Goal: Task Accomplishment & Management: Manage account settings

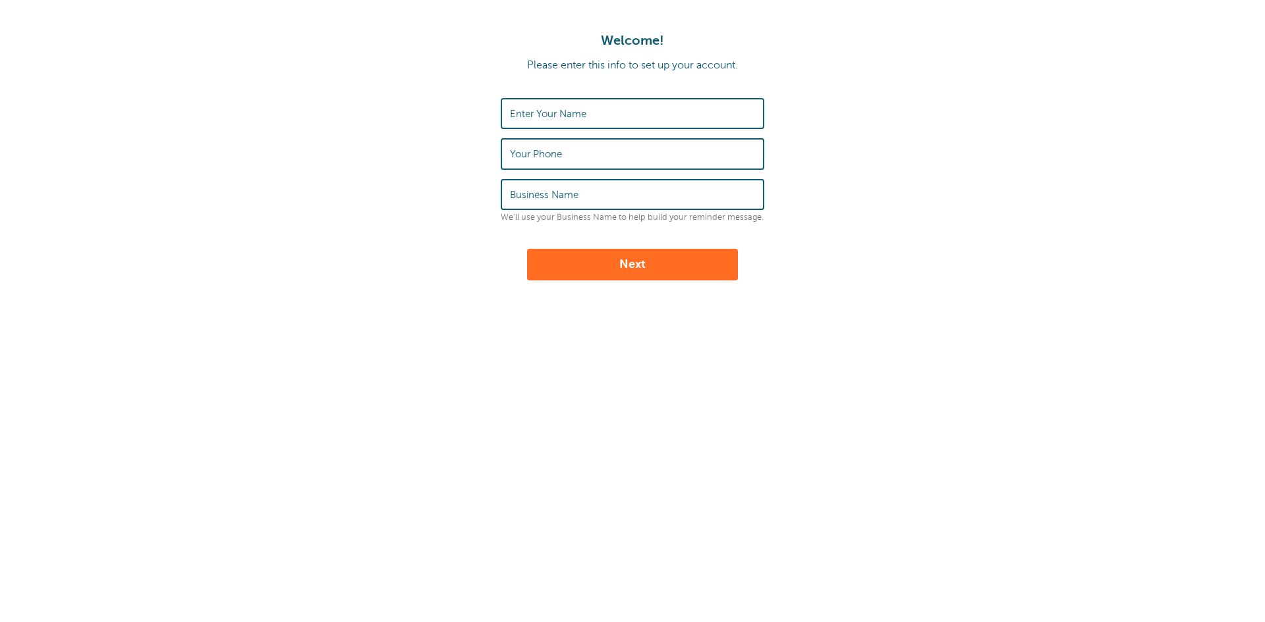
click at [534, 115] on label "Enter Your Name" at bounding box center [548, 114] width 76 height 12
click at [534, 115] on input "Enter Your Name" at bounding box center [632, 113] width 245 height 28
type input "MARLENE CACERES"
type input "JUAN'S MC BODY SHOP INC"
click at [553, 153] on label "Your Phone" at bounding box center [536, 154] width 52 height 12
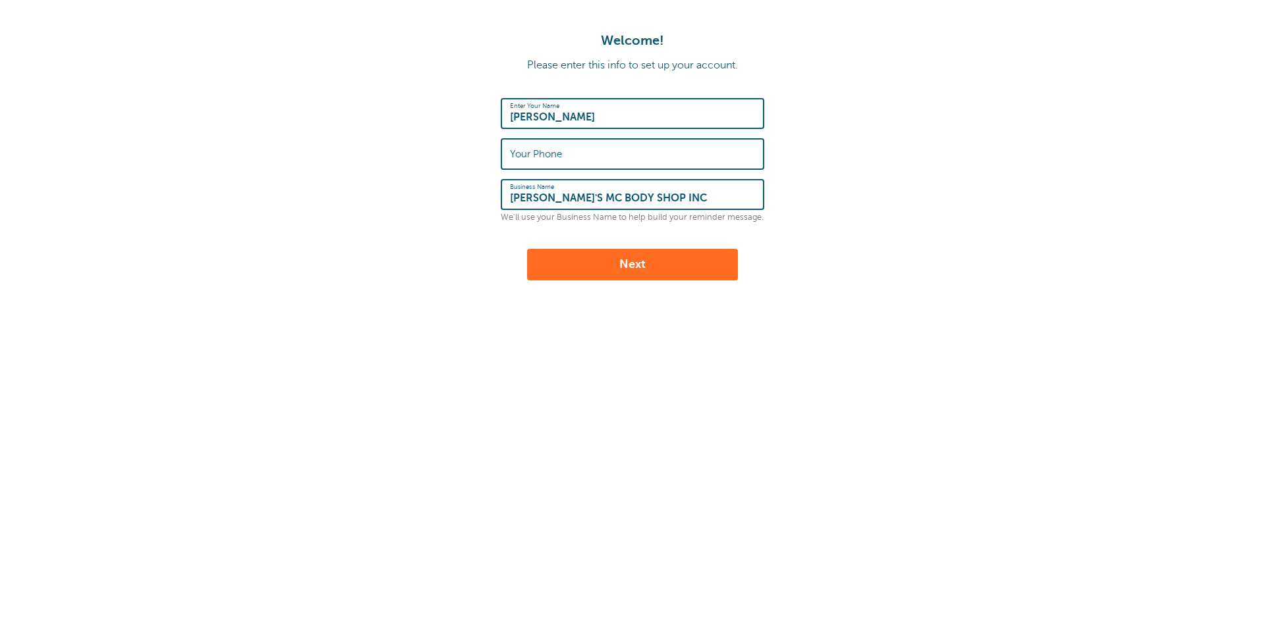
click at [553, 153] on input "Your Phone" at bounding box center [632, 154] width 245 height 28
type input "5154196063"
click at [624, 265] on button "Next" at bounding box center [632, 265] width 211 height 32
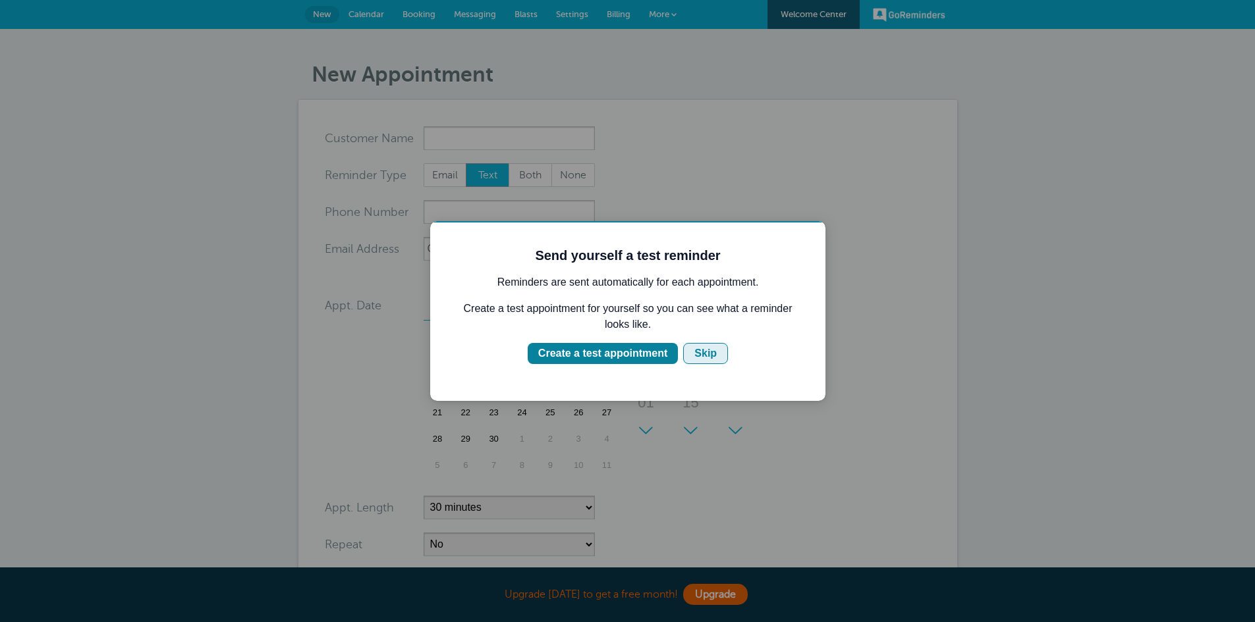
click at [703, 359] on div "Skip" at bounding box center [705, 354] width 22 height 16
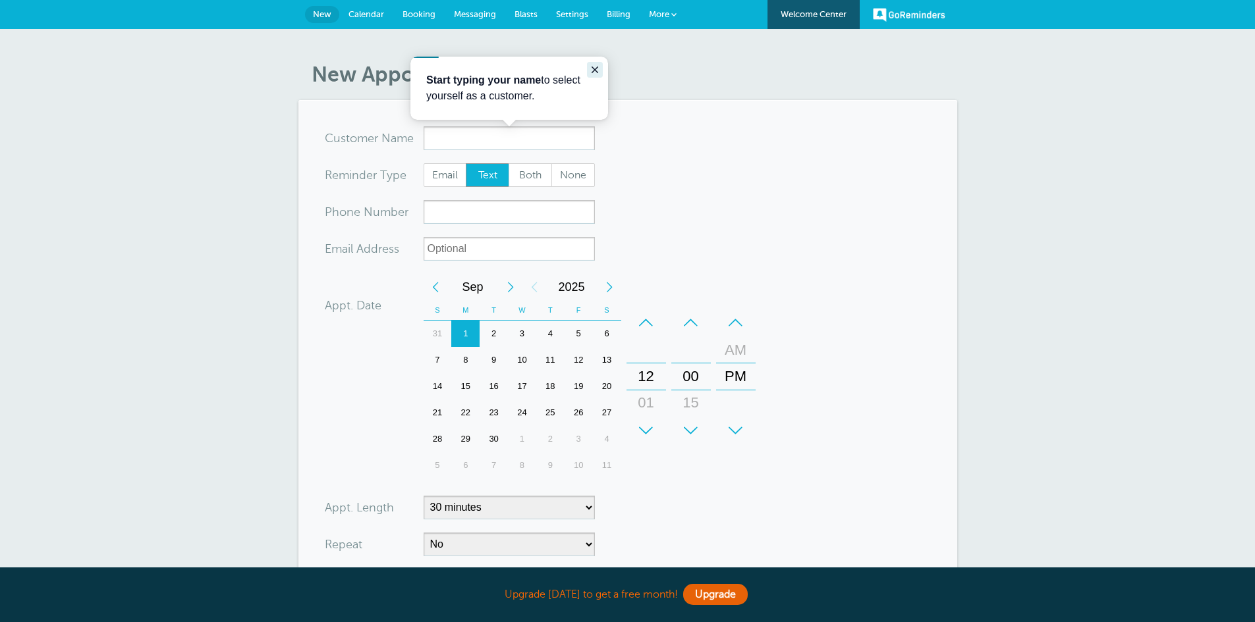
click at [591, 69] on icon "Close guide" at bounding box center [594, 70] width 11 height 11
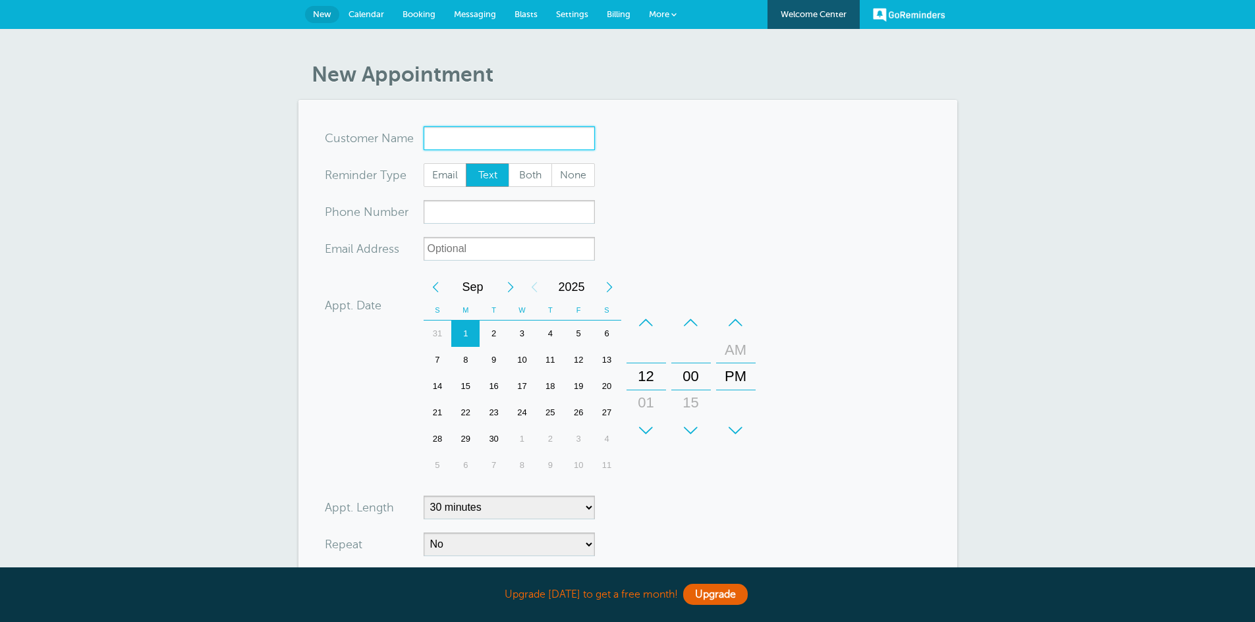
click at [504, 130] on input "x-no-autofill" at bounding box center [508, 138] width 171 height 24
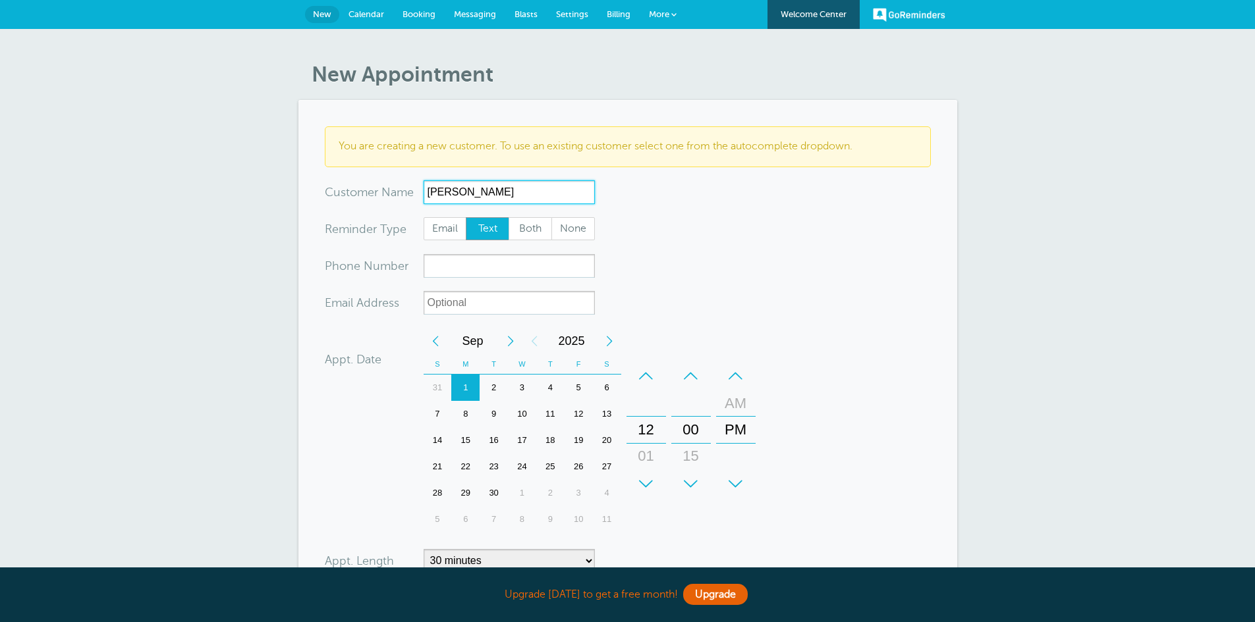
type input "maria"
click at [479, 197] on input "maria" at bounding box center [508, 192] width 171 height 24
click at [477, 198] on input "maria" at bounding box center [508, 192] width 171 height 24
click at [478, 198] on input "maria" at bounding box center [508, 192] width 171 height 24
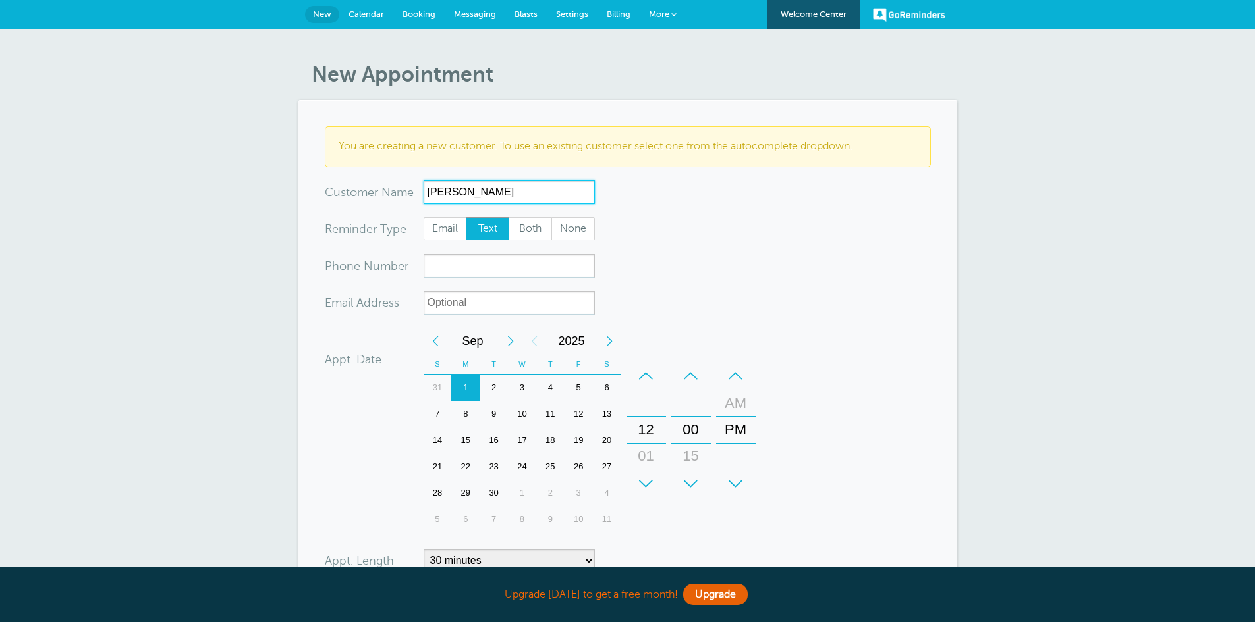
click at [478, 198] on input "maria" at bounding box center [508, 192] width 171 height 24
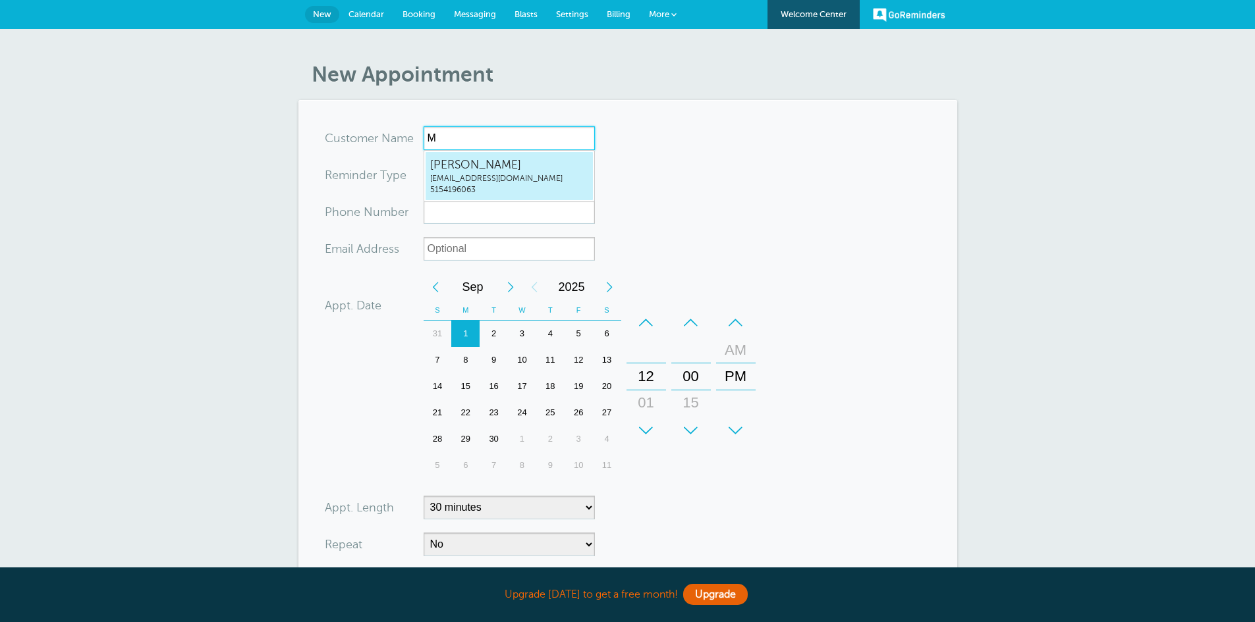
click at [493, 172] on span "MARLENE CACERES" at bounding box center [509, 165] width 158 height 16
type input "MARLENECACERESjuanmcbodyshop@gmail.com5154196063"
type input "MARLENE CACERES"
type input "5154196063"
type input "juanmcbodyshop@gmail.com"
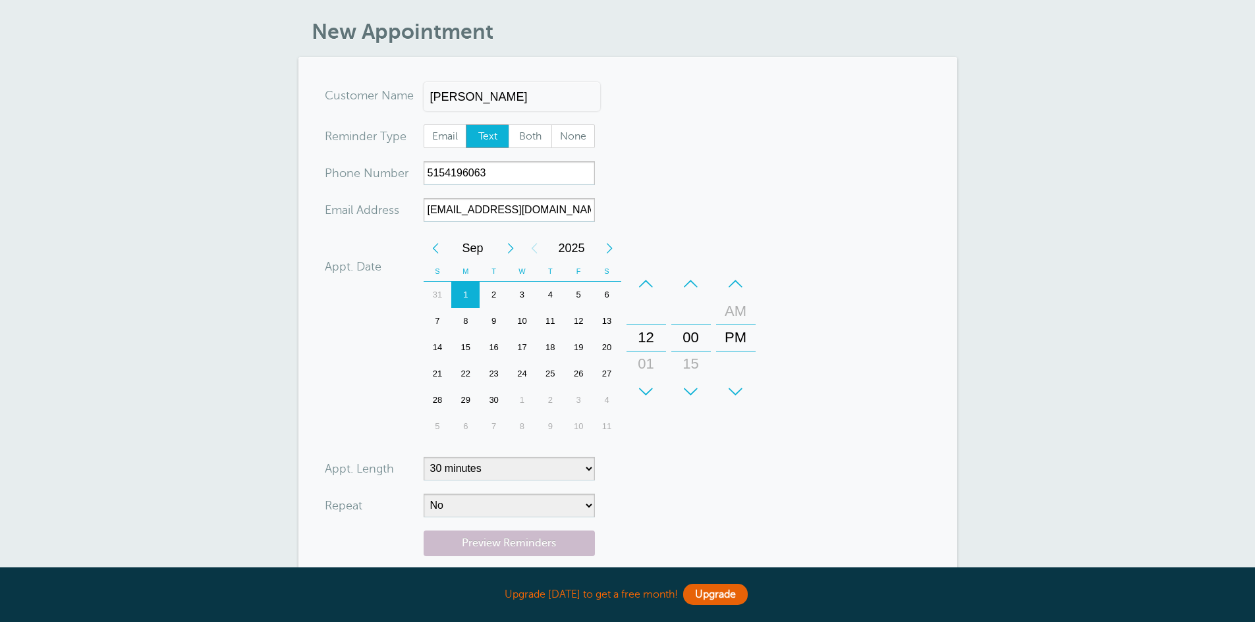
scroll to position [66, 0]
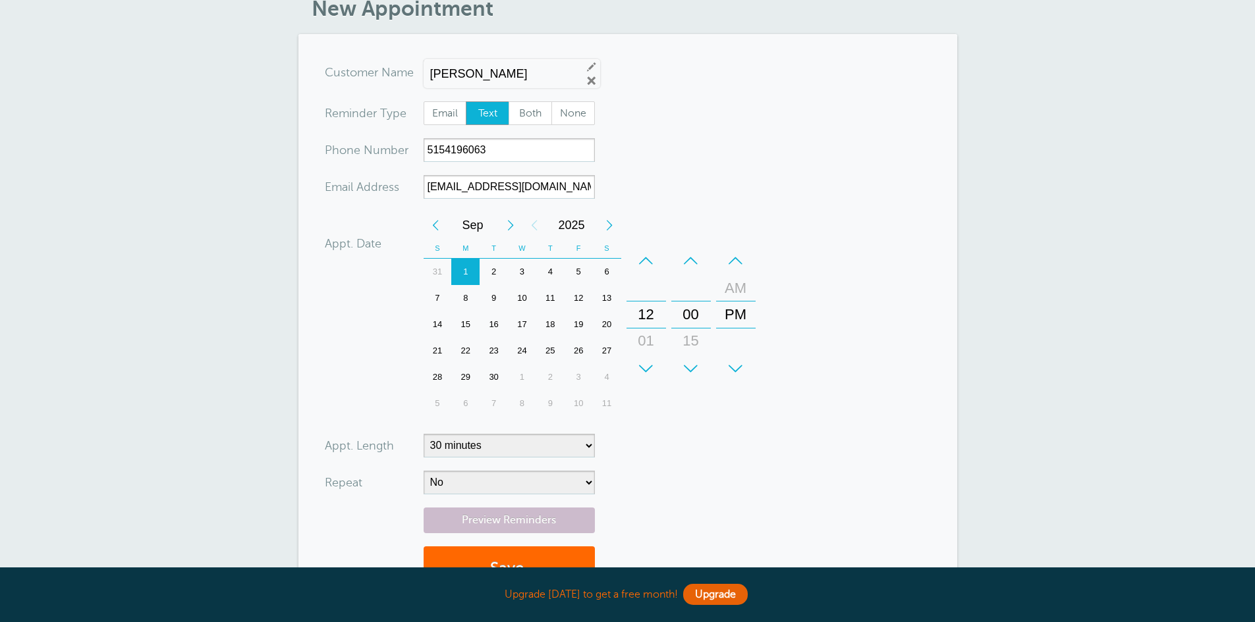
click at [445, 231] on div "Previous Month" at bounding box center [435, 225] width 24 height 26
click at [583, 377] on div "29" at bounding box center [578, 377] width 28 height 26
click at [734, 285] on div "AM" at bounding box center [736, 288] width 32 height 26
click at [655, 267] on div "–" at bounding box center [646, 261] width 40 height 26
click at [790, 341] on form "You are creating a new customer. To use an existing customer select one from th…" at bounding box center [628, 333] width 606 height 544
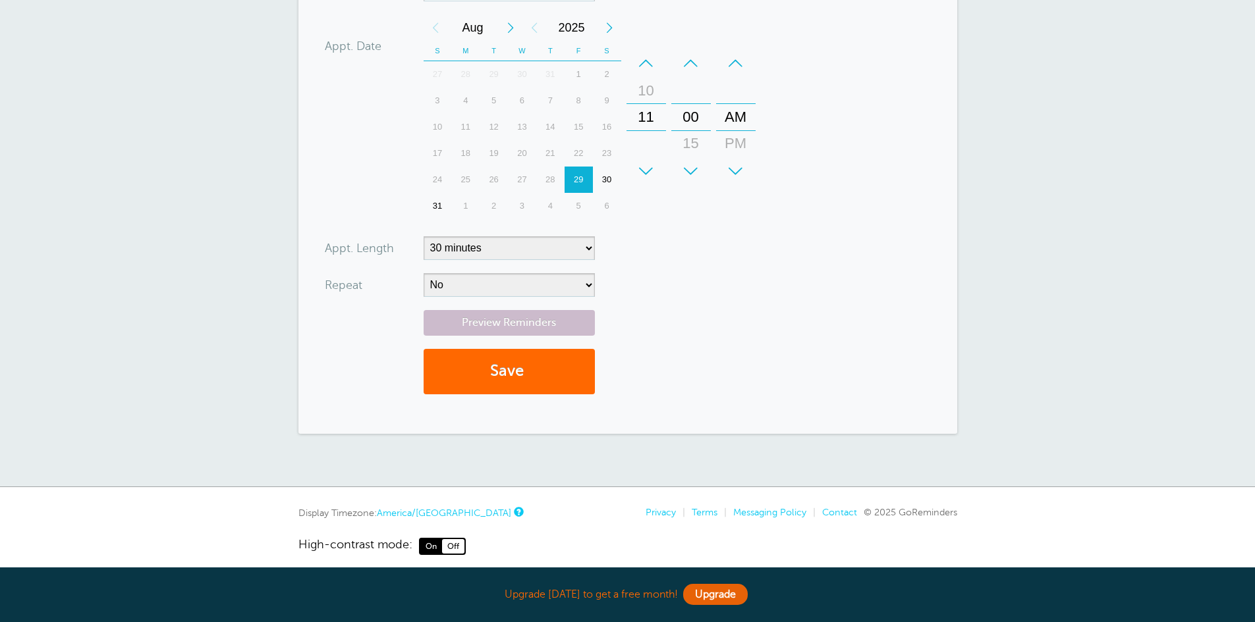
scroll to position [0, 0]
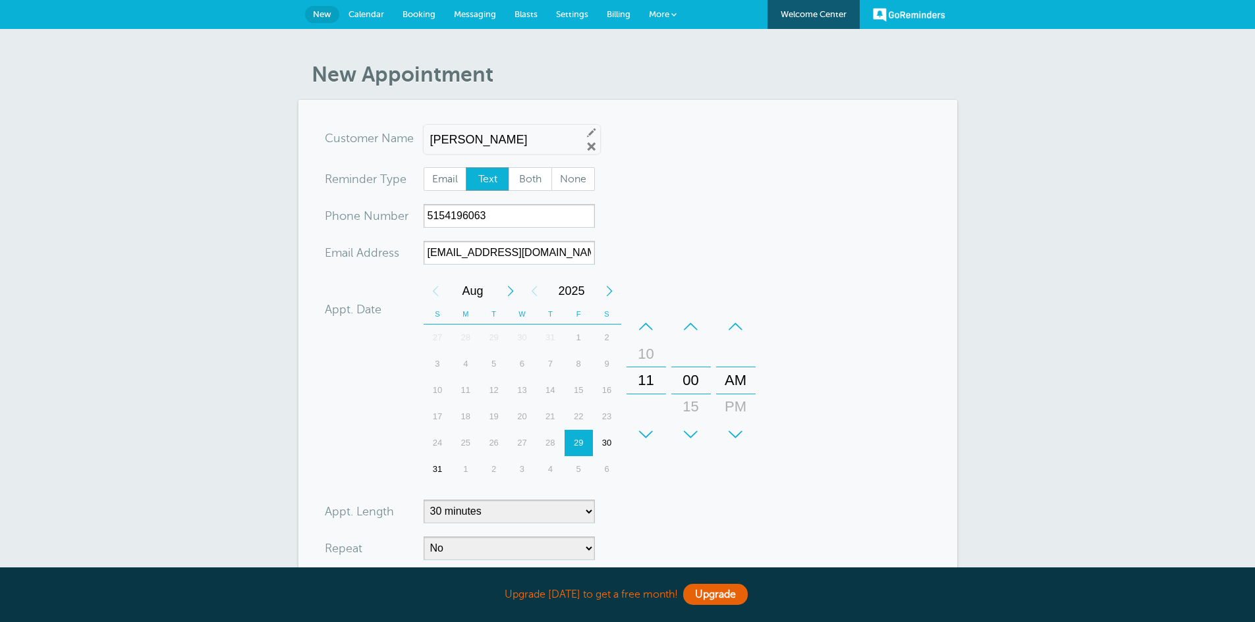
click at [491, 181] on span "Text" at bounding box center [487, 179] width 42 height 22
click at [466, 167] on input "Text" at bounding box center [465, 167] width 1 height 1
click at [557, 176] on span "None" at bounding box center [573, 179] width 42 height 22
click at [551, 167] on input "None" at bounding box center [551, 167] width 1 height 1
radio input "true"
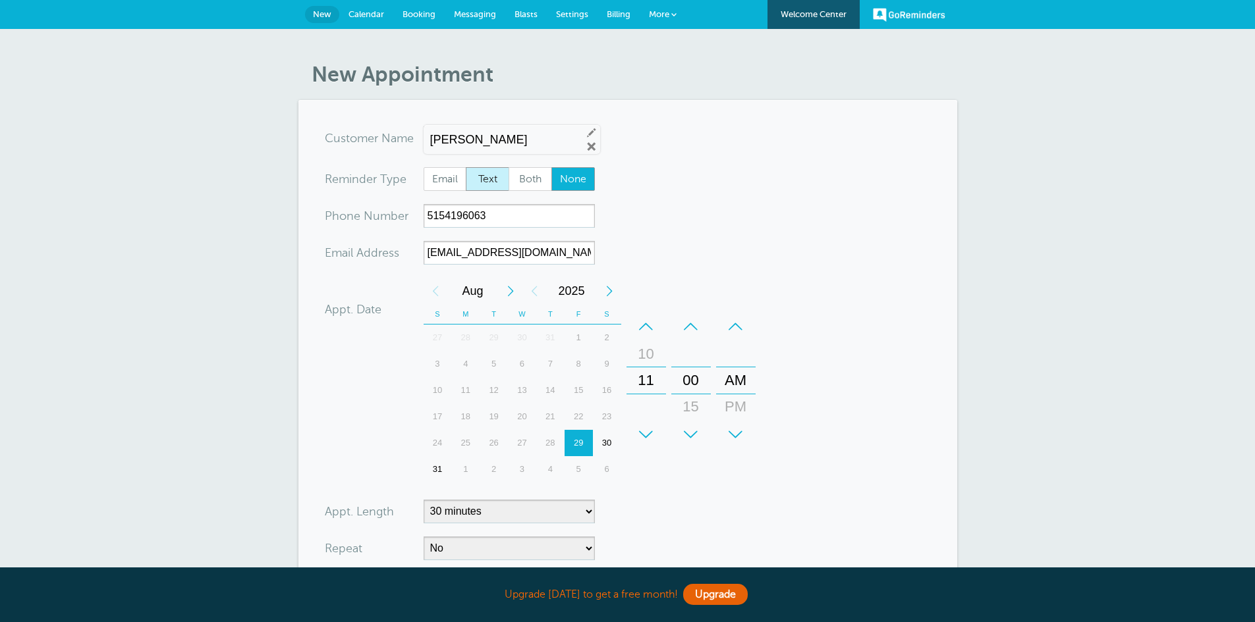
click at [501, 175] on span "Text" at bounding box center [487, 179] width 42 height 22
click at [466, 167] on input "Text" at bounding box center [465, 167] width 1 height 1
radio input "true"
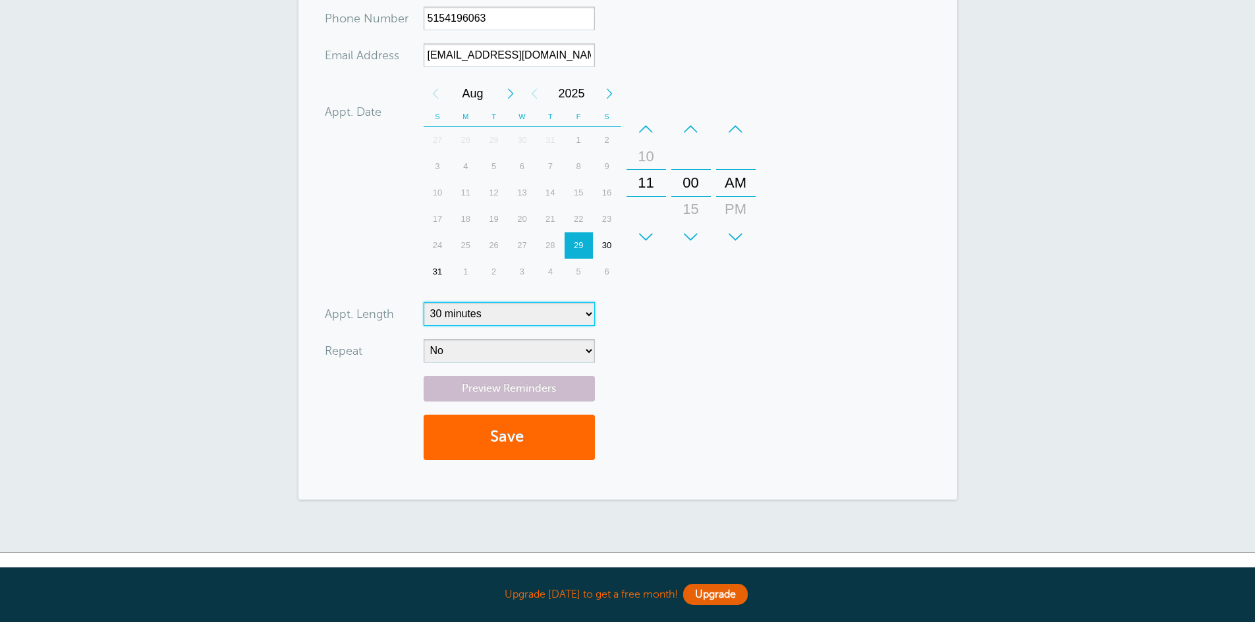
click at [567, 317] on select "5 minutes 10 minutes 15 minutes 20 minutes 25 minutes 30 minutes 35 minutes 40 …" at bounding box center [508, 314] width 171 height 24
click at [551, 362] on select "No Daily Weekly Every 2 weeks Every 3 weeks Every 4 weeks Monthly Every 5 weeks…" at bounding box center [508, 351] width 171 height 24
click at [423, 339] on select "No Daily Weekly Every 2 weeks Every 3 weeks Every 4 weeks Monthly Every 5 weeks…" at bounding box center [508, 351] width 171 height 24
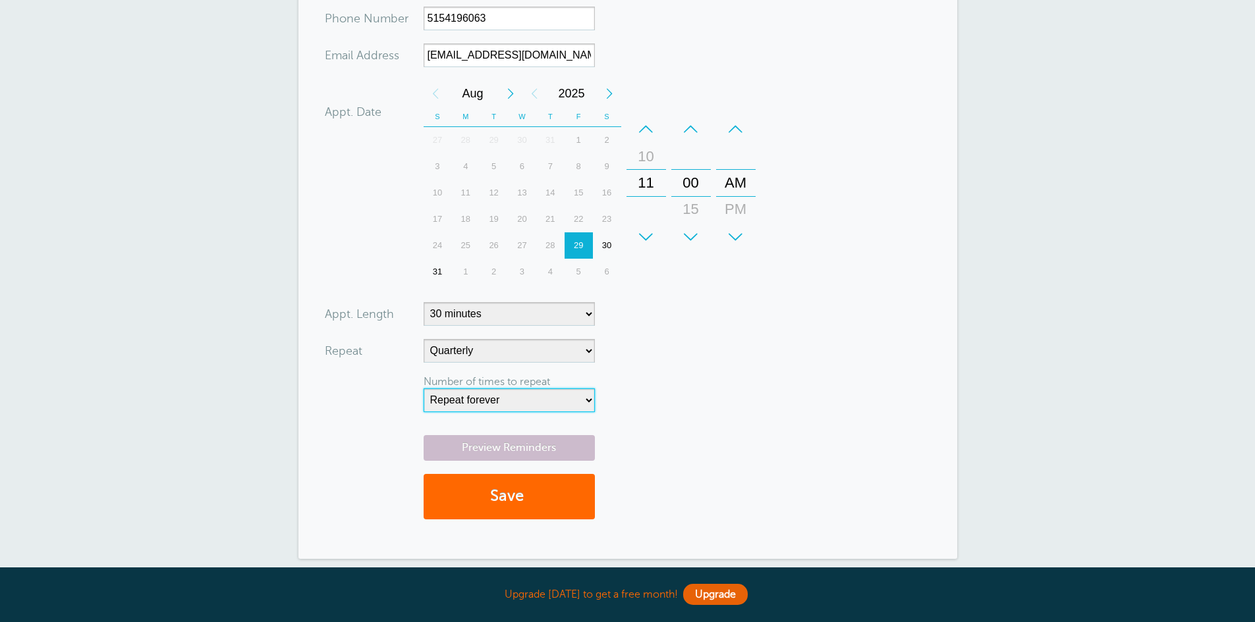
click at [543, 395] on select "Repeat forever 2 3 4 5 6 7 8 9 10 11 12 13 14 15 16 17 18 19 20" at bounding box center [508, 401] width 171 height 24
click at [514, 346] on select "No Daily Weekly Every 2 weeks Every 3 weeks Every 4 weeks Monthly Every 5 weeks…" at bounding box center [508, 351] width 171 height 24
click at [489, 346] on select "No Daily Weekly Every 2 weeks Every 3 weeks Every 4 weeks Monthly Every 5 weeks…" at bounding box center [508, 351] width 171 height 24
select select "RRULE:FREQ=WEEKLY;INTERVAL=12"
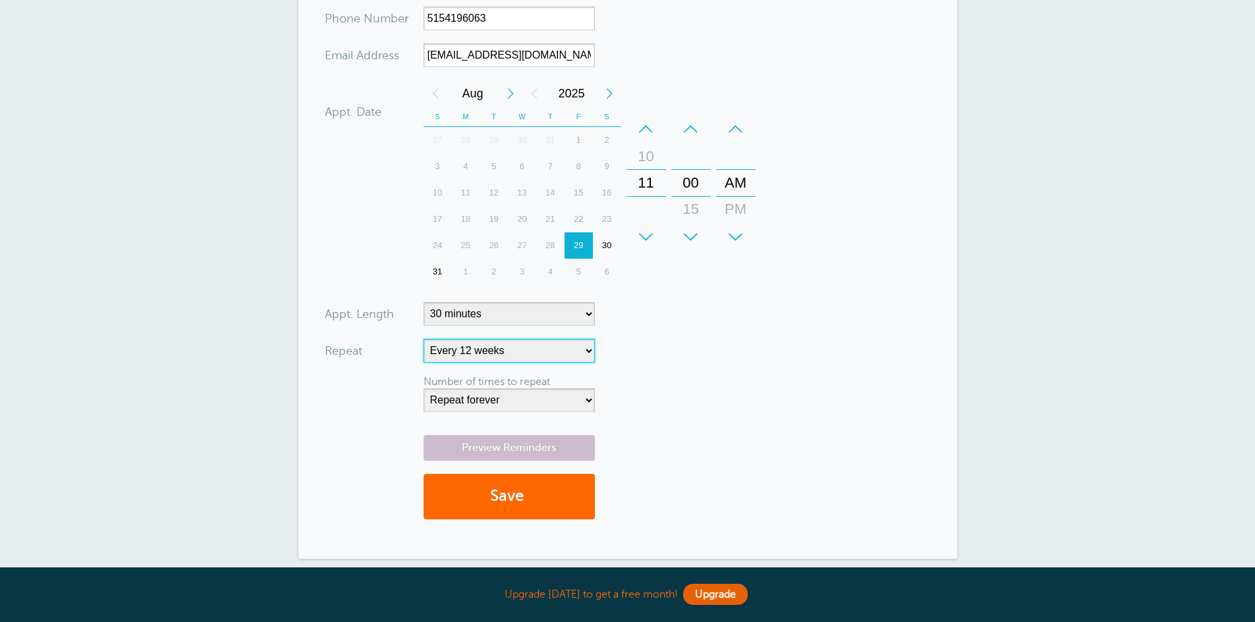
click at [423, 339] on select "No Daily Weekly Every 2 weeks Every 3 weeks Every 4 weeks Monthly Every 5 weeks…" at bounding box center [508, 351] width 171 height 24
click at [570, 395] on select "Repeat forever 2 3 4 5 6 7 8 9 10 11 12 13 14 15 16 17 18 19 20" at bounding box center [508, 401] width 171 height 24
click at [763, 350] on form "You are creating a new customer. To use an existing customer select one from th…" at bounding box center [628, 230] width 606 height 603
click at [540, 485] on button "Save" at bounding box center [508, 496] width 171 height 45
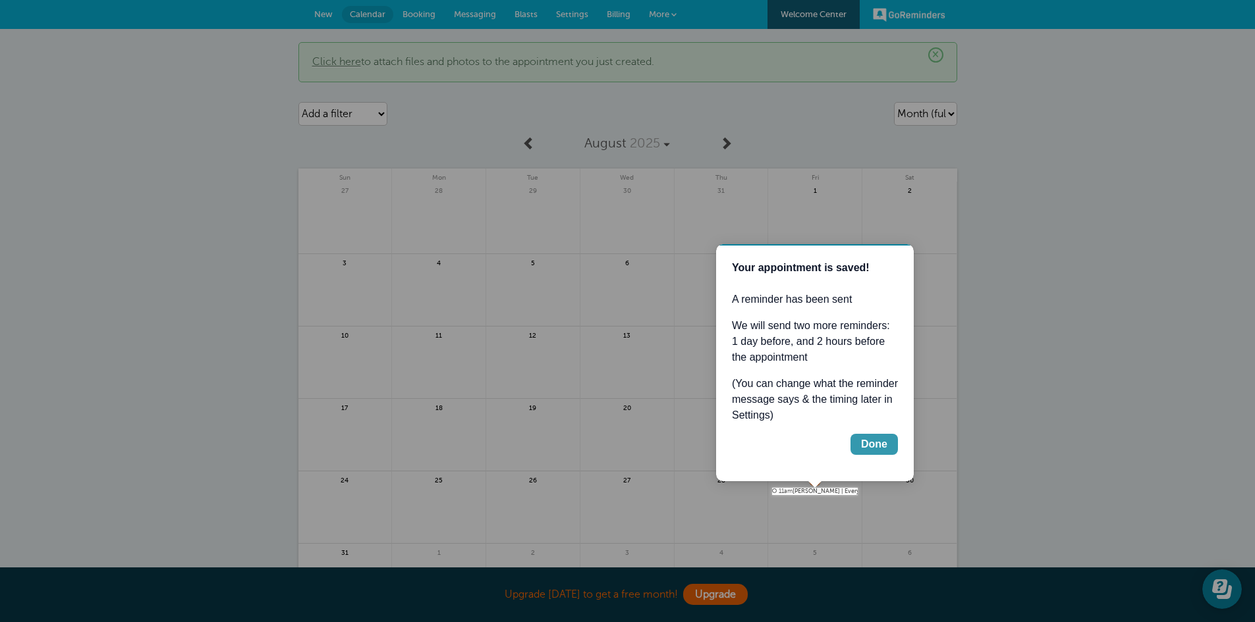
click at [867, 435] on button "Done" at bounding box center [873, 444] width 47 height 21
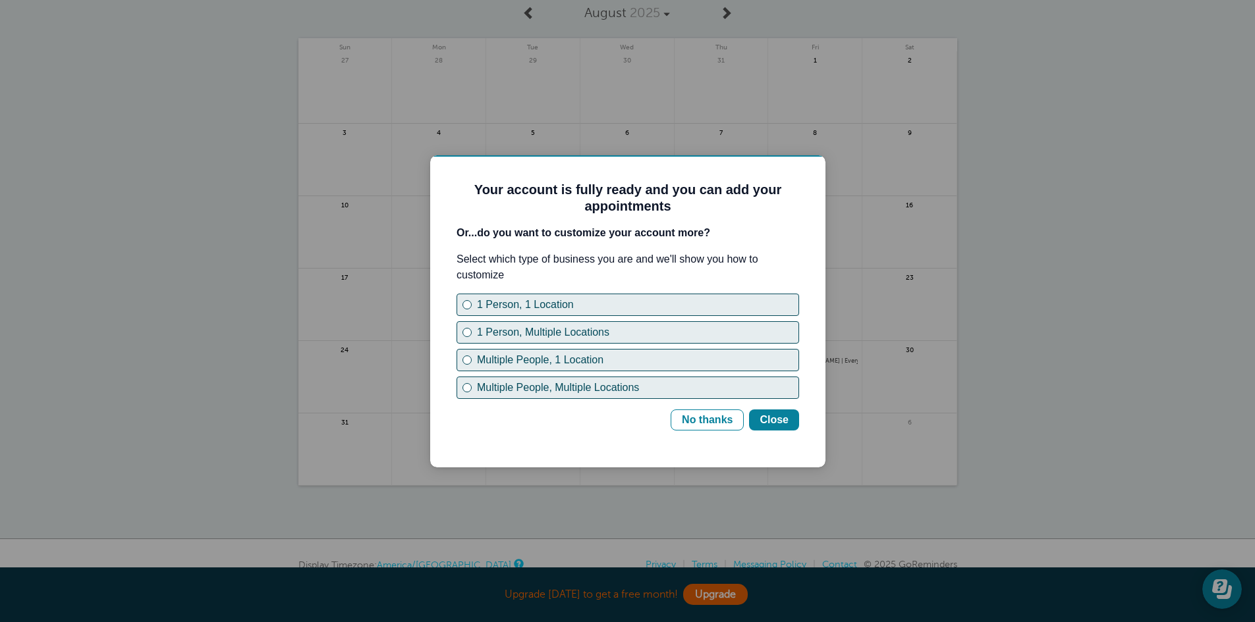
scroll to position [132, 0]
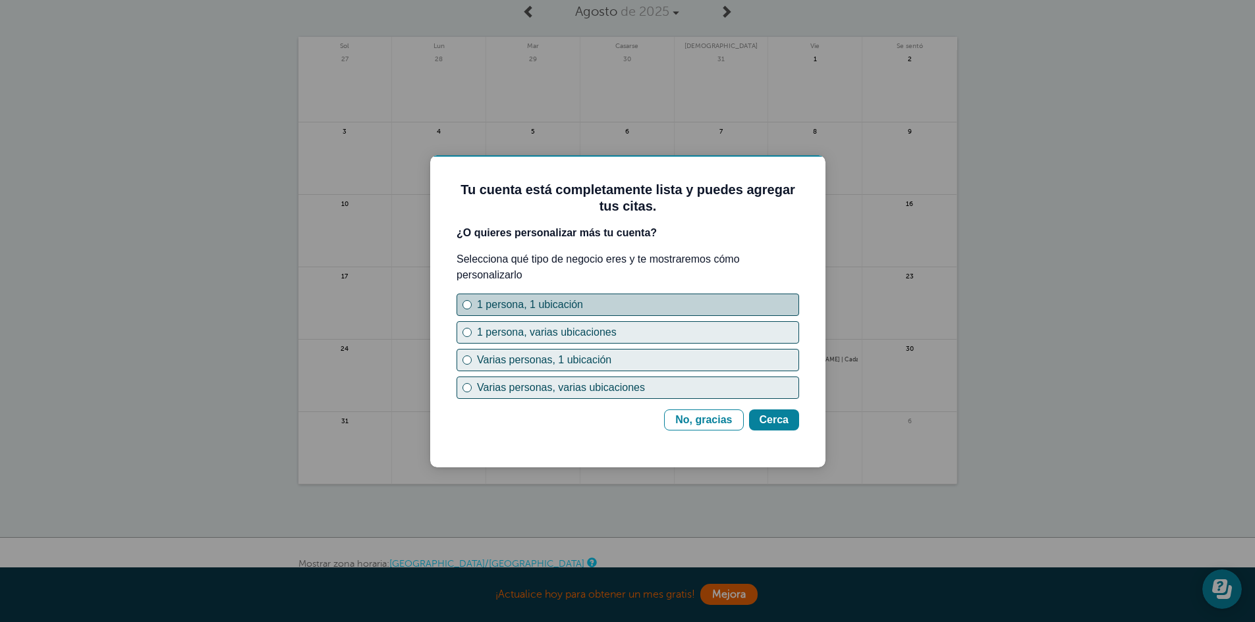
click at [462, 304] on button "1 persona, 1 ubicación" at bounding box center [627, 305] width 342 height 22
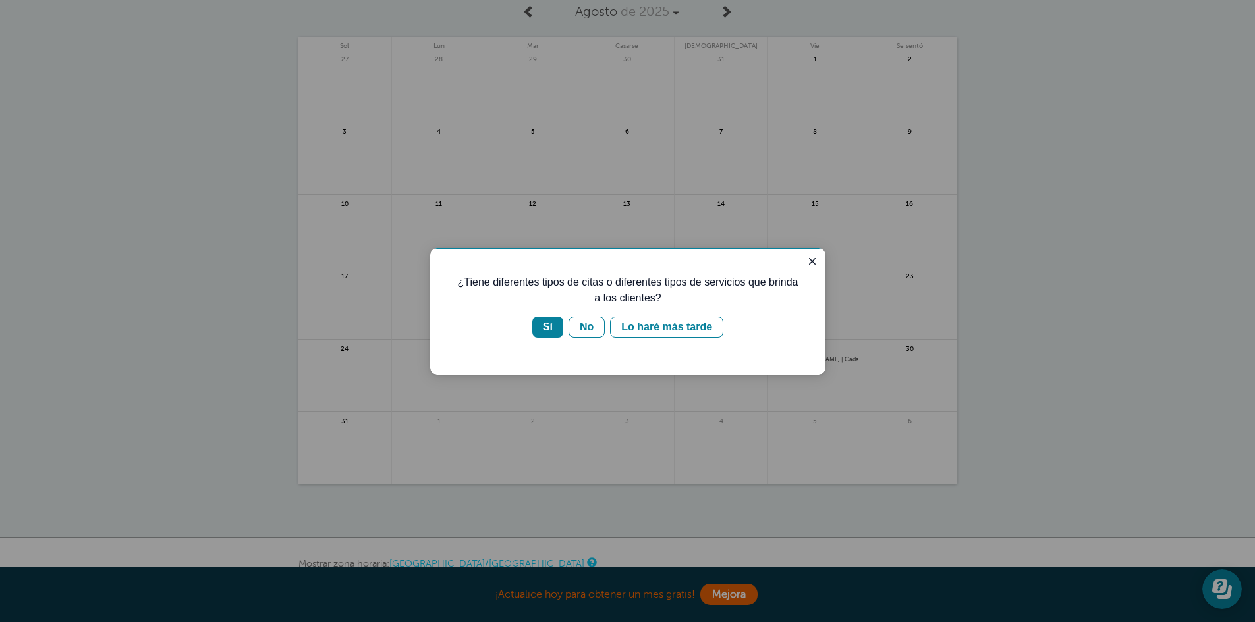
scroll to position [0, 0]
click at [545, 323] on font "Sí" at bounding box center [548, 326] width 10 height 11
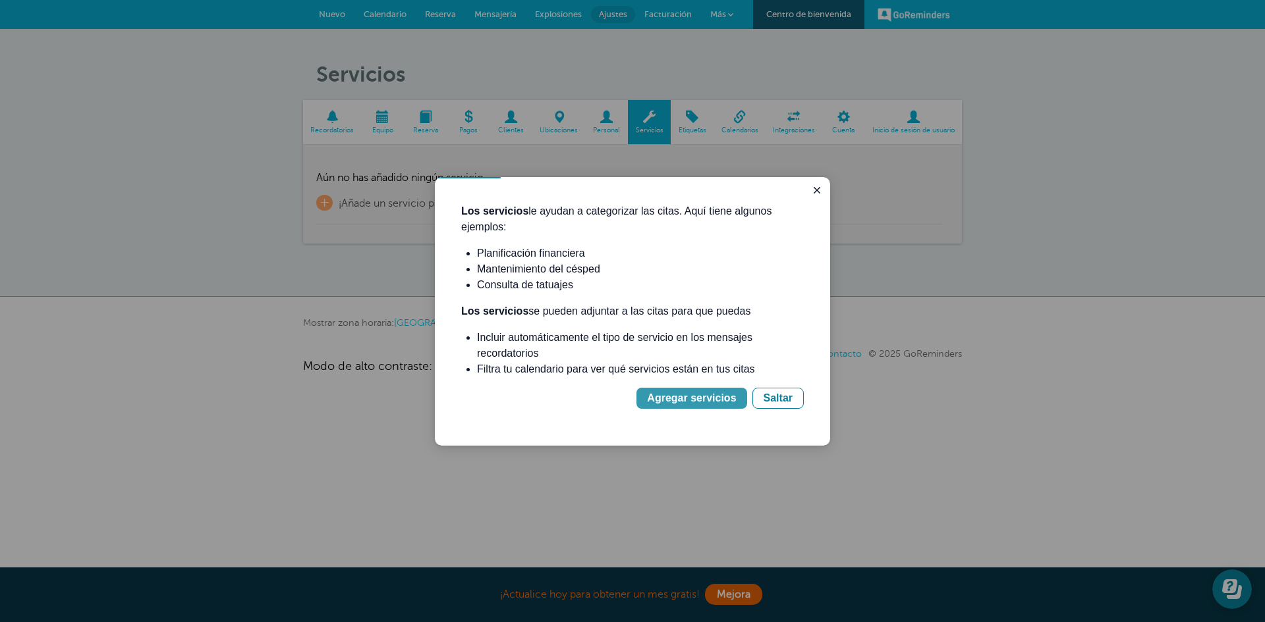
click at [691, 404] on font "Agregar servicios" at bounding box center [691, 398] width 89 height 11
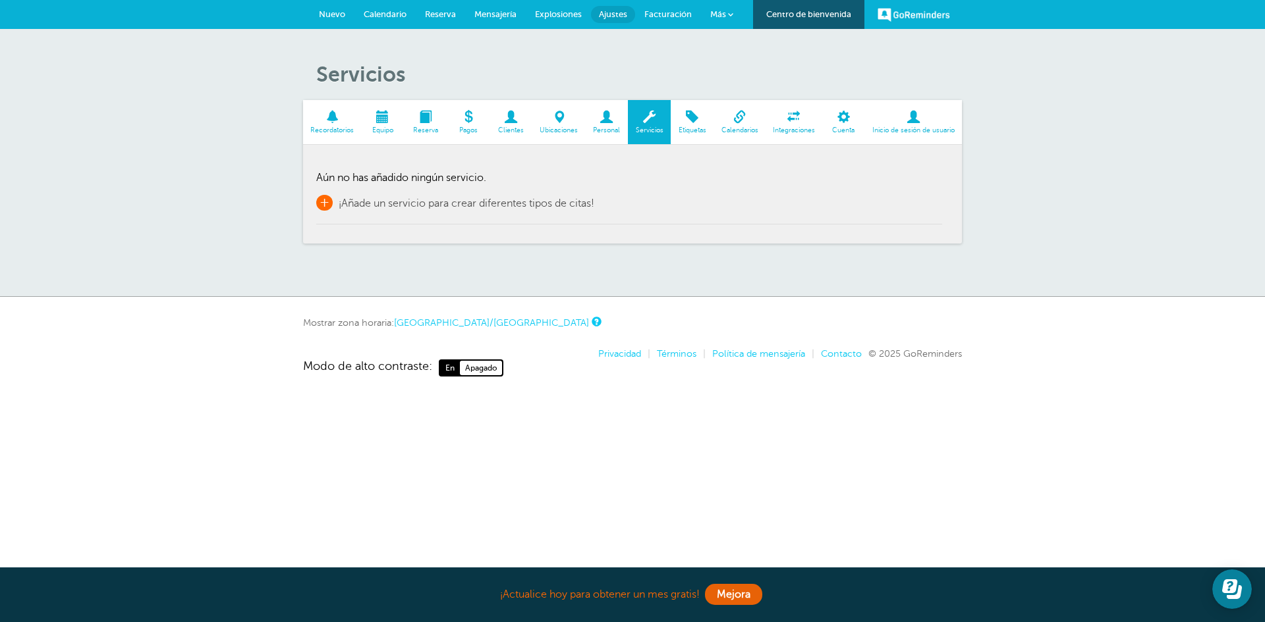
click at [323, 197] on font "+" at bounding box center [324, 202] width 10 height 16
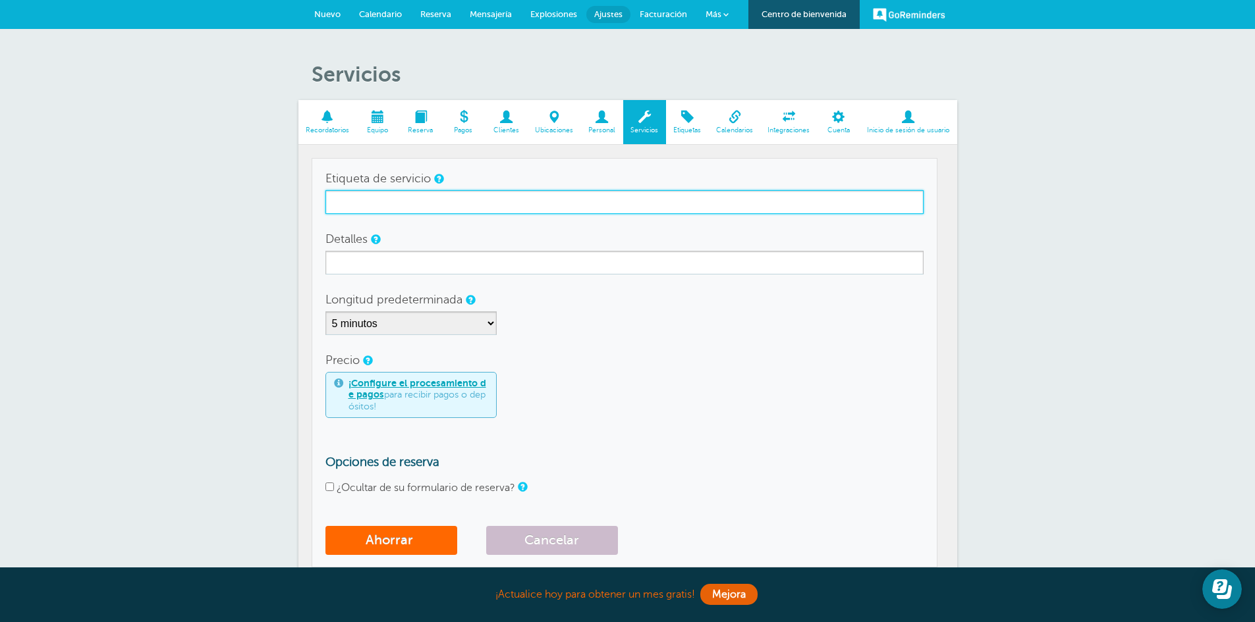
click at [400, 204] on input "Etiqueta de servicio" at bounding box center [624, 202] width 598 height 24
type input "m"
type input "MECHANIC"
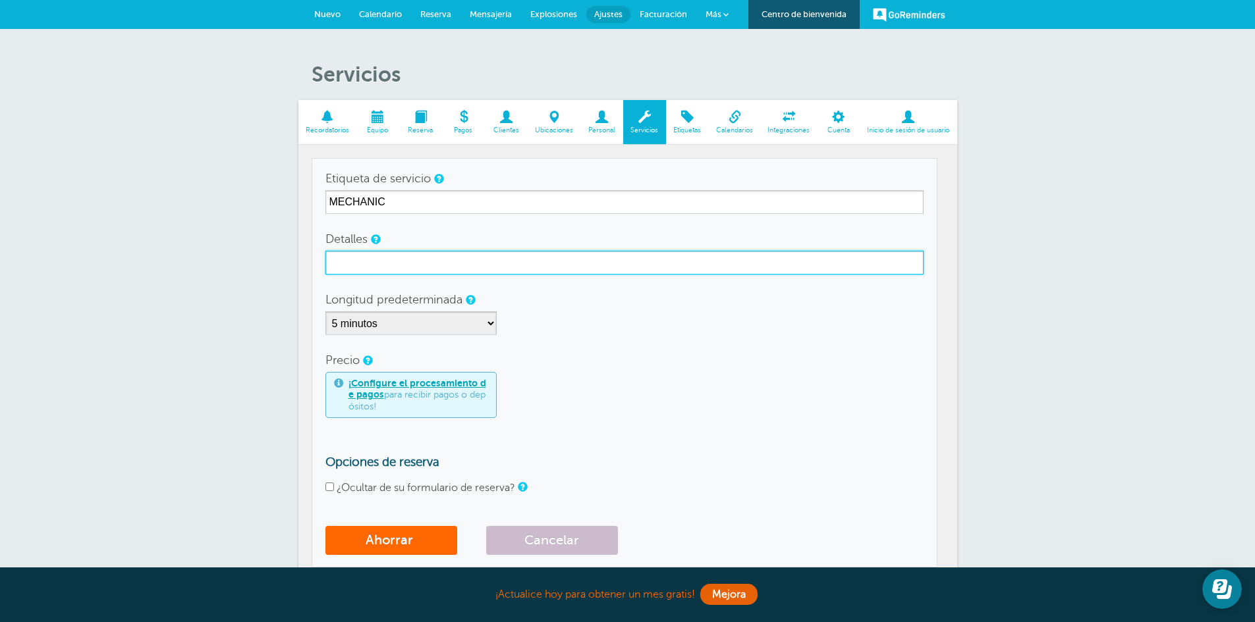
click at [373, 265] on input "Detalles" at bounding box center [624, 263] width 598 height 24
paste input "OIL CHANGE"
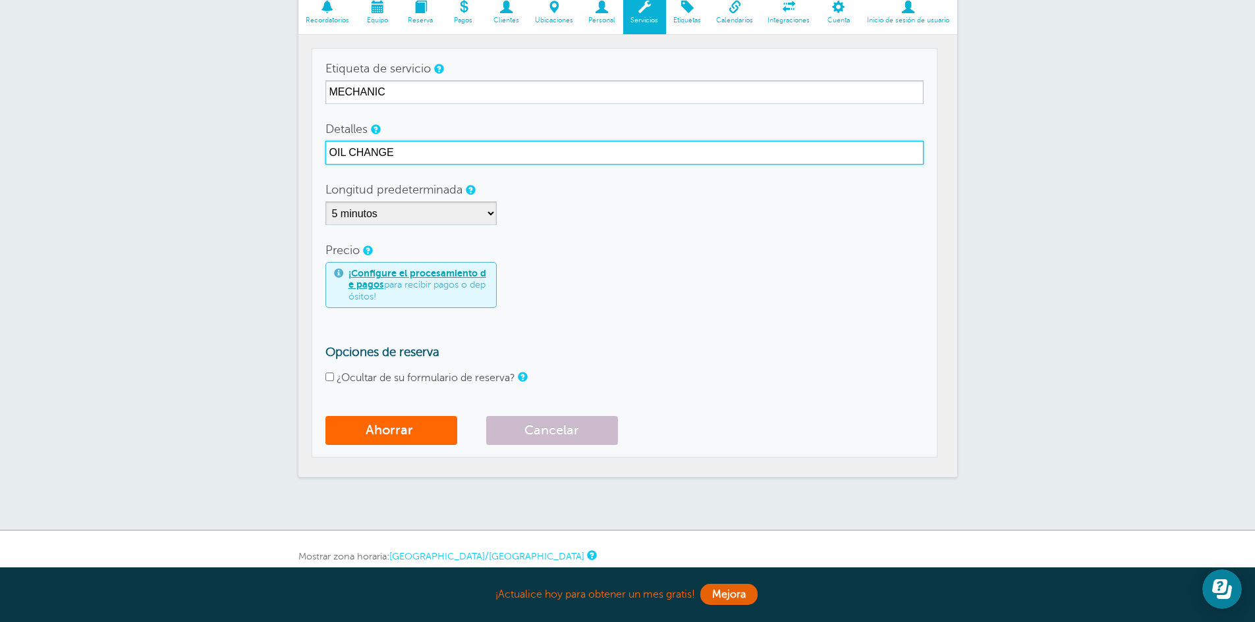
scroll to position [34, 0]
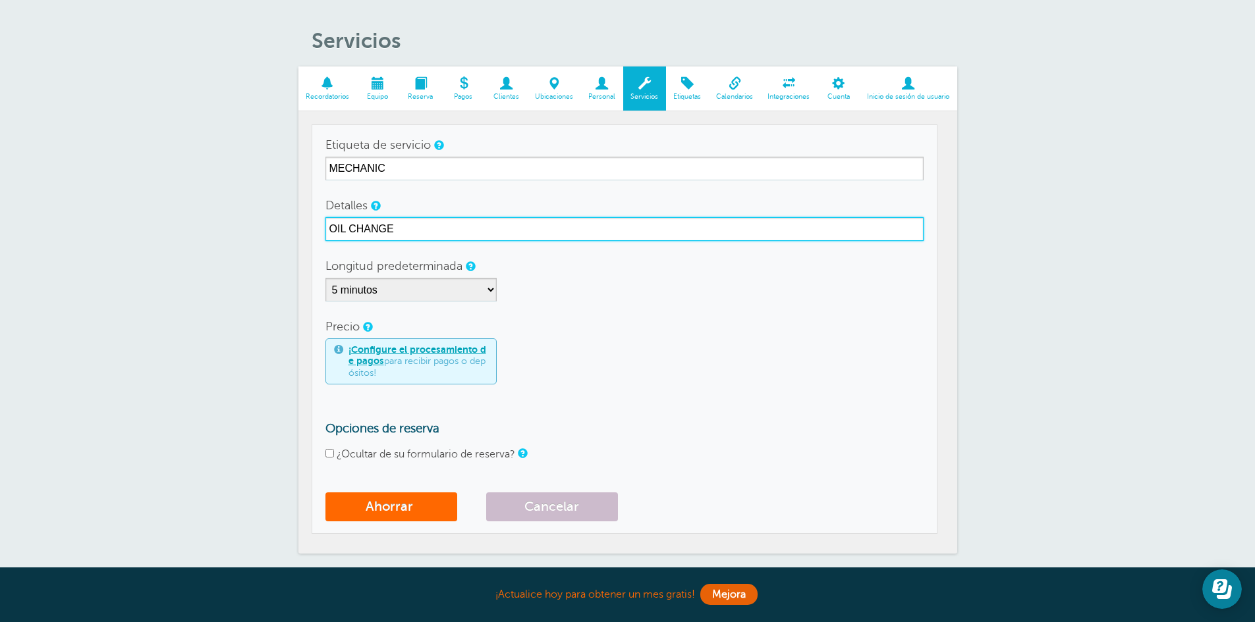
type input "OIL CHANGE"
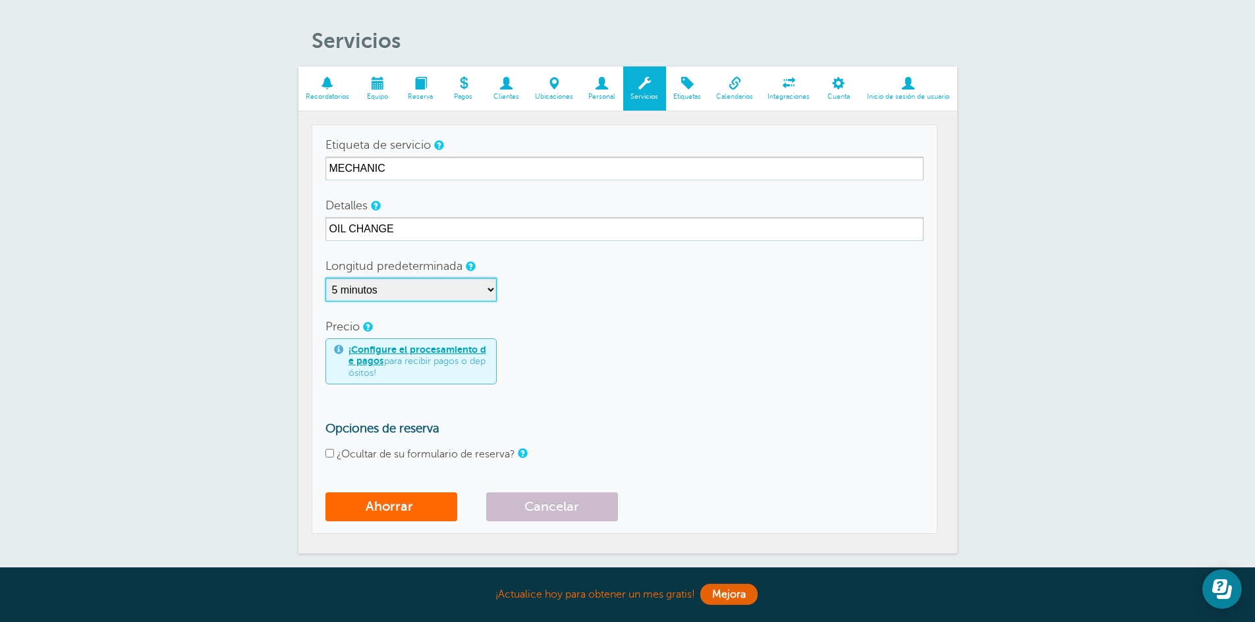
click at [493, 287] on select "5 minutos 10 minutos 15 minutos 20 minutos 25 minutos 30 minutos 35 minutos 40 …" at bounding box center [410, 290] width 171 height 24
click at [492, 287] on select "5 minutos 10 minutos 15 minutos 20 minutos 25 minutos 30 minutos 35 minutos 40 …" at bounding box center [410, 290] width 171 height 24
click at [588, 333] on div "Precio ¡Configure el procesamiento de pagos para recibir pagos o depósitos!" at bounding box center [624, 350] width 598 height 70
click at [331, 450] on input "¿Ocultar de su formulario de reserva?" at bounding box center [329, 453] width 9 height 9
click at [332, 451] on input "¿Ocultar de su formulario de reserva?" at bounding box center [329, 453] width 9 height 9
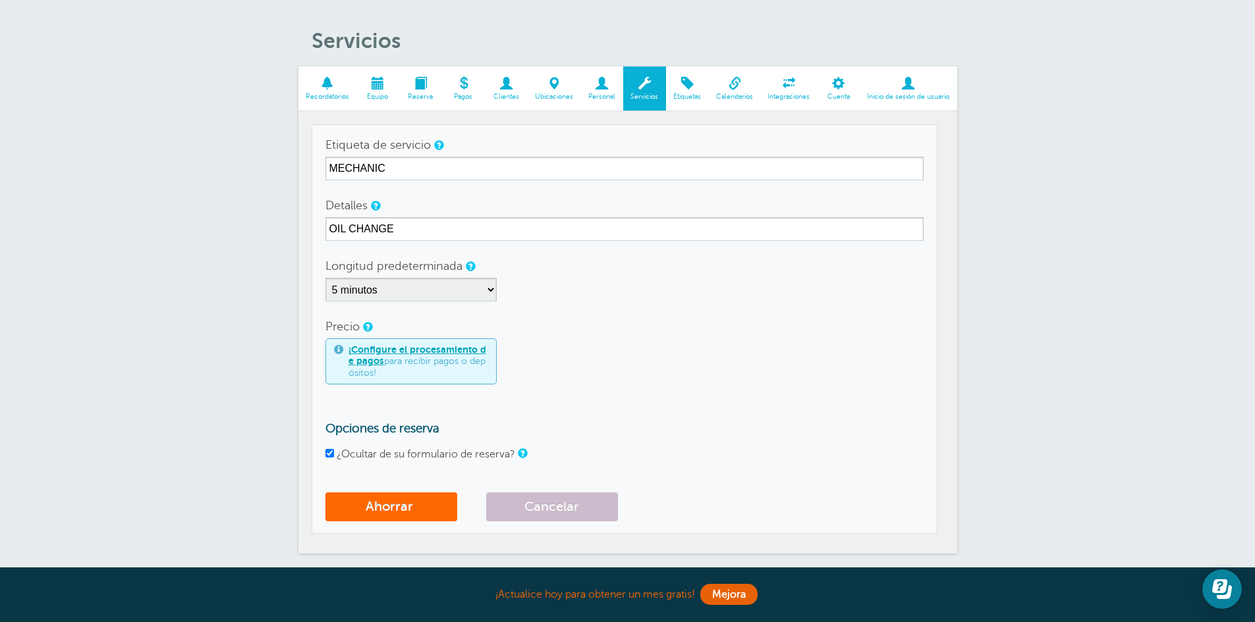
checkbox input "false"
click at [389, 350] on font "¡Configure el procesamiento de pagos" at bounding box center [417, 355] width 138 height 22
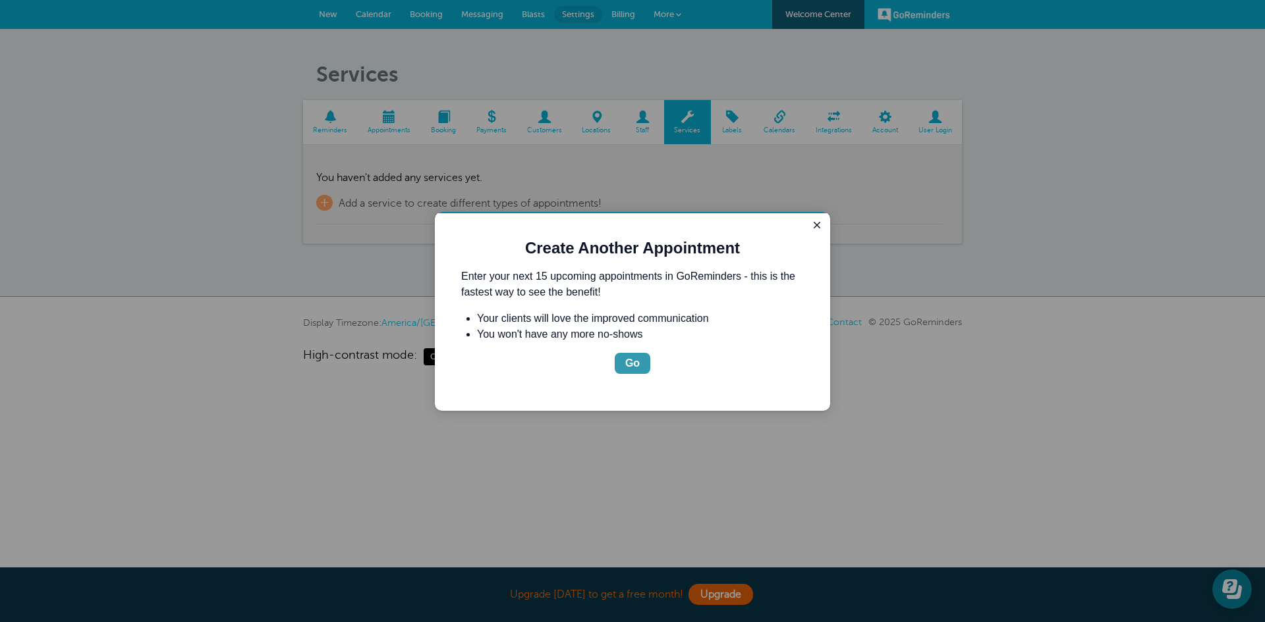
click at [628, 367] on div "Go" at bounding box center [632, 364] width 14 height 16
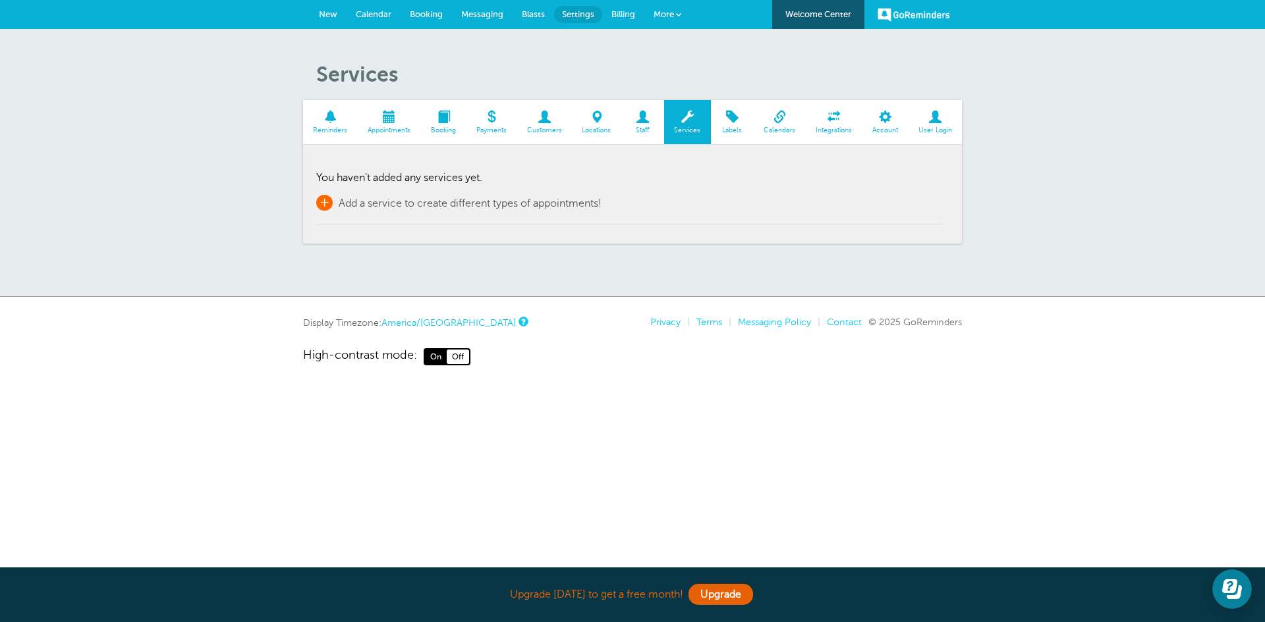
click at [329, 204] on span "+" at bounding box center [324, 203] width 16 height 16
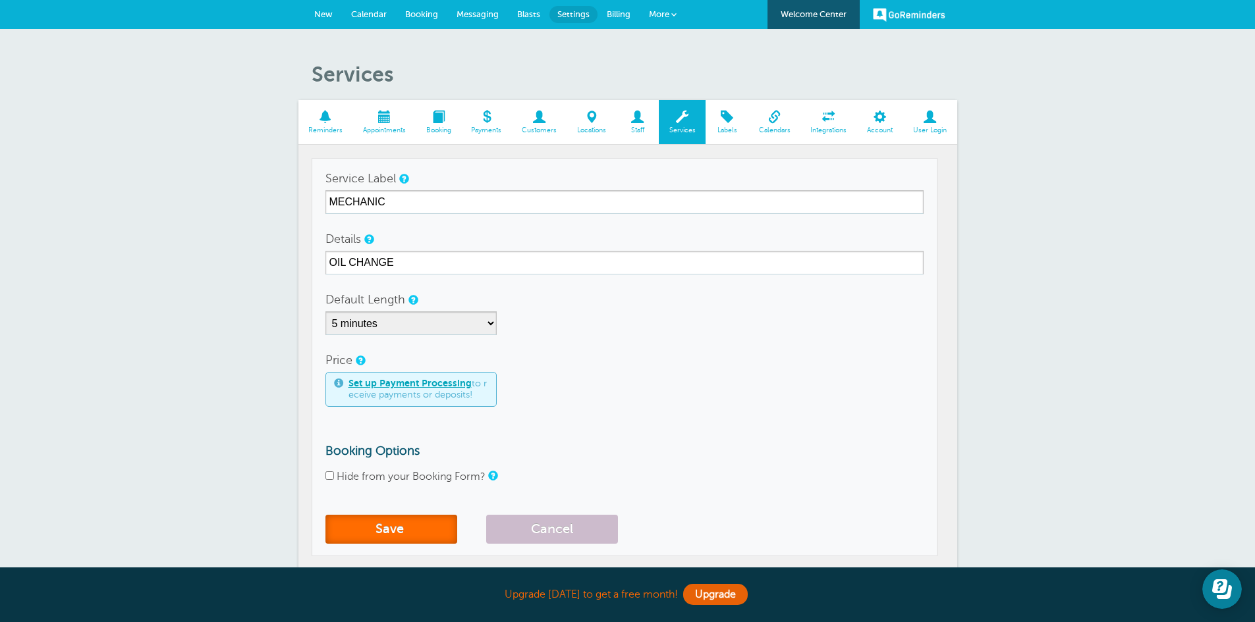
click at [387, 523] on button "Save" at bounding box center [391, 529] width 132 height 29
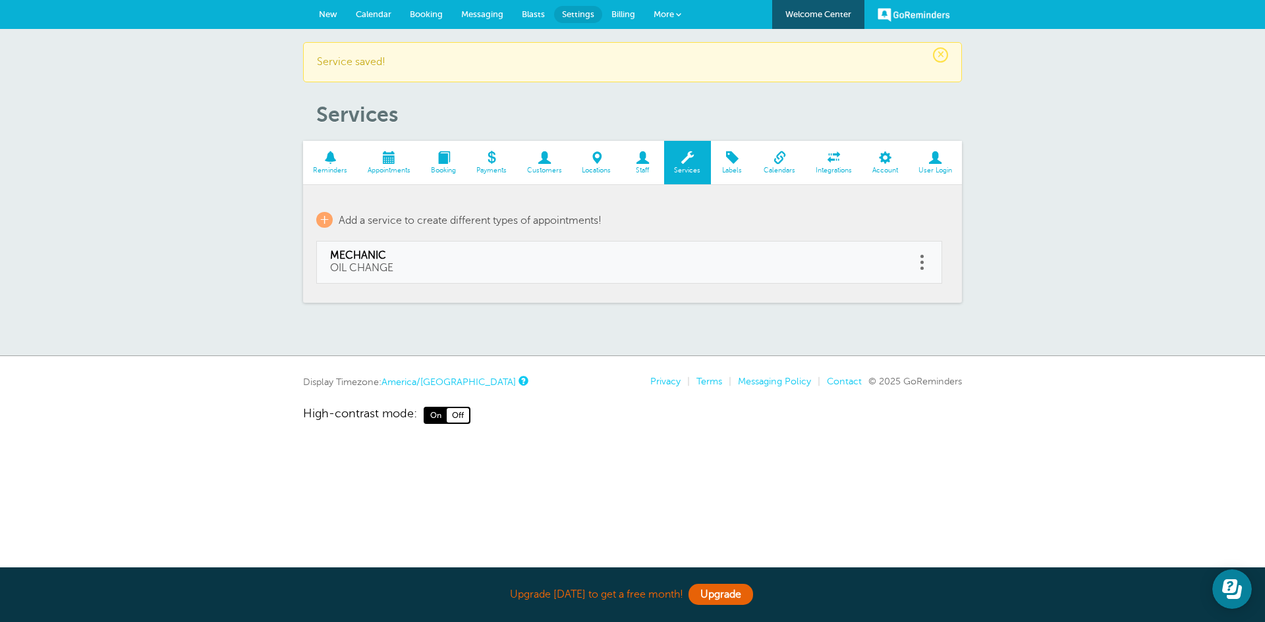
click at [739, 169] on span "Labels" at bounding box center [732, 171] width 30 height 8
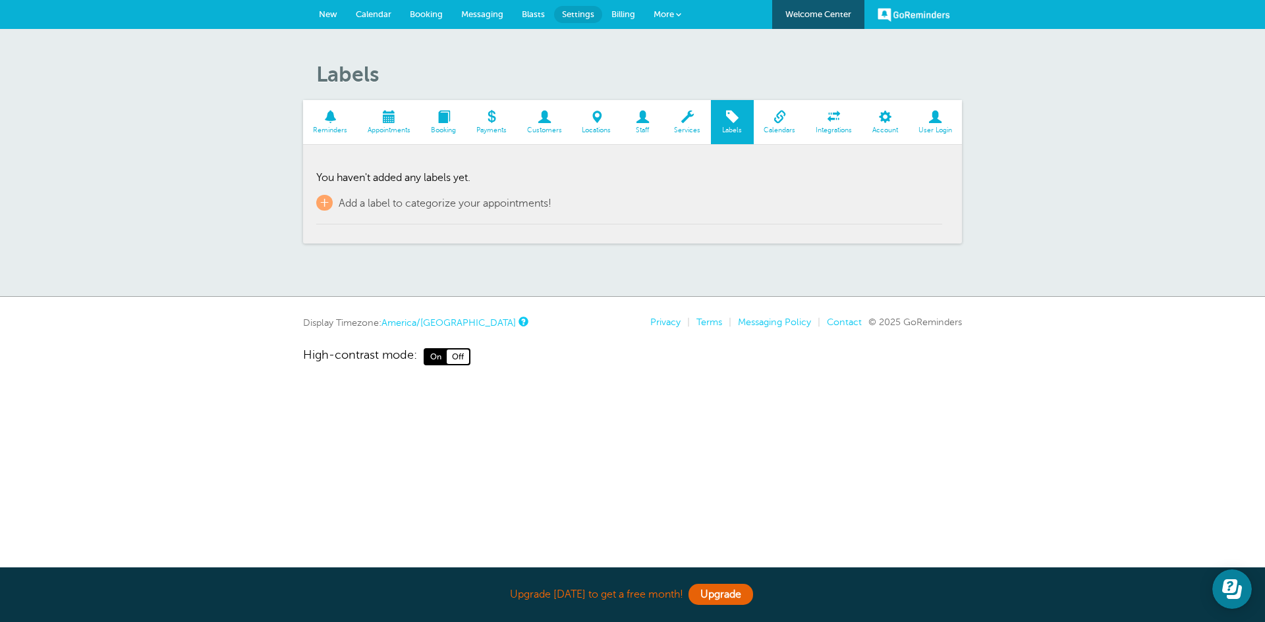
click at [636, 119] on span at bounding box center [642, 117] width 43 height 13
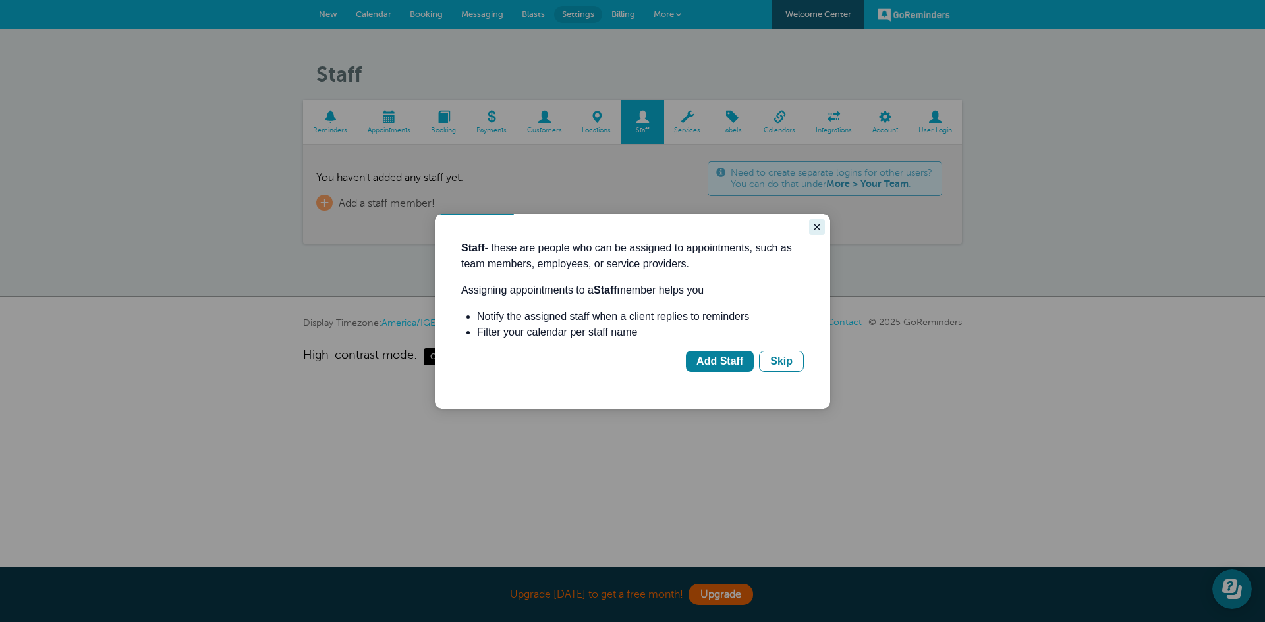
click at [820, 230] on icon "Close guide" at bounding box center [816, 227] width 11 height 11
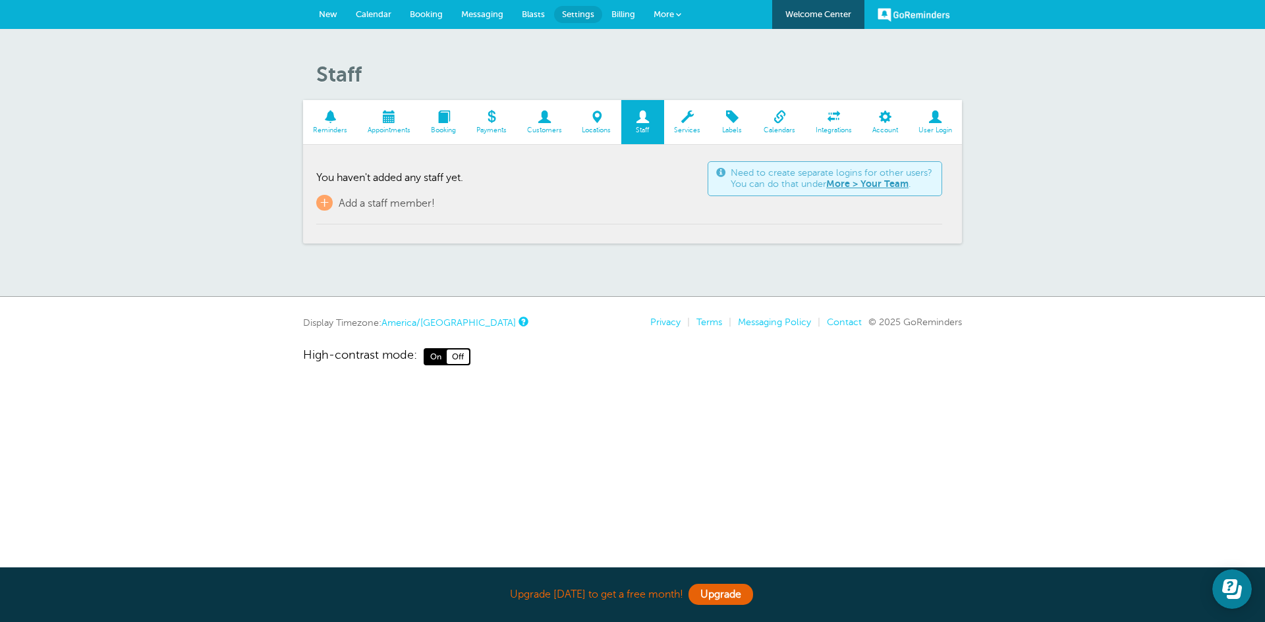
click at [324, 111] on span at bounding box center [330, 117] width 55 height 13
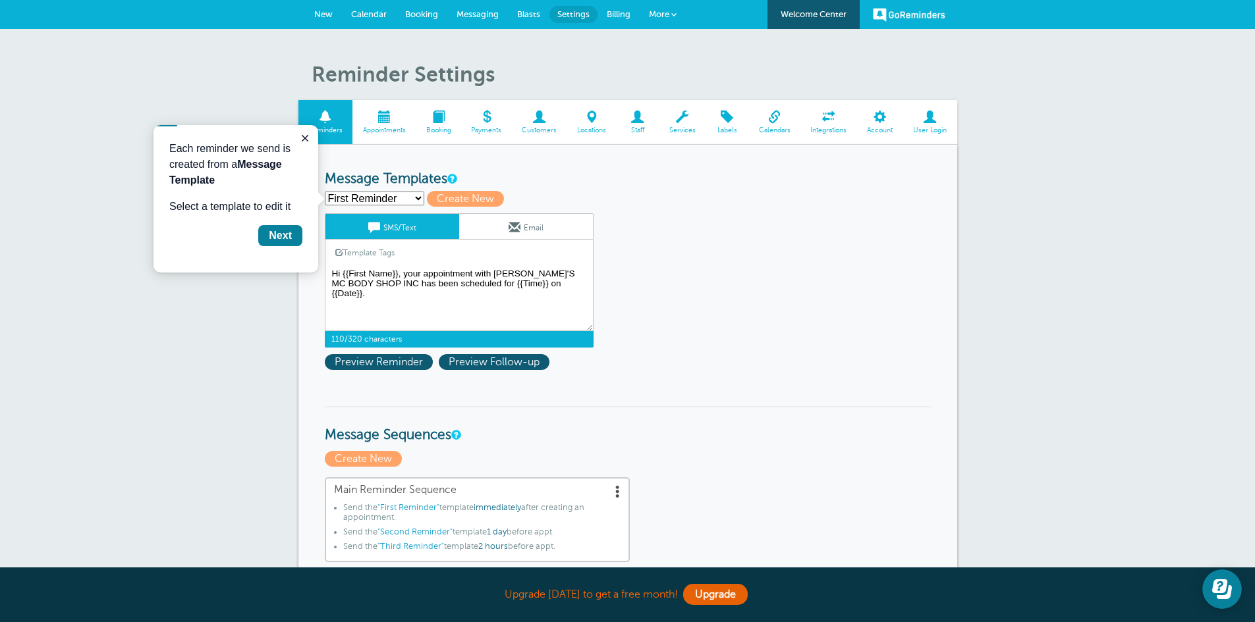
drag, startPoint x: 491, startPoint y: 271, endPoint x: 424, endPoint y: 273, distance: 67.2
click at [424, 273] on textarea "Hi {{First Name}}, your appointment with [PERSON_NAME]'S MC BODY SHOP INC has b…" at bounding box center [459, 298] width 269 height 66
click at [522, 297] on textarea "Hi {{First Name}}, your appointment with [PERSON_NAME]'S MC BODY SHOP INC has b…" at bounding box center [459, 298] width 269 height 66
drag, startPoint x: 556, startPoint y: 282, endPoint x: 317, endPoint y: 271, distance: 239.3
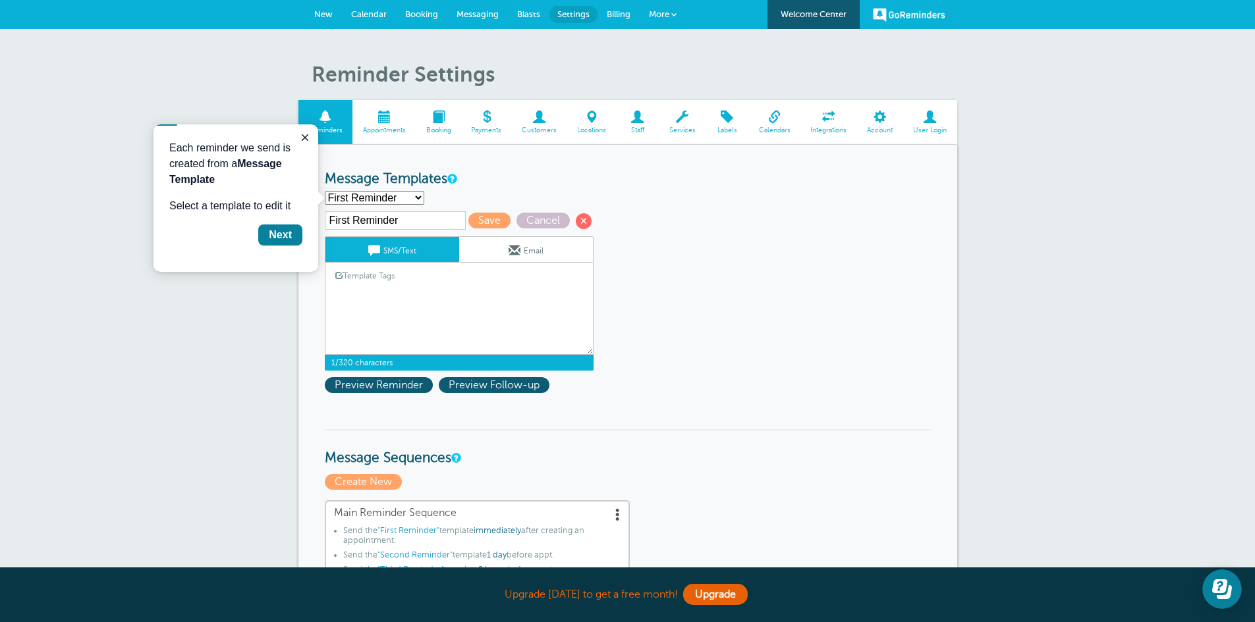
paste textarea "Hello {{First Name}}, [DATE] marks 3 months since your last oil change at [PERS…"
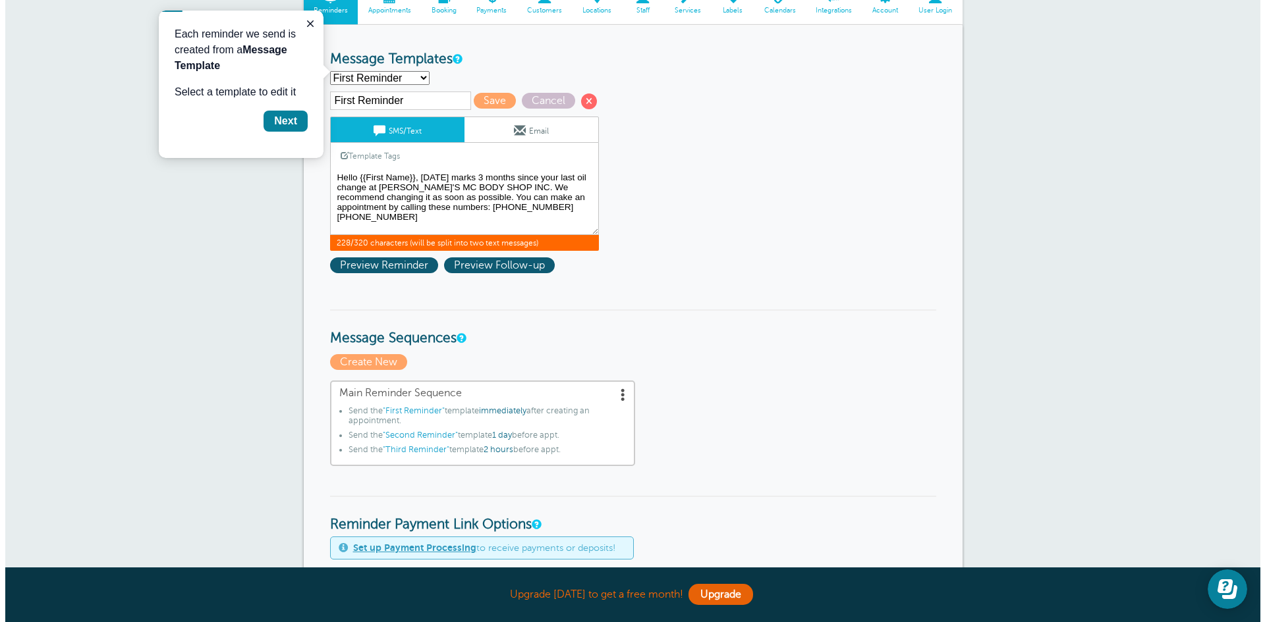
scroll to position [132, 0]
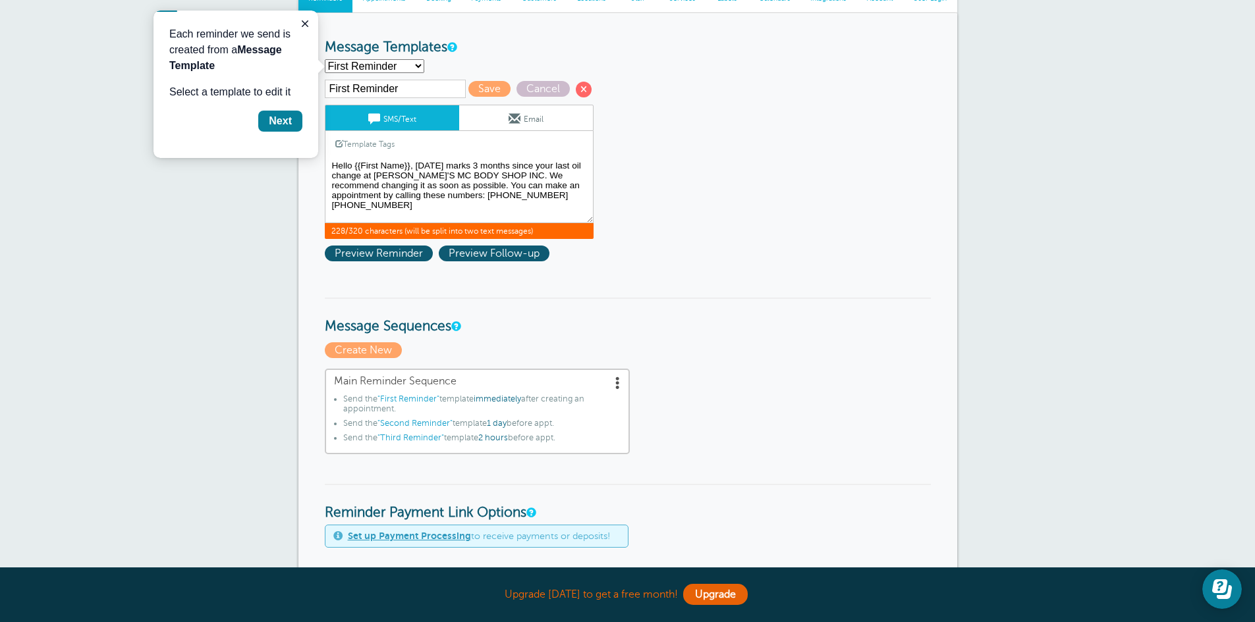
type textarea "Hello {{First Name}}, today marks 3 months since your last oil change at JUAN'S…"
click at [614, 381] on span at bounding box center [617, 382] width 13 height 13
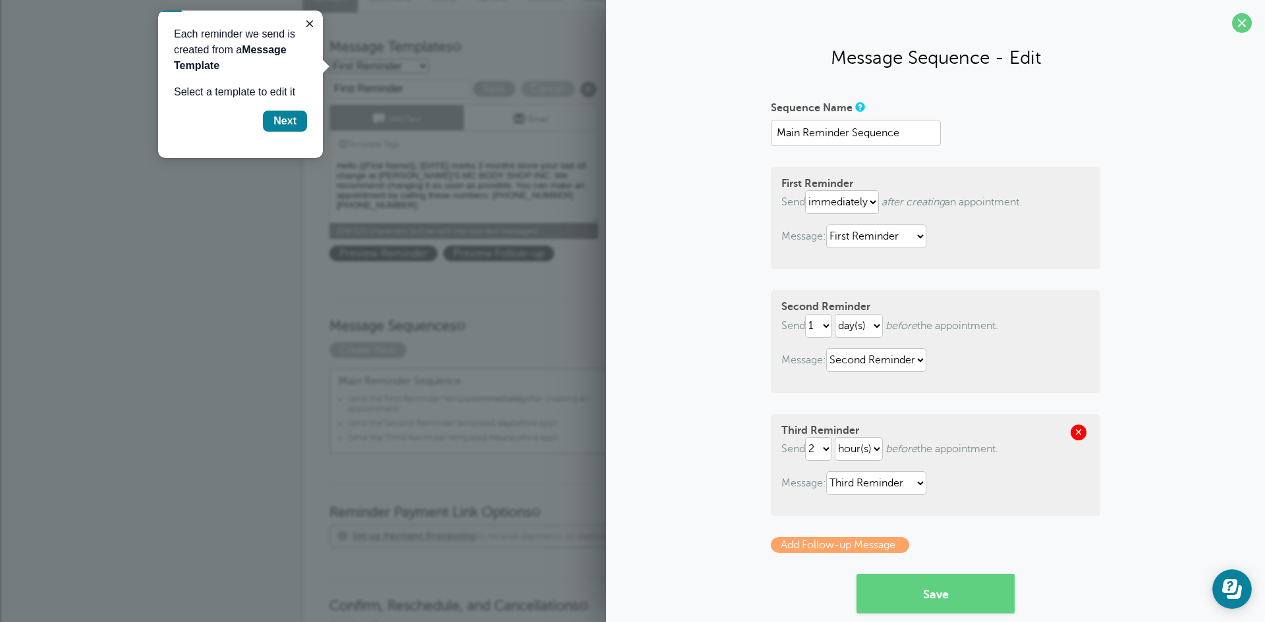
click at [1079, 427] on span at bounding box center [1078, 433] width 16 height 16
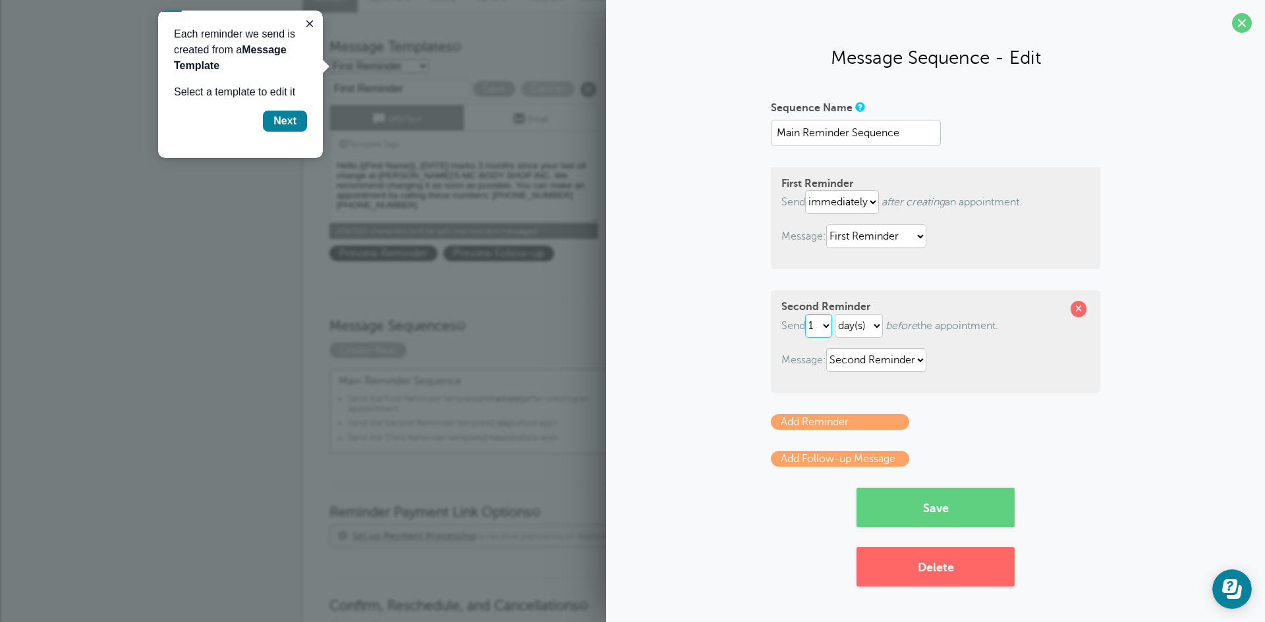
click at [831, 329] on select "1 2 3 4 5 6 7 8 9 10 11 12 13 14 15 16 17 18 19 20 21 22 23 24 25 26 27 28 29 30" at bounding box center [818, 326] width 27 height 24
select select "2"
click at [807, 314] on select "1 2 3 4 5 6 7 8 9 10 11 12 13 14 15 16 17 18 19 20 21 22 23 24 25 26 27 28 29 30" at bounding box center [818, 326] width 27 height 24
click at [973, 501] on button "Save" at bounding box center [935, 508] width 158 height 40
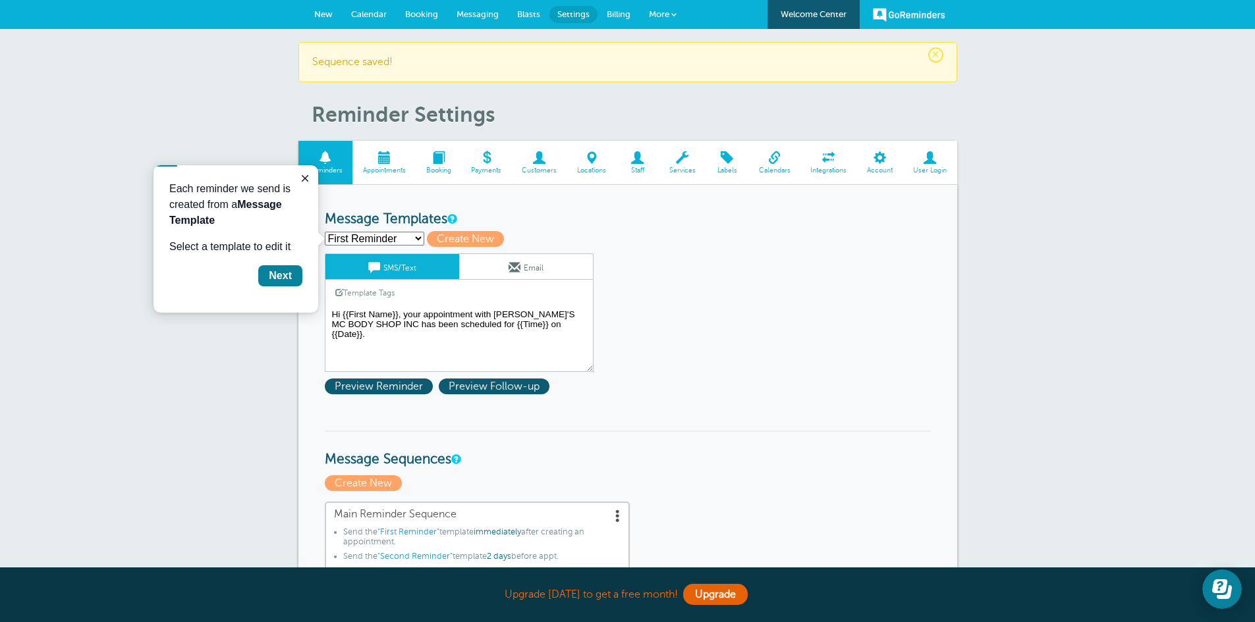
click at [371, 318] on textarea "Hi {{First Name}}, your appointment with [PERSON_NAME]'S MC BODY SHOP INC has b…" at bounding box center [459, 339] width 269 height 66
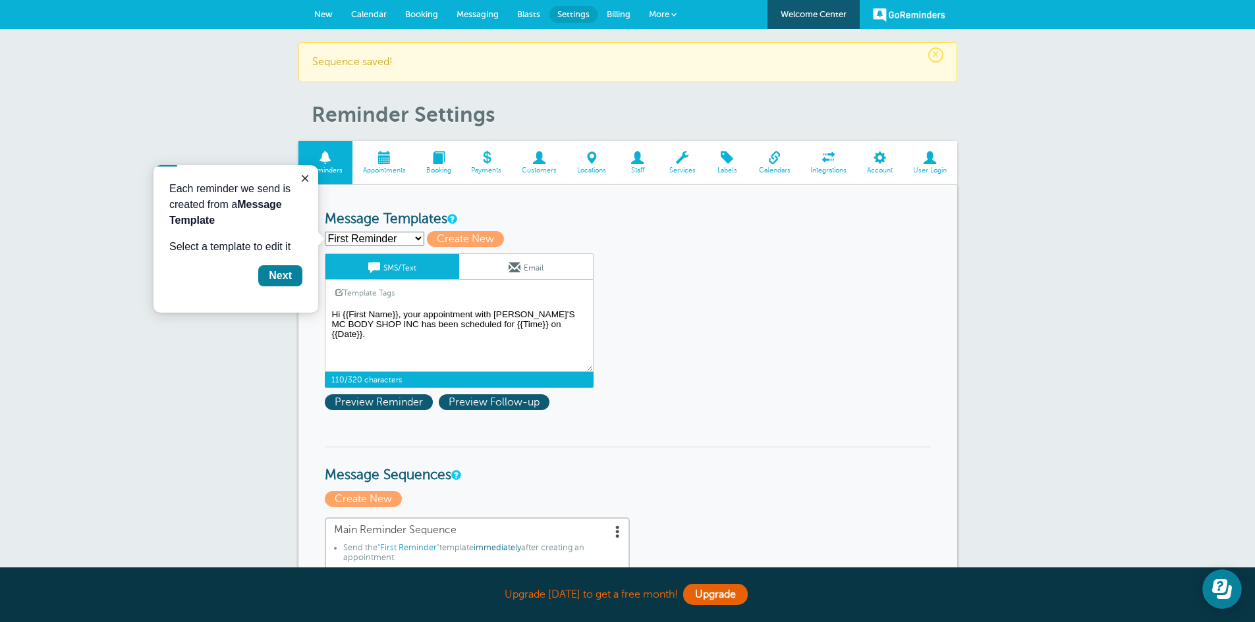
click at [371, 318] on textarea "Hi {{First Name}}, your appointment with [PERSON_NAME]'S MC BODY SHOP INC has b…" at bounding box center [459, 339] width 269 height 66
paste textarea "ello {{First Name}}, [DATE] marks 3 months since your last oil change at [PERSO…"
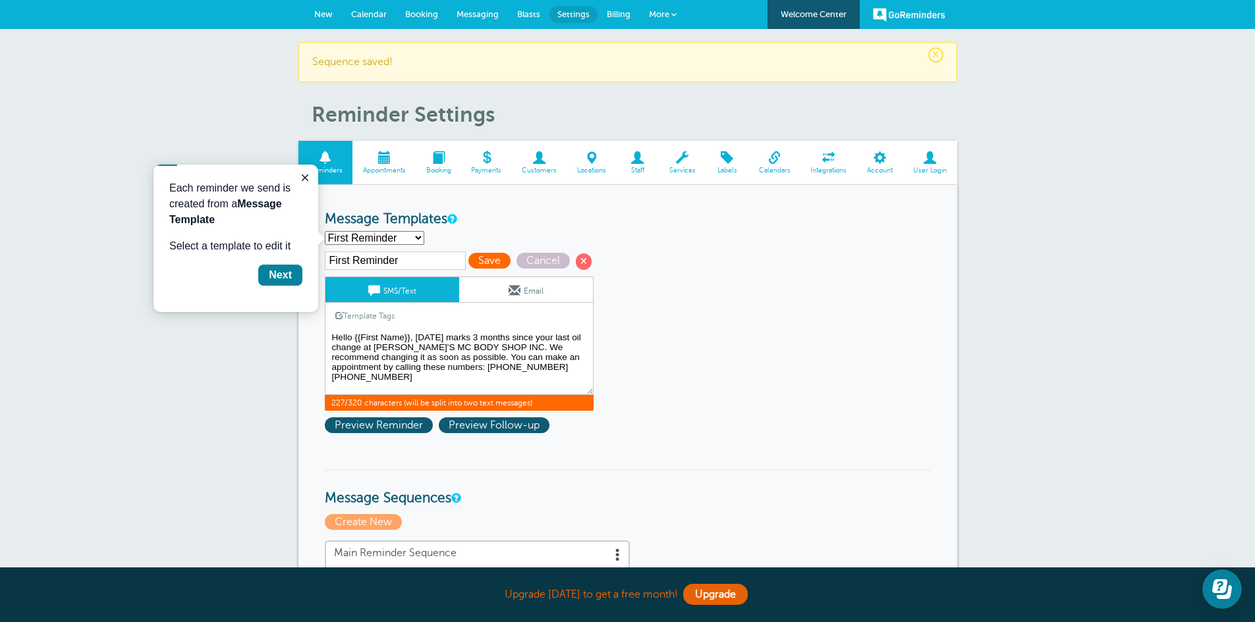
type textarea "Hello {{First Name}}, [DATE] marks 3 months since your last oil change at [PERS…"
click at [492, 264] on span "Save" at bounding box center [489, 261] width 42 height 16
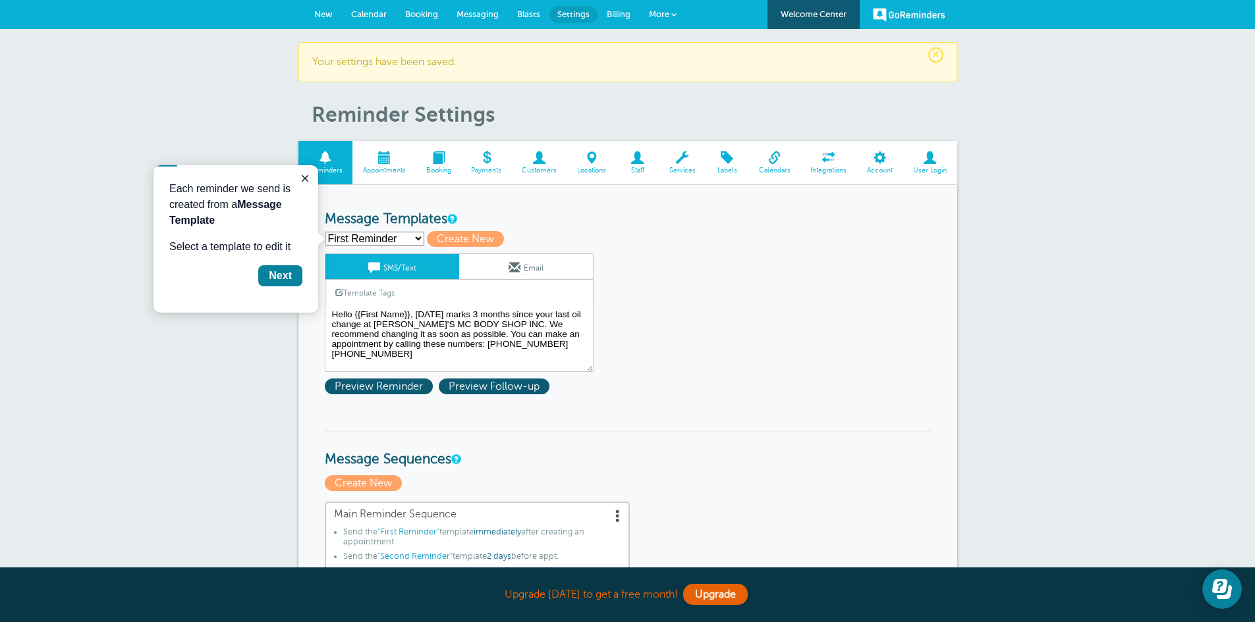
click at [881, 161] on span at bounding box center [880, 157] width 46 height 13
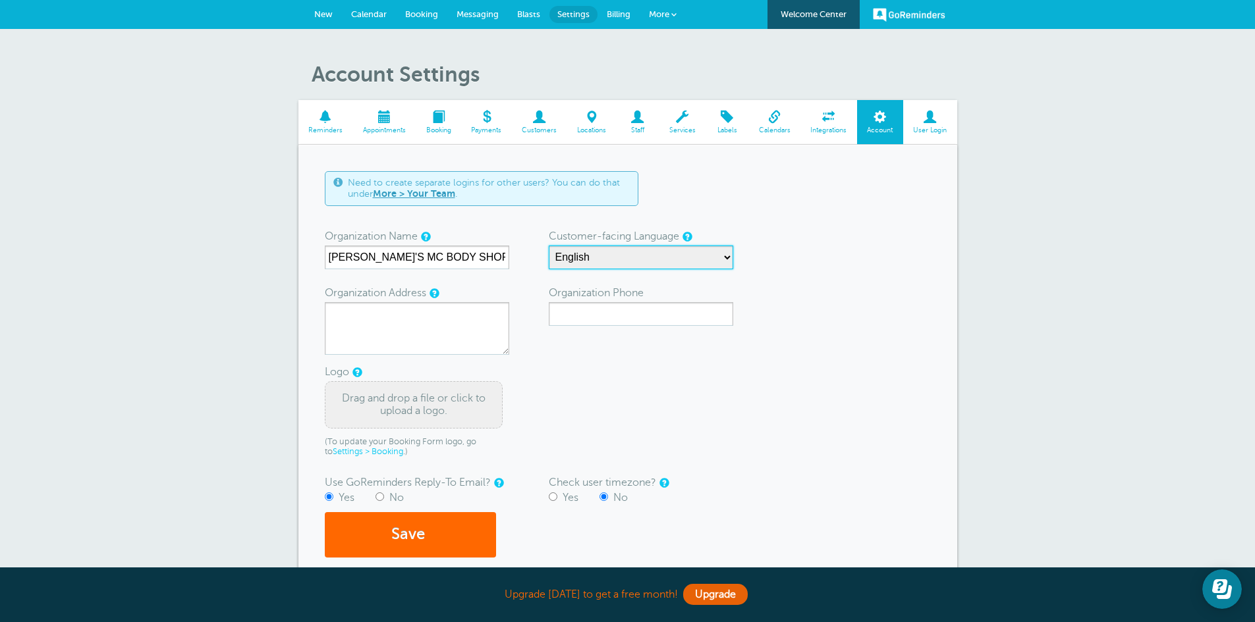
click at [721, 265] on select "English Spanish Czech Danish German Estonian Finnish French Korean Lithuanian L…" at bounding box center [641, 258] width 184 height 24
select select "es"
click at [549, 246] on select "English Spanish Czech Danish German Estonian Finnish French Korean Lithuanian L…" at bounding box center [641, 258] width 184 height 24
click at [422, 526] on button "Save" at bounding box center [410, 534] width 171 height 45
click at [452, 532] on button "Save" at bounding box center [410, 534] width 171 height 45
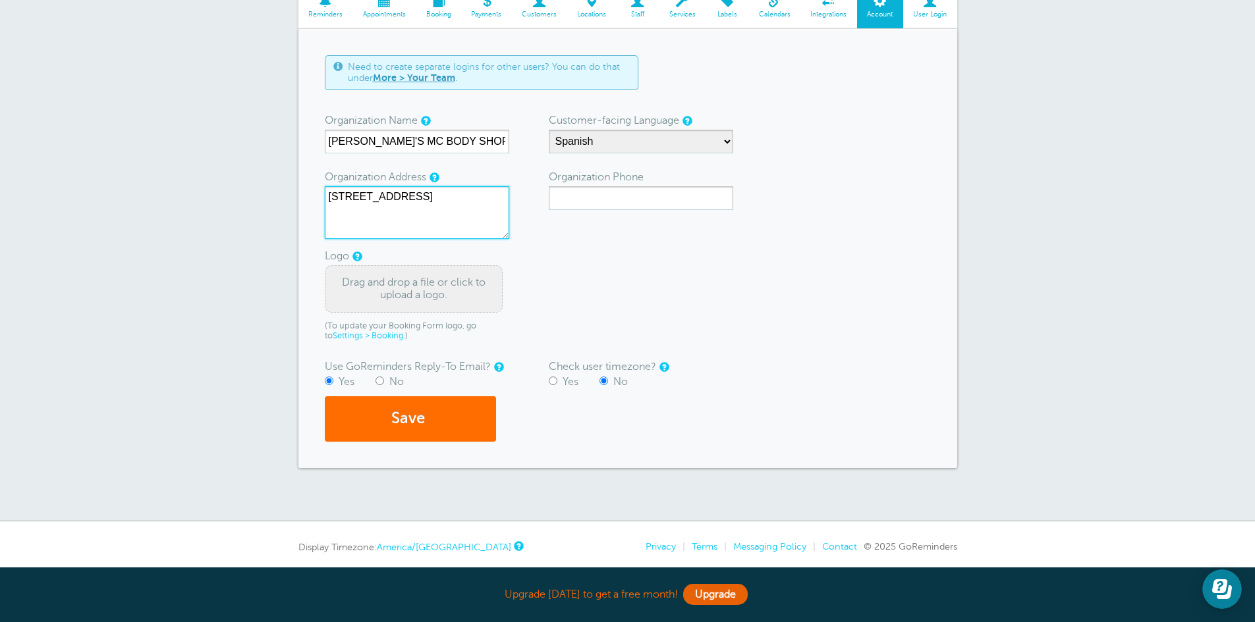
scroll to position [132, 0]
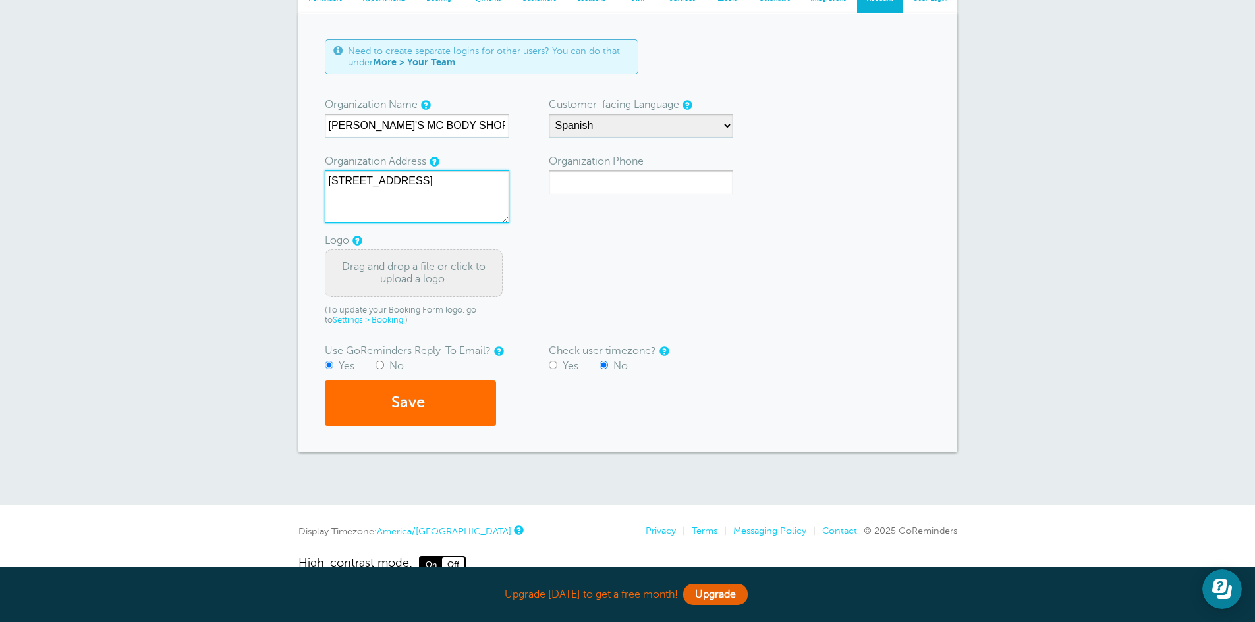
type textarea "305 w Walnut HARFORD, IA 50118"
click at [389, 400] on button "Save" at bounding box center [410, 403] width 171 height 45
click at [603, 182] on input "Organization Phone" at bounding box center [641, 183] width 184 height 24
type input "5154196063"
drag, startPoint x: 447, startPoint y: 412, endPoint x: 497, endPoint y: 411, distance: 50.1
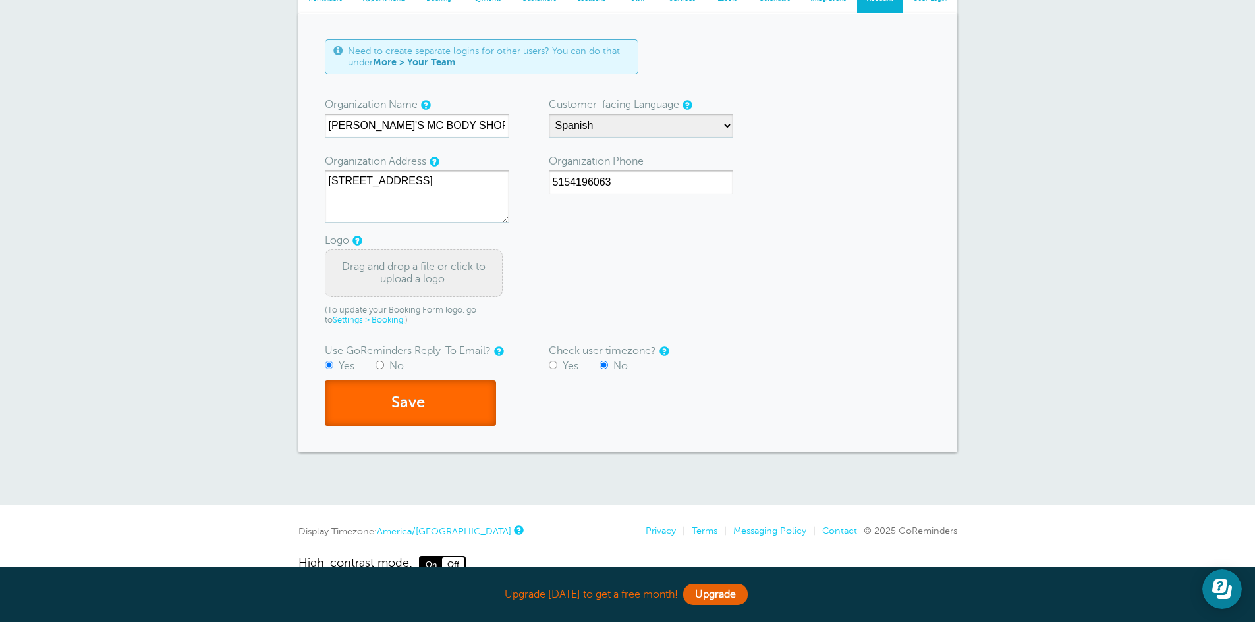
click at [447, 411] on button "Save" at bounding box center [410, 403] width 171 height 45
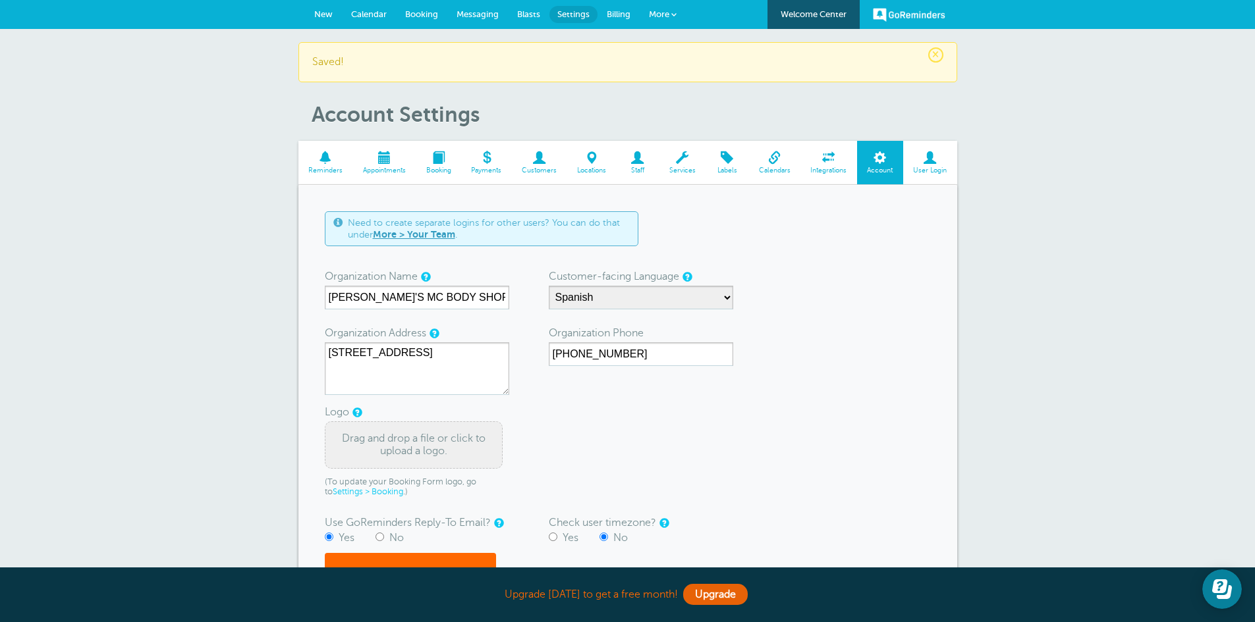
click at [386, 152] on span at bounding box center [383, 157] width 63 height 13
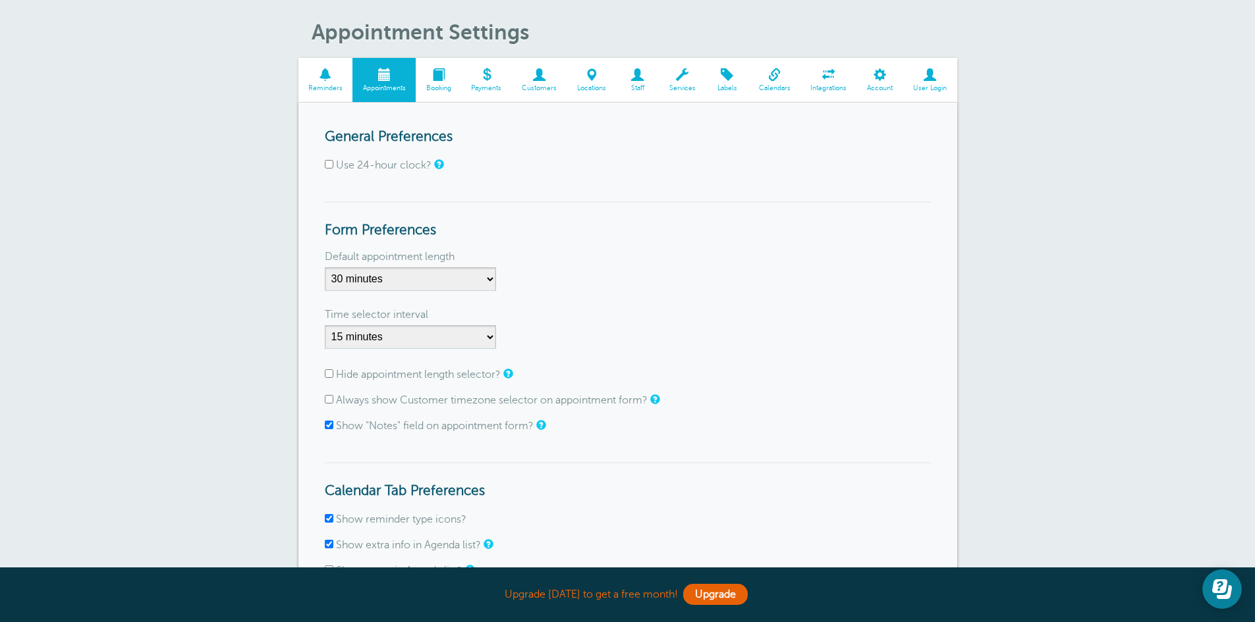
scroll to position [66, 0]
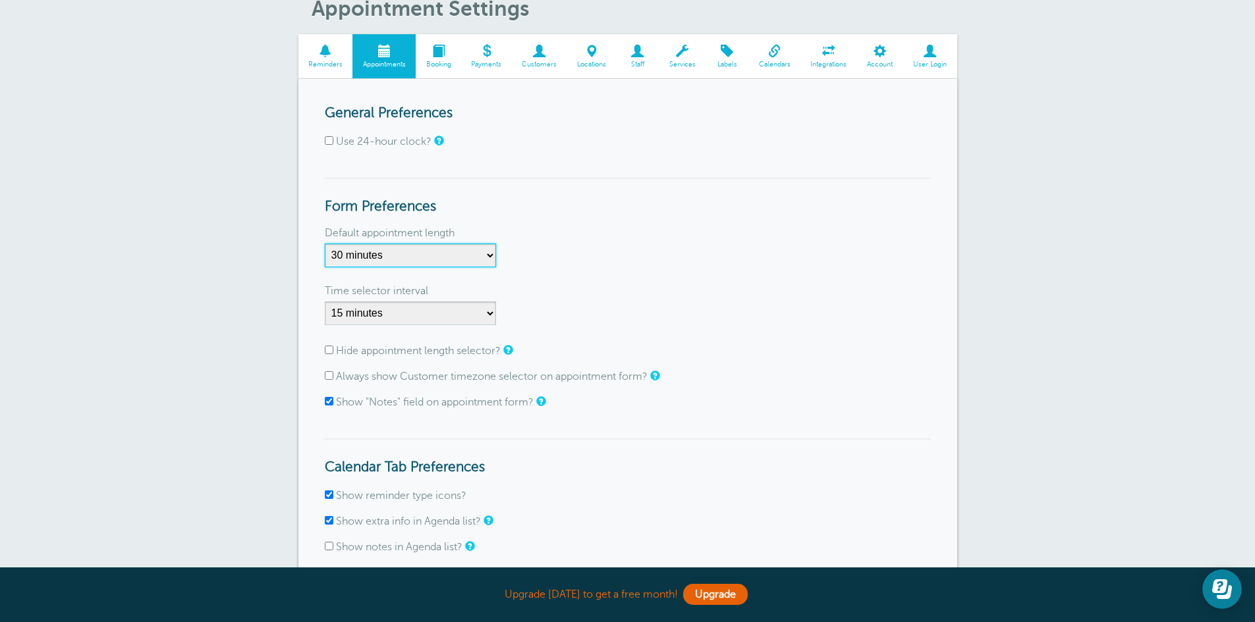
click at [489, 255] on select "5 minutes 10 minutes 15 minutes 20 minutes 25 minutes 30 minutes 35 minutes 40 …" at bounding box center [410, 256] width 171 height 24
click at [574, 269] on div "Default appointment length 5 minutes 10 minutes 15 minutes 20 minutes 25 minute…" at bounding box center [628, 251] width 606 height 45
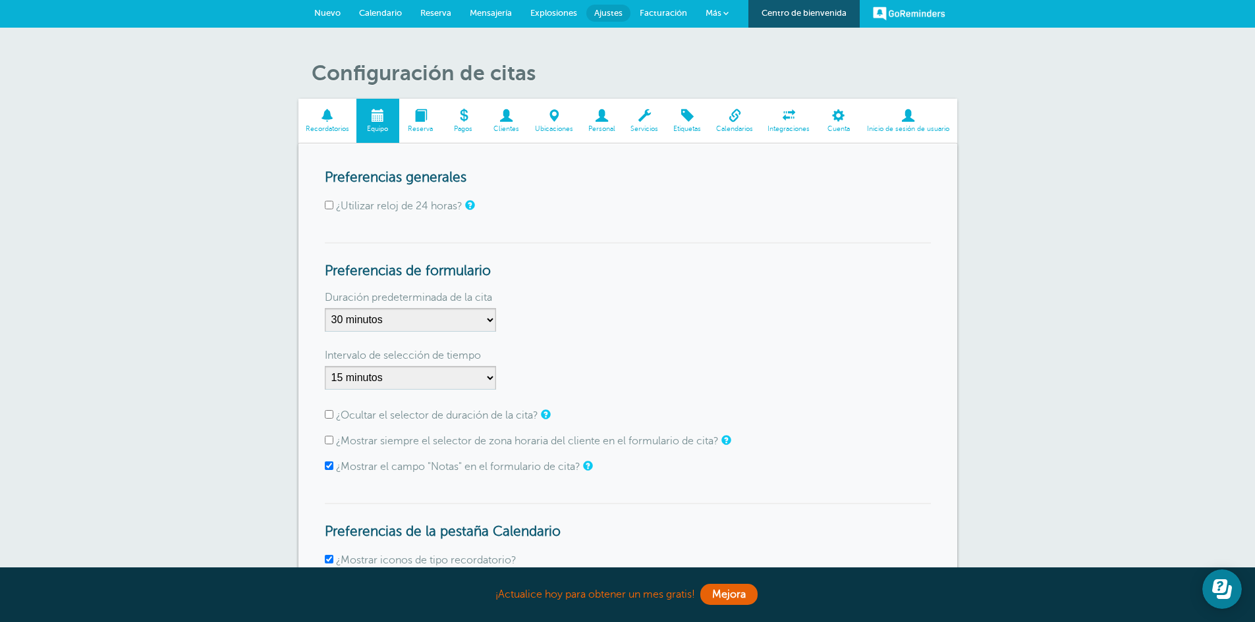
scroll to position [0, 0]
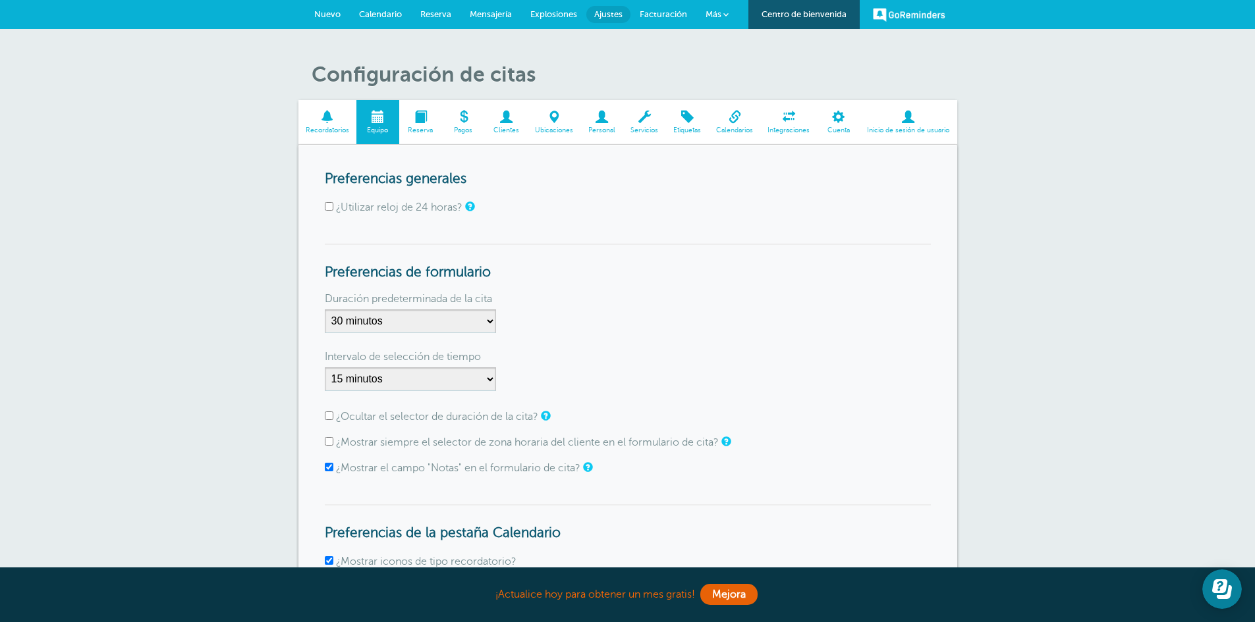
click at [825, 122] on span at bounding box center [838, 117] width 43 height 13
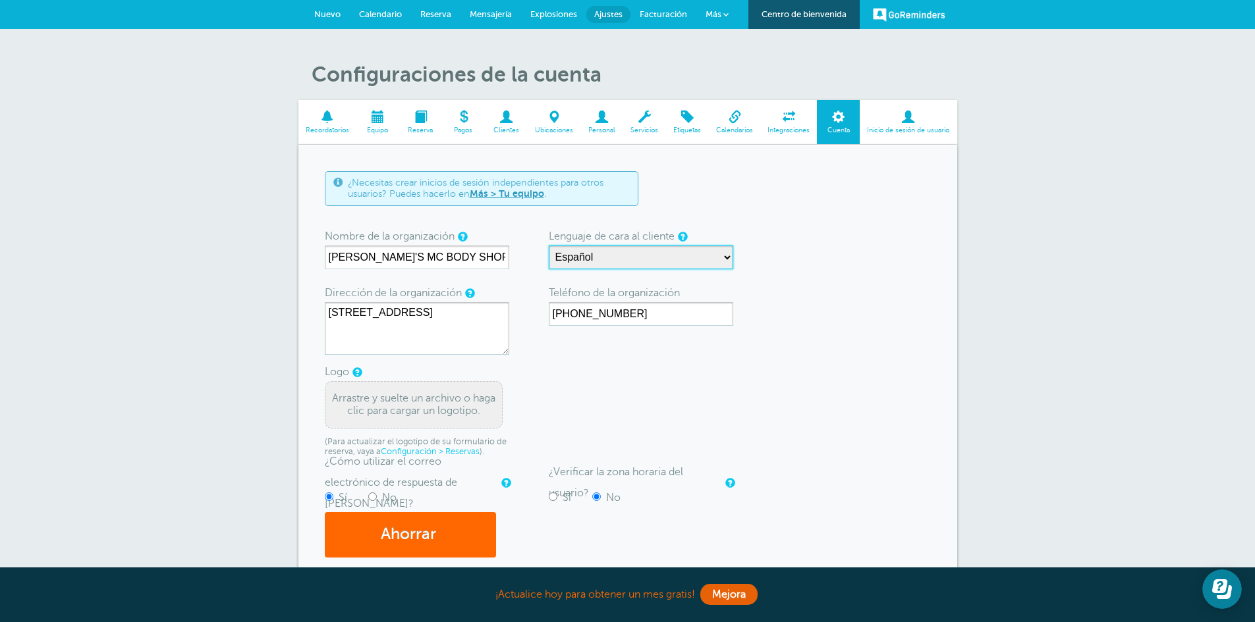
click at [718, 256] on select "Inglés Español [PERSON_NAME] [PERSON_NAME] estonio finlandés [PERSON_NAME] litu…" at bounding box center [641, 258] width 184 height 24
select select "en-US"
click at [549, 246] on select "Inglés Español [PERSON_NAME] [PERSON_NAME] estonio finlandés [PERSON_NAME] litu…" at bounding box center [641, 258] width 184 height 24
click at [412, 530] on font "Ahorrar" at bounding box center [408, 535] width 55 height 18
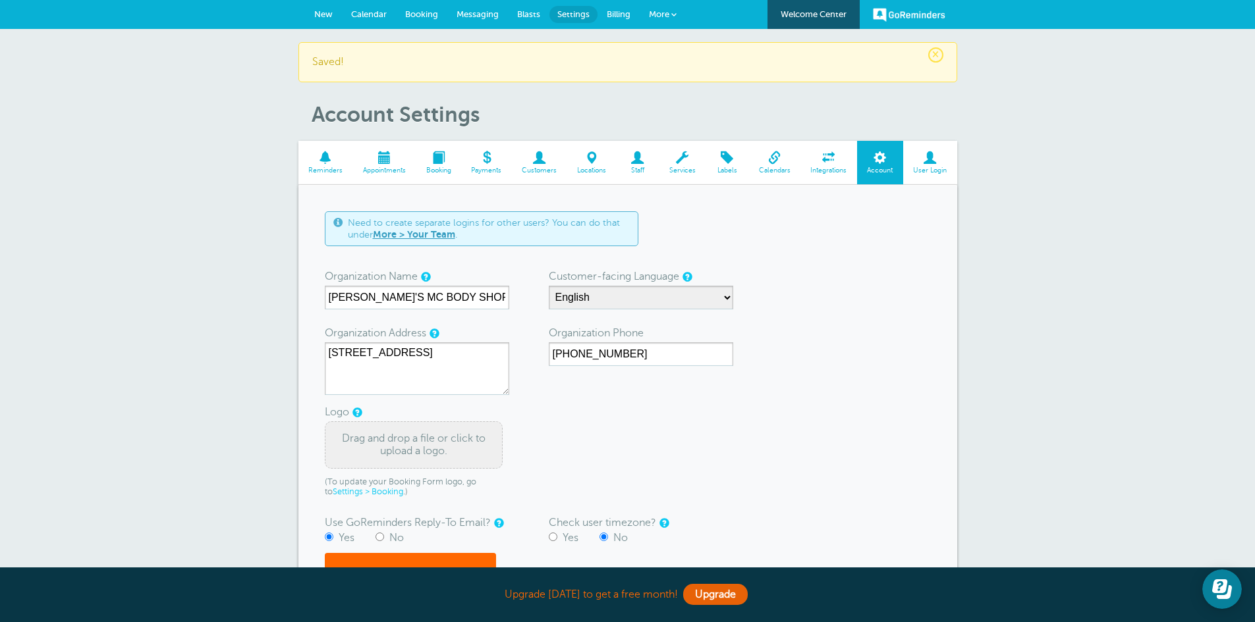
click at [373, 163] on span at bounding box center [383, 157] width 63 height 13
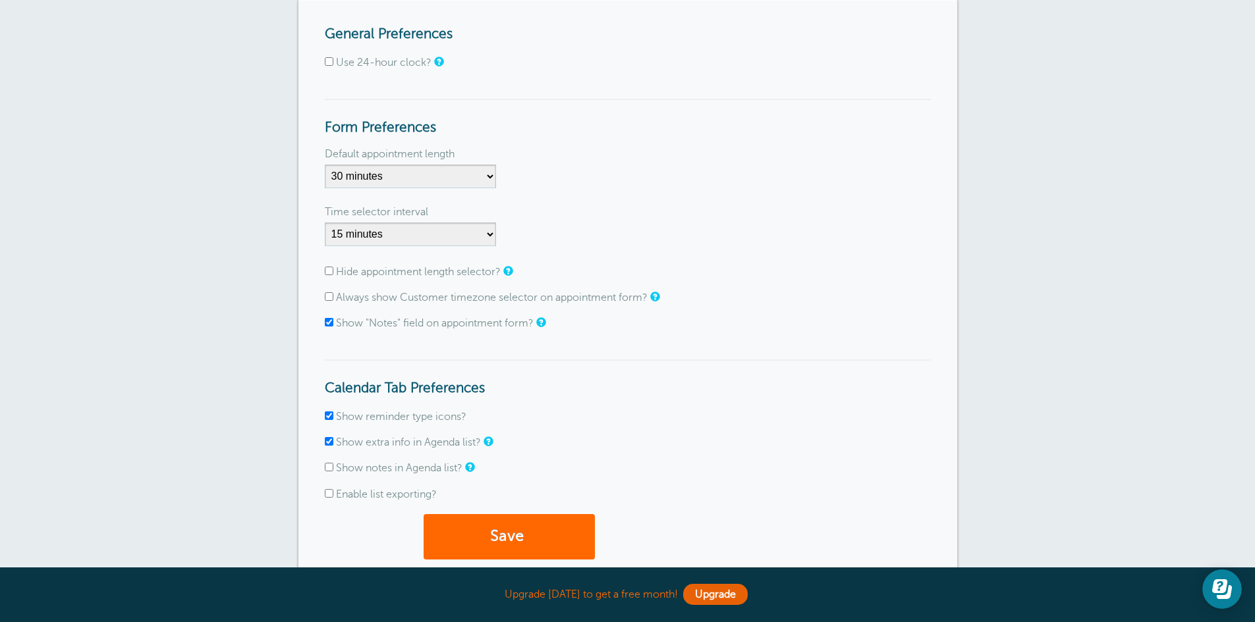
scroll to position [66, 0]
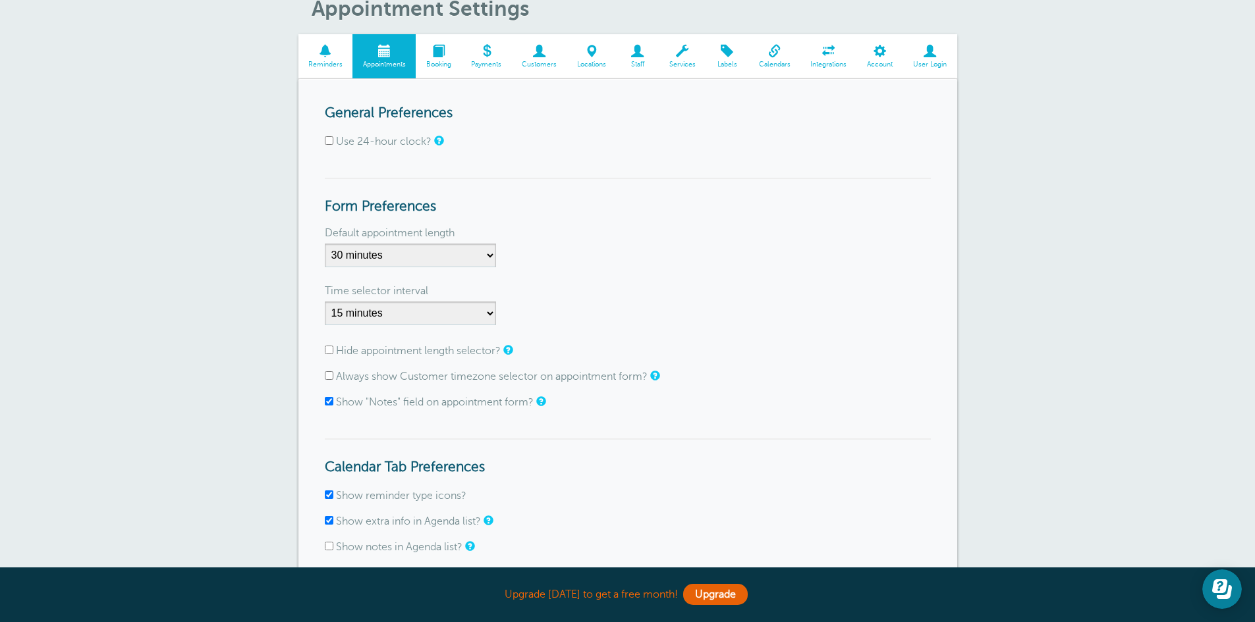
click at [443, 61] on span "Booking" at bounding box center [438, 65] width 32 height 8
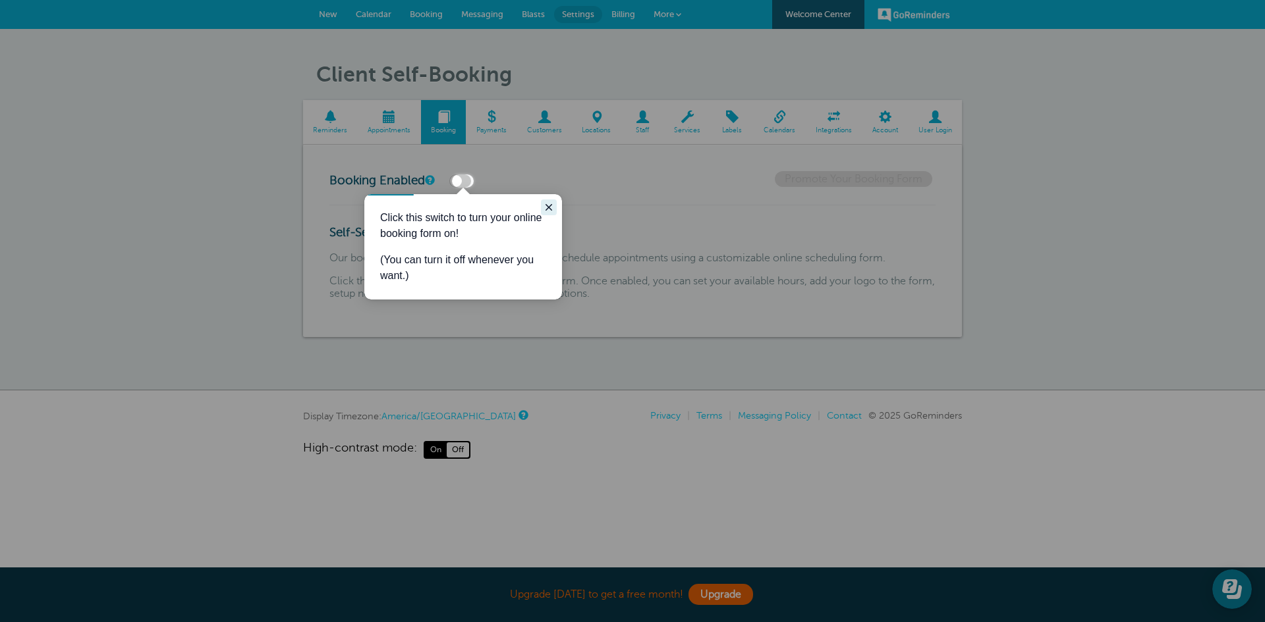
click at [554, 207] on button "Close guide" at bounding box center [549, 208] width 16 height 16
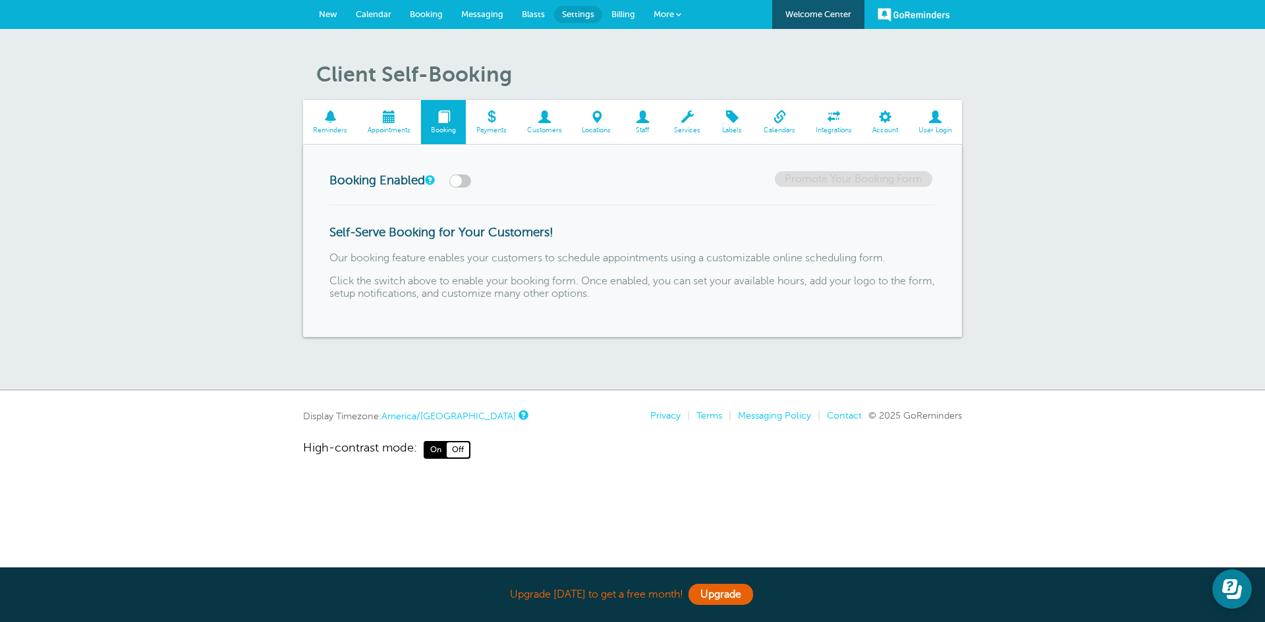
click at [496, 126] on span "Payments" at bounding box center [491, 130] width 38 height 8
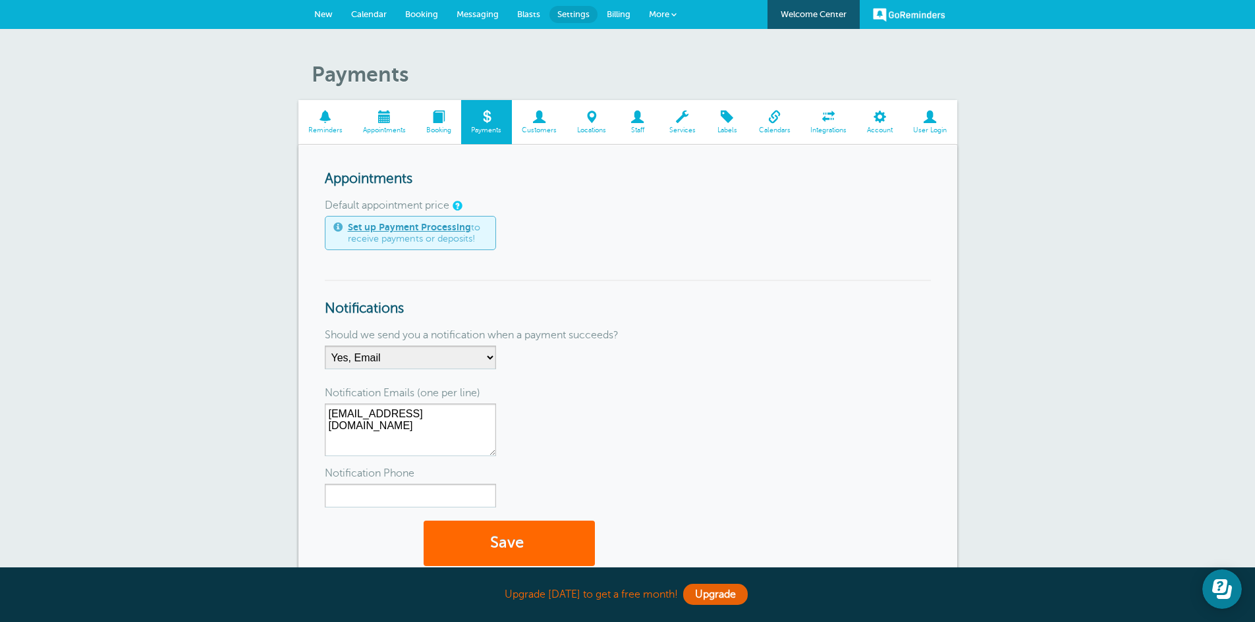
click at [540, 137] on link "Customers" at bounding box center [539, 122] width 55 height 44
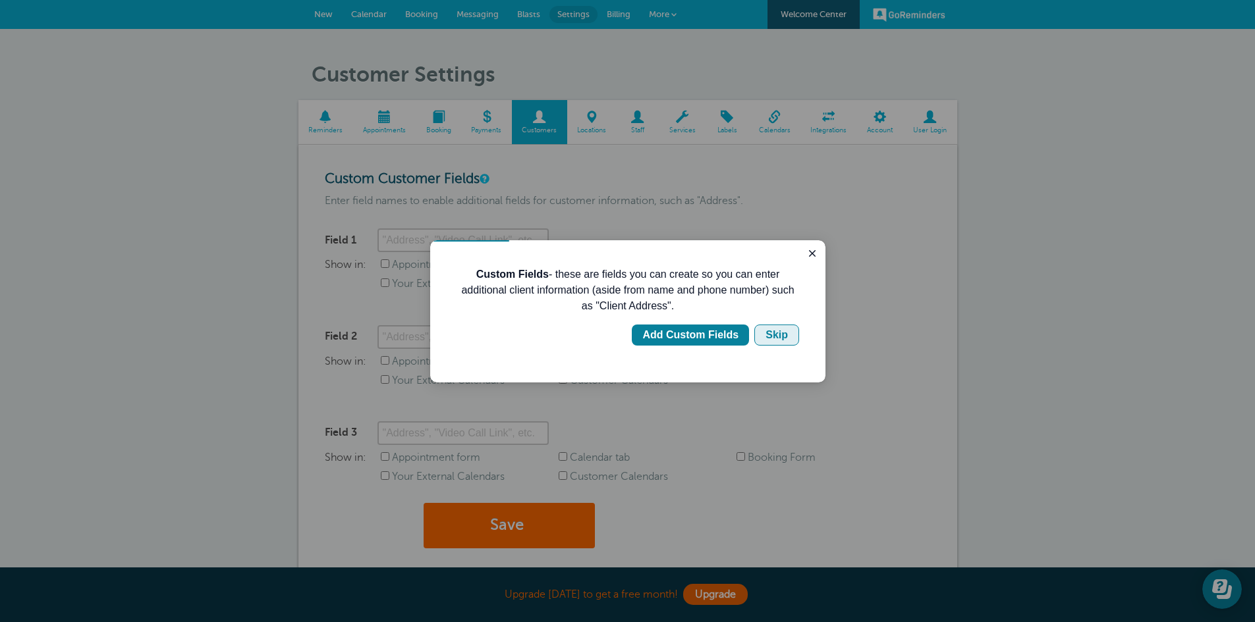
click at [786, 332] on div "Skip" at bounding box center [776, 335] width 22 height 16
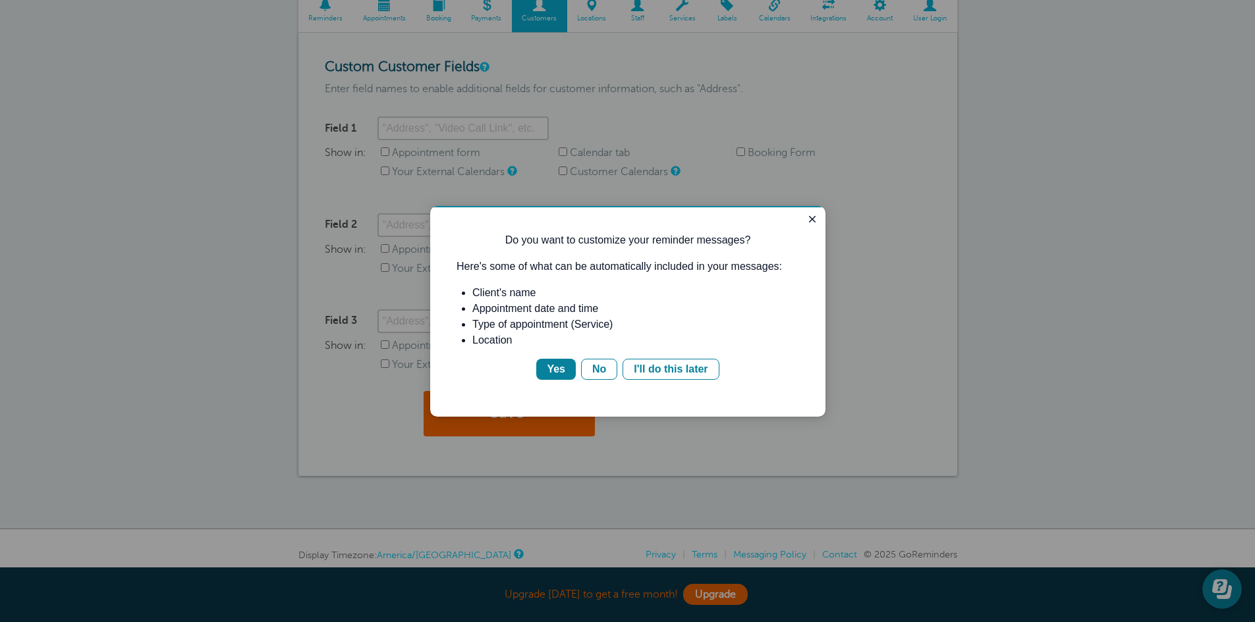
scroll to position [132, 0]
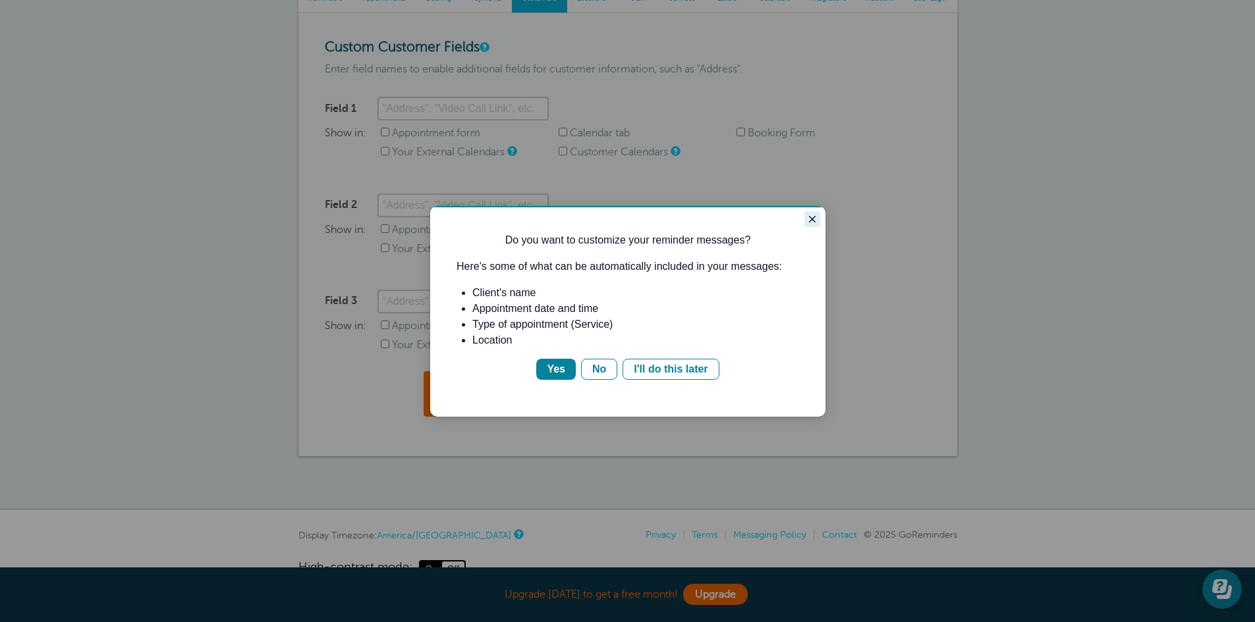
click at [807, 218] on icon "Close guide" at bounding box center [812, 219] width 11 height 11
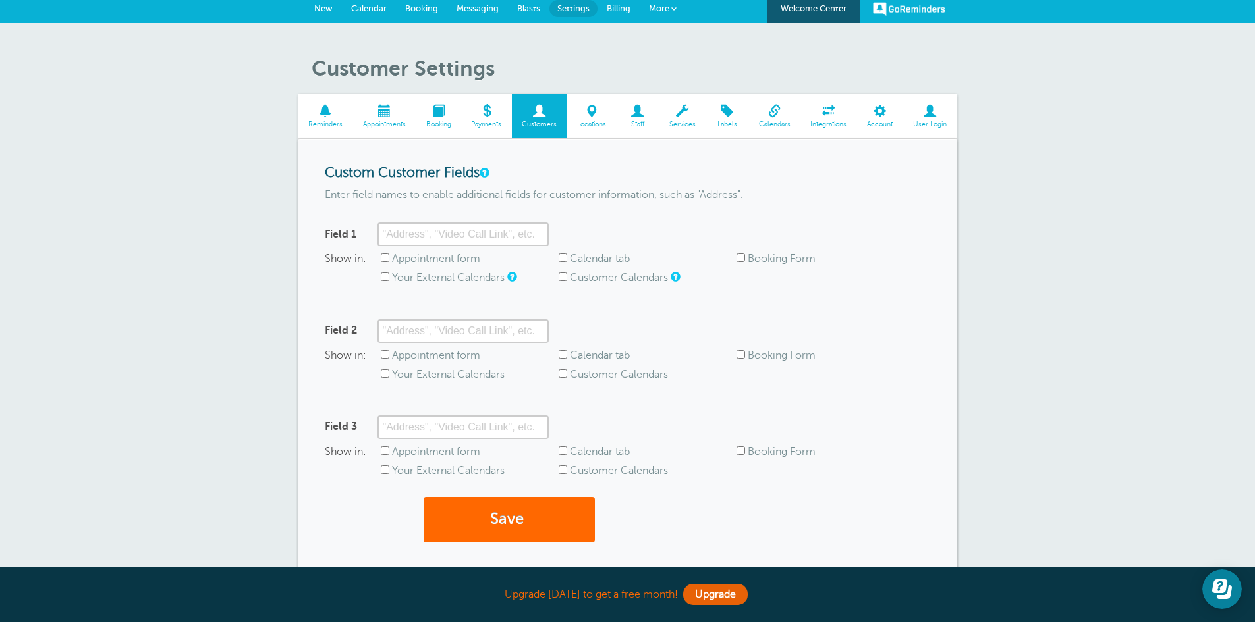
scroll to position [0, 0]
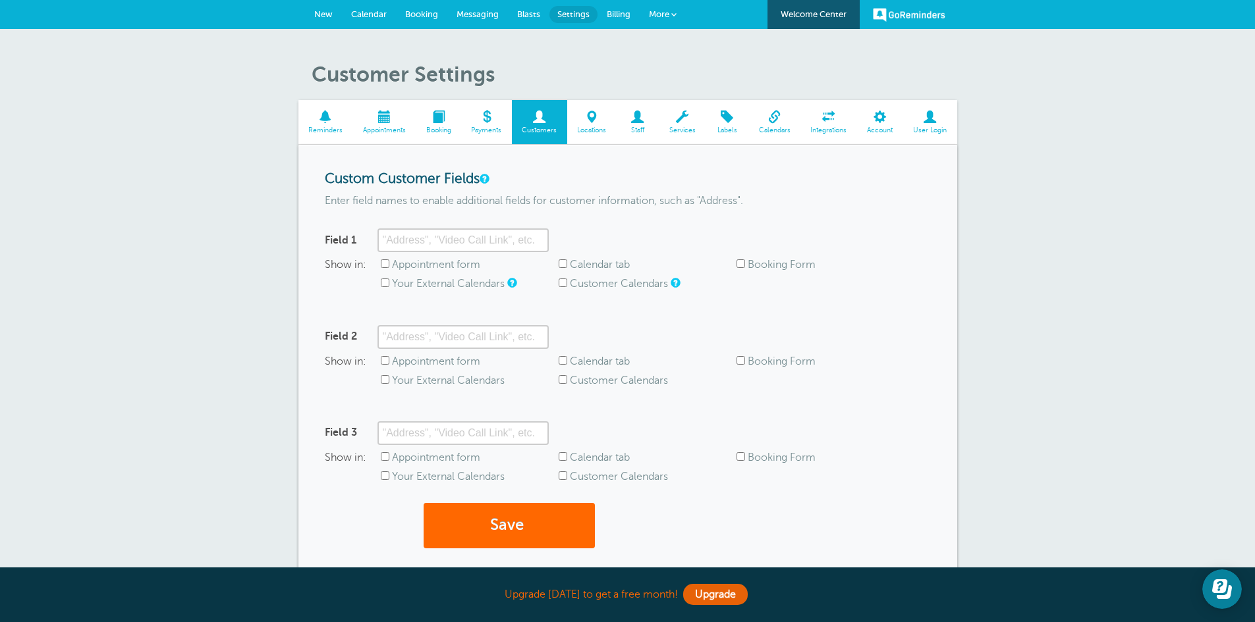
click at [607, 123] on span at bounding box center [591, 117] width 49 height 13
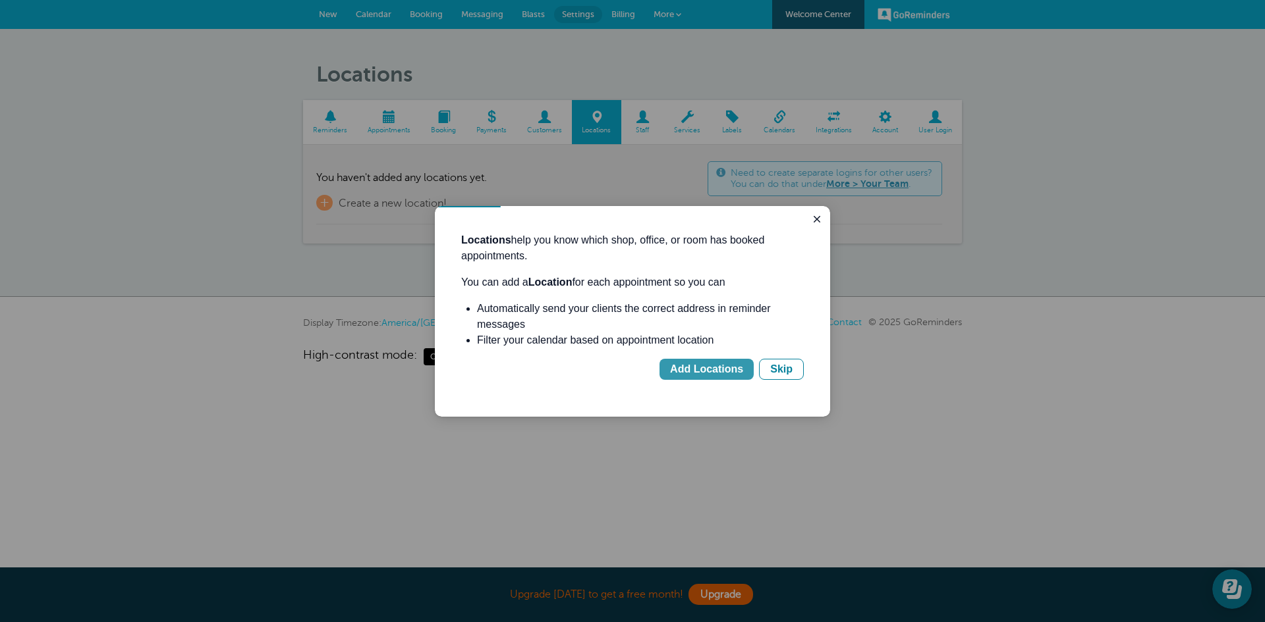
click at [697, 362] on button "Add Locations" at bounding box center [706, 369] width 94 height 21
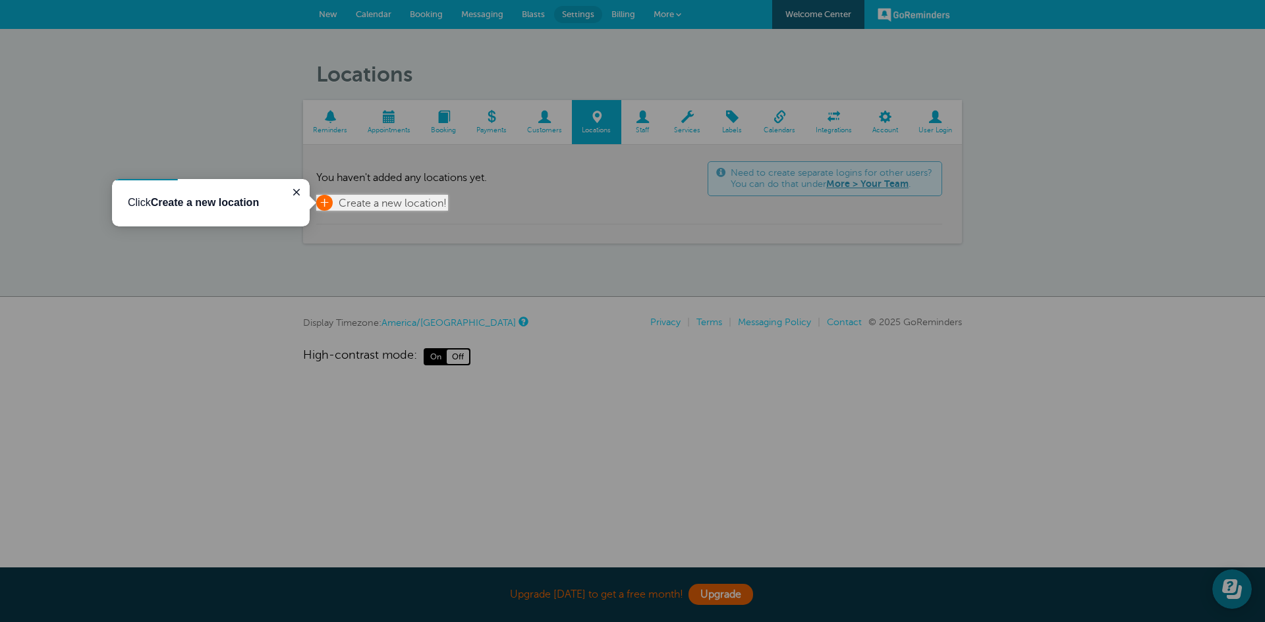
click at [325, 200] on span "+" at bounding box center [324, 203] width 16 height 16
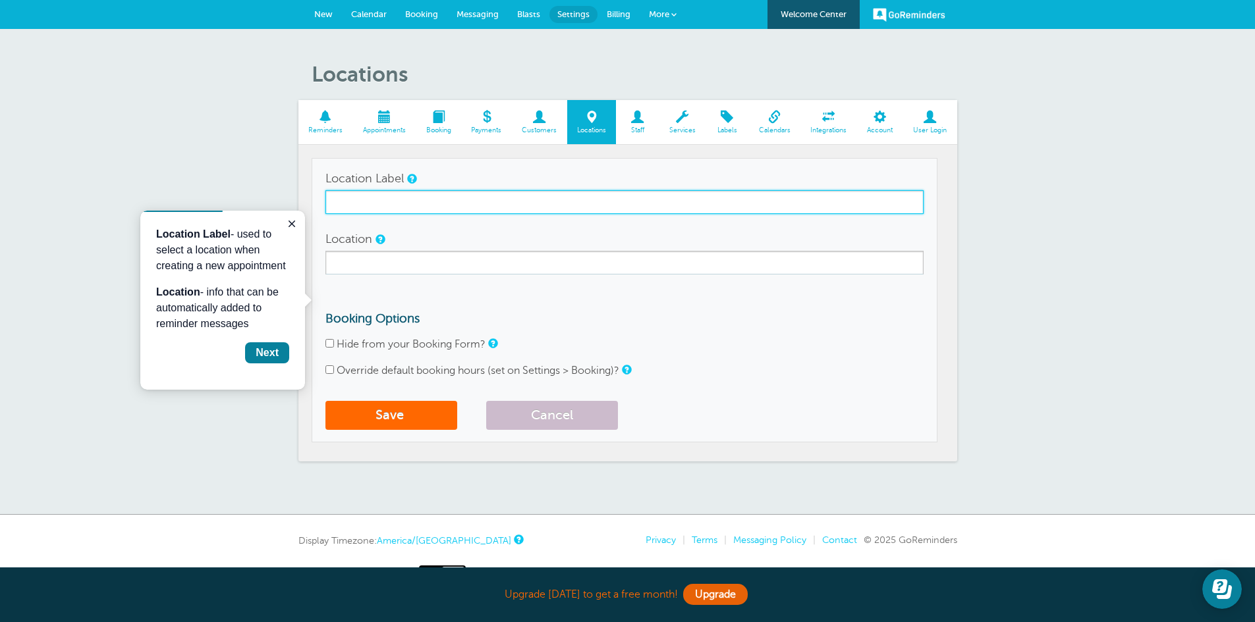
click at [350, 202] on input "Location Label" at bounding box center [624, 202] width 598 height 24
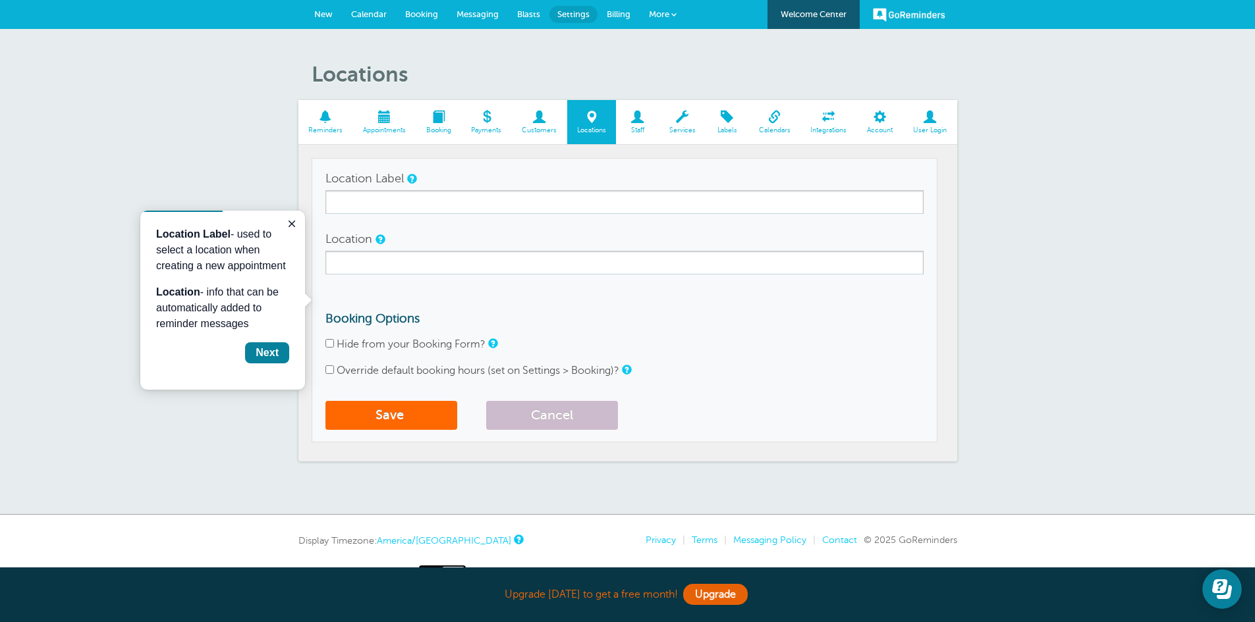
drag, startPoint x: 350, startPoint y: 202, endPoint x: 668, endPoint y: 304, distance: 334.1
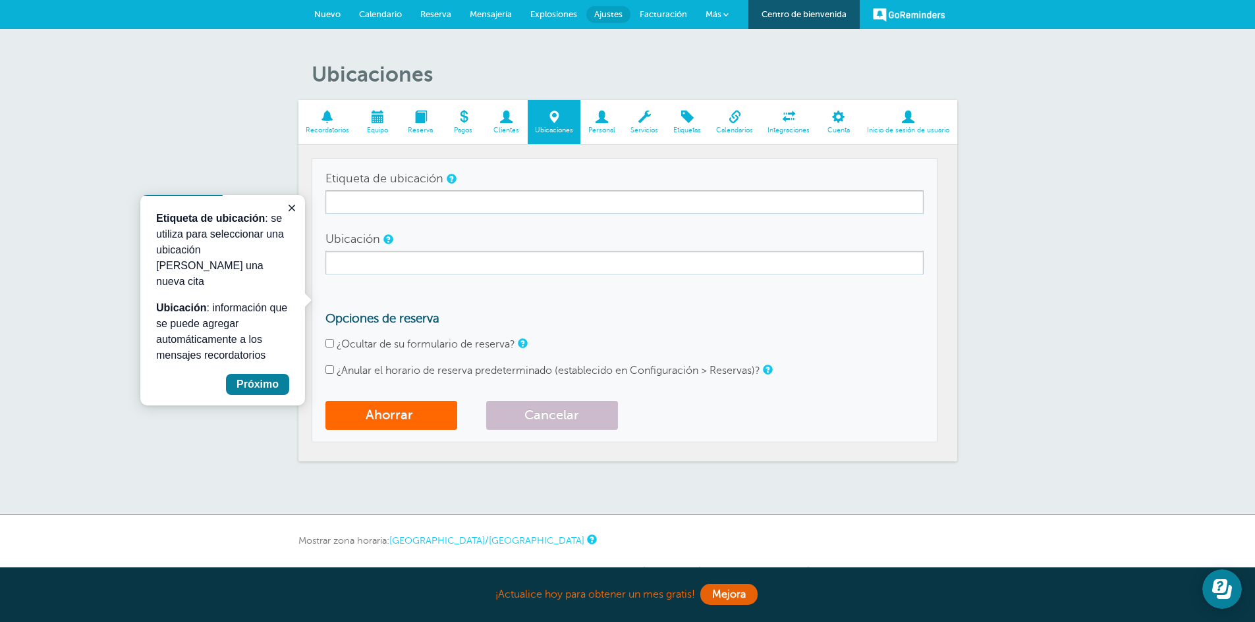
click at [613, 110] on link "Personal" at bounding box center [601, 122] width 43 height 44
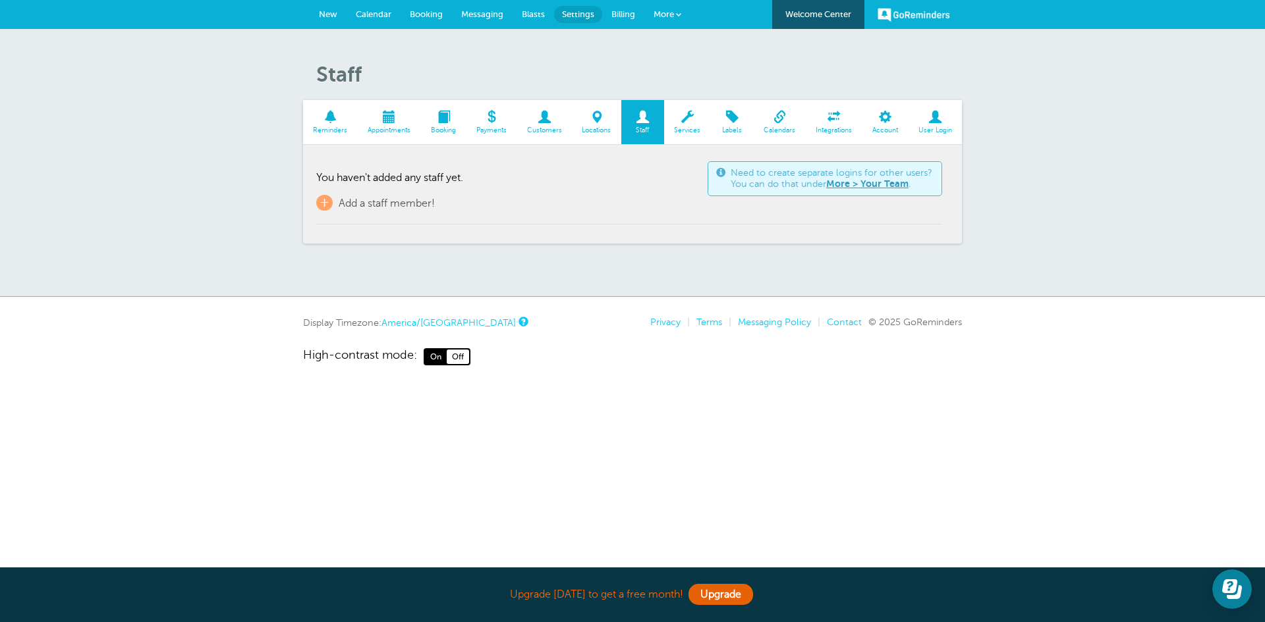
click at [683, 121] on span at bounding box center [687, 117] width 47 height 13
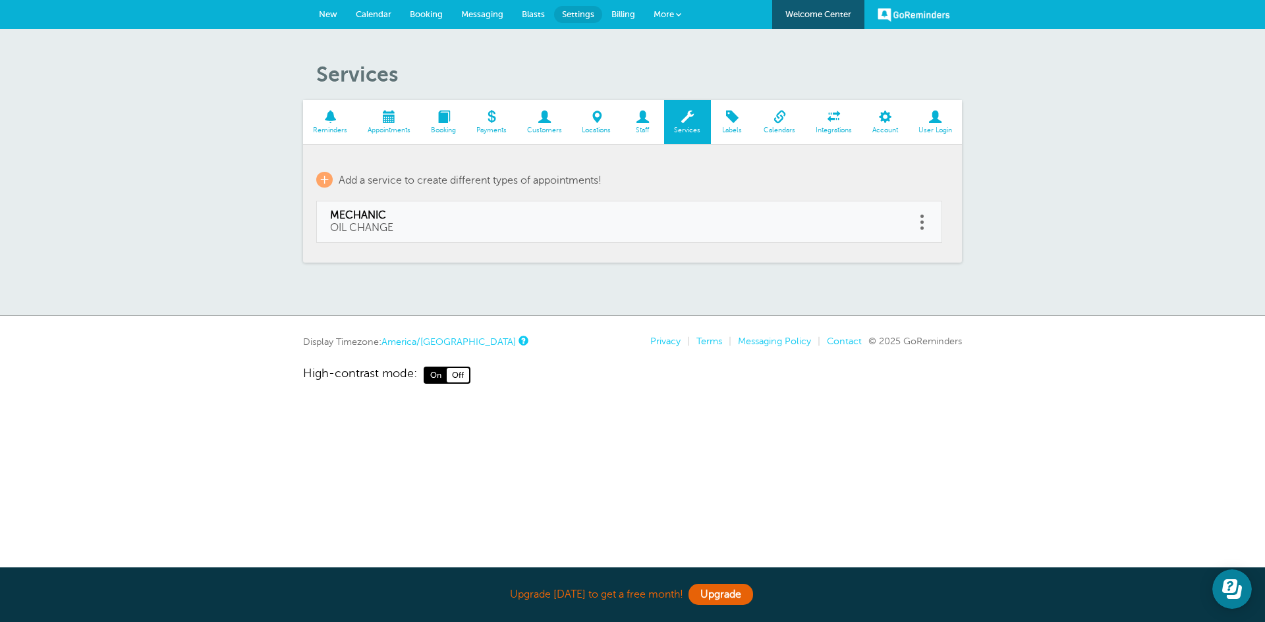
click at [723, 121] on span at bounding box center [732, 117] width 43 height 13
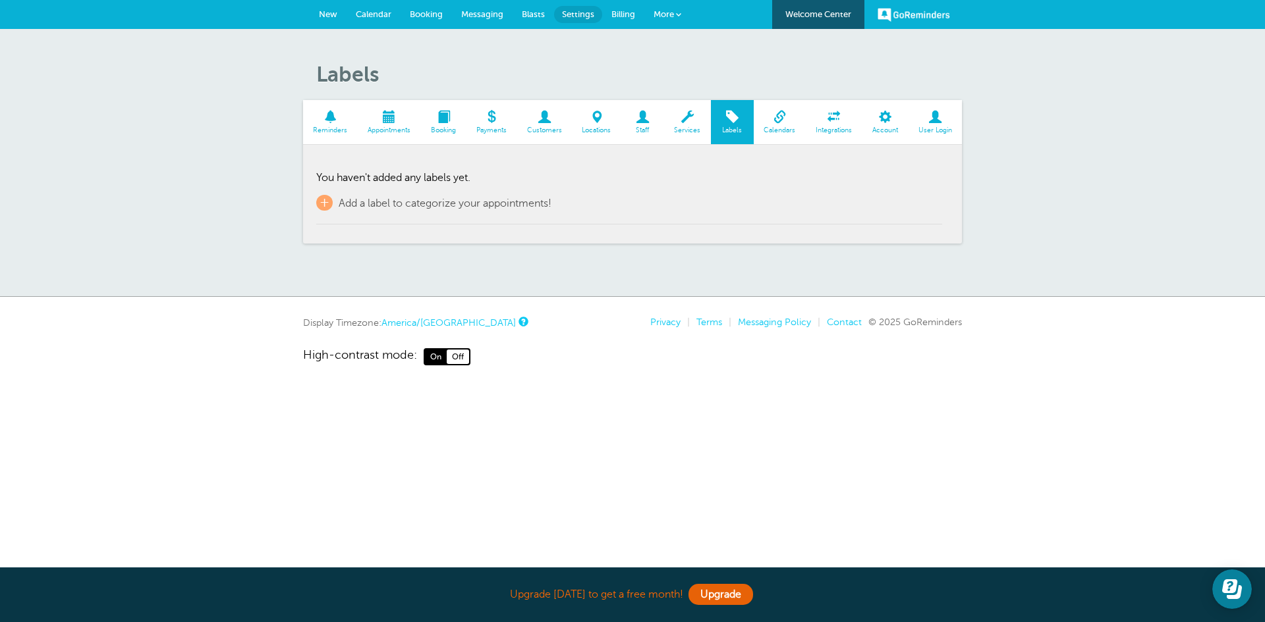
click at [782, 122] on span at bounding box center [779, 117] width 52 height 13
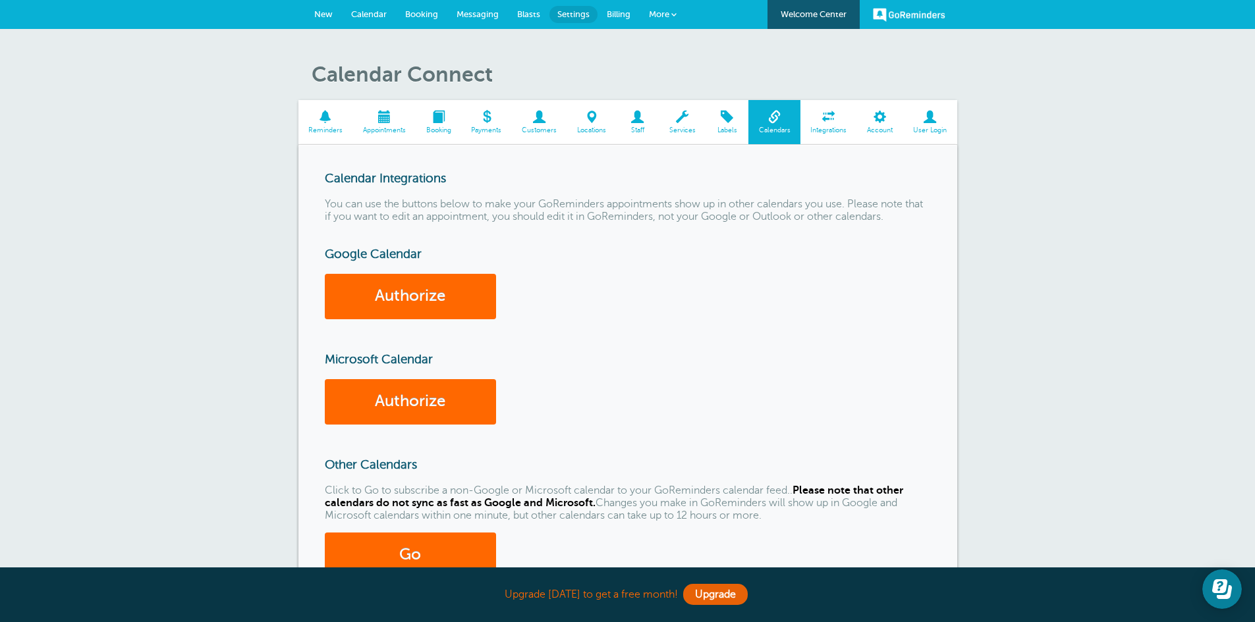
click at [381, 11] on span "Calendar" at bounding box center [369, 14] width 36 height 10
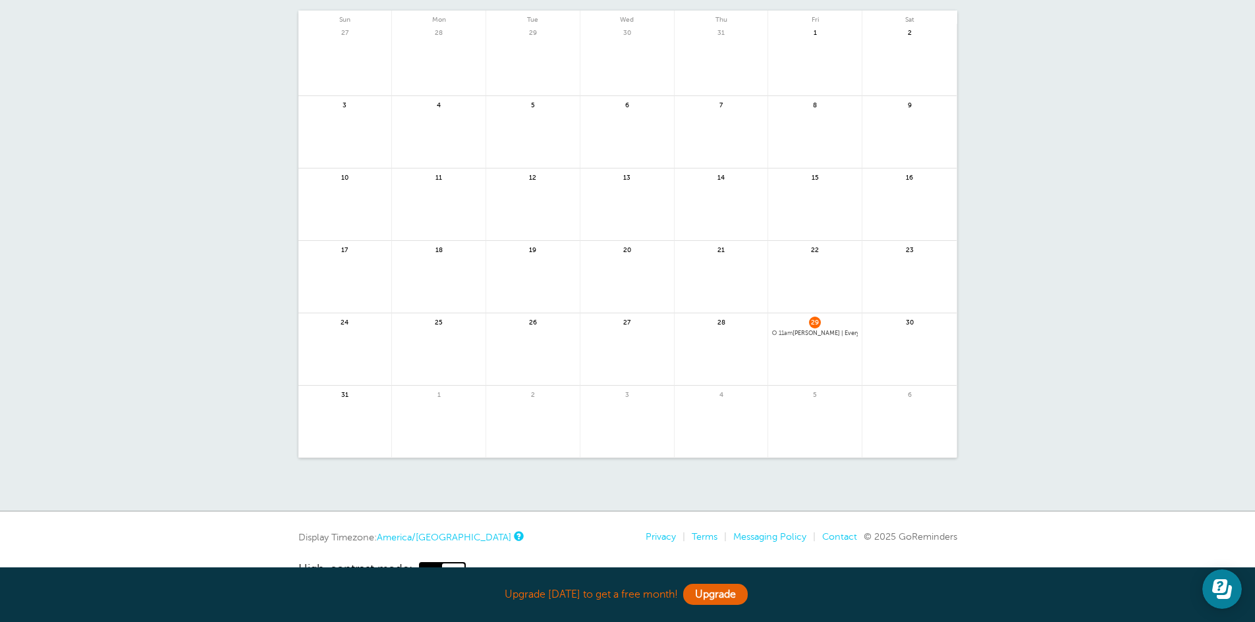
scroll to position [132, 0]
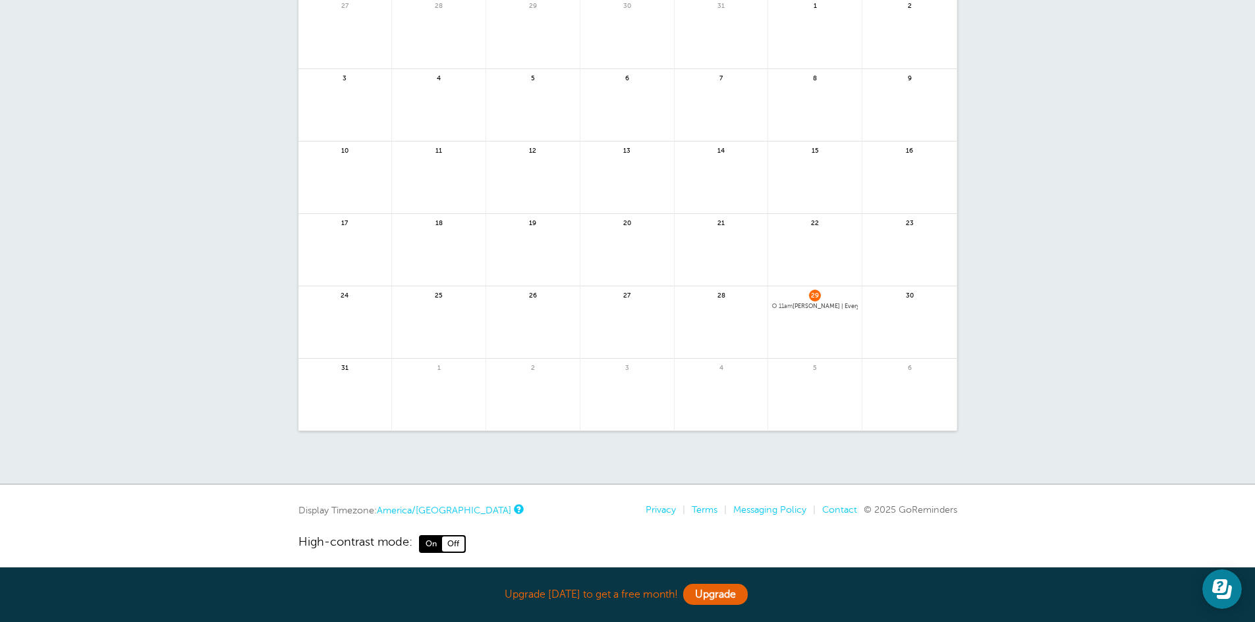
click at [803, 306] on span "11am MARLENE CACERES | Every 12 weeks" at bounding box center [815, 306] width 86 height 7
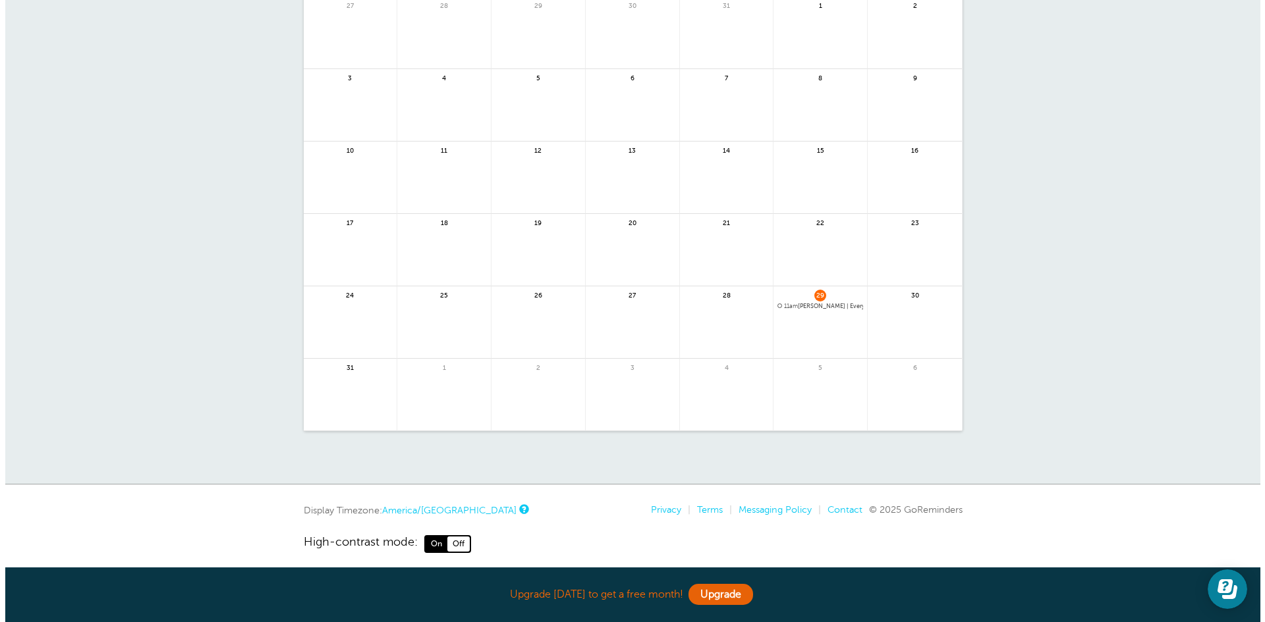
scroll to position [0, 0]
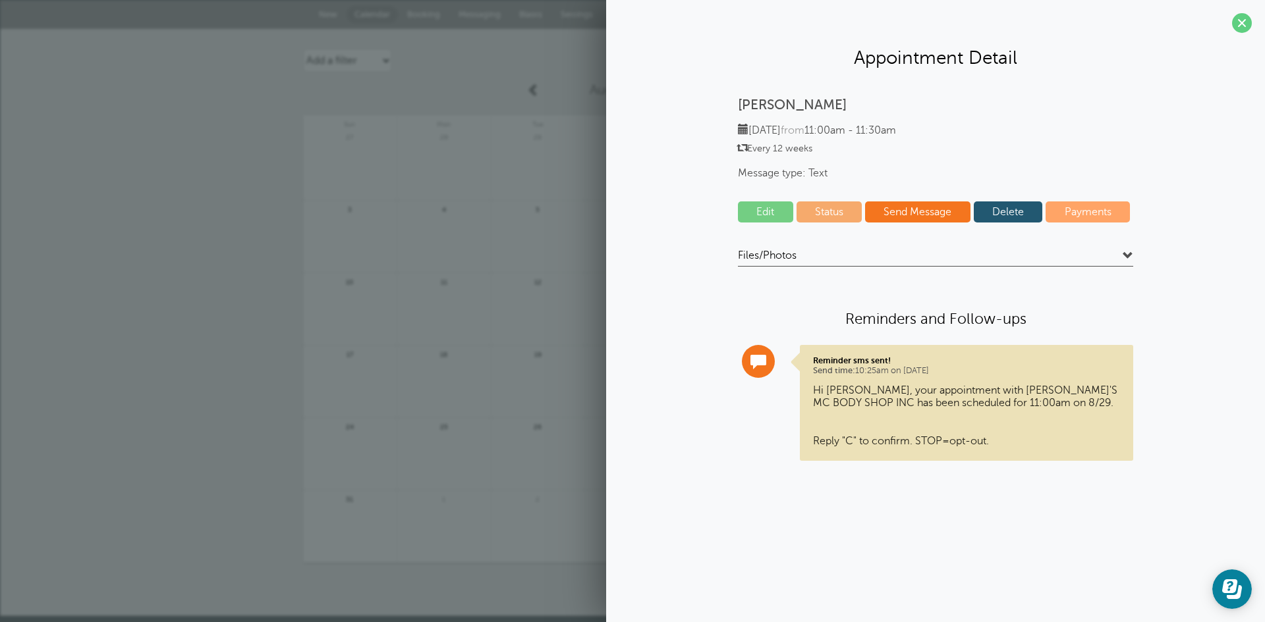
click at [838, 398] on p "Hi MARLENE, your appointment with JUAN'S MC BODY SHOP INC has been scheduled fo…" at bounding box center [966, 416] width 307 height 63
click at [1129, 253] on span at bounding box center [1127, 256] width 11 height 11
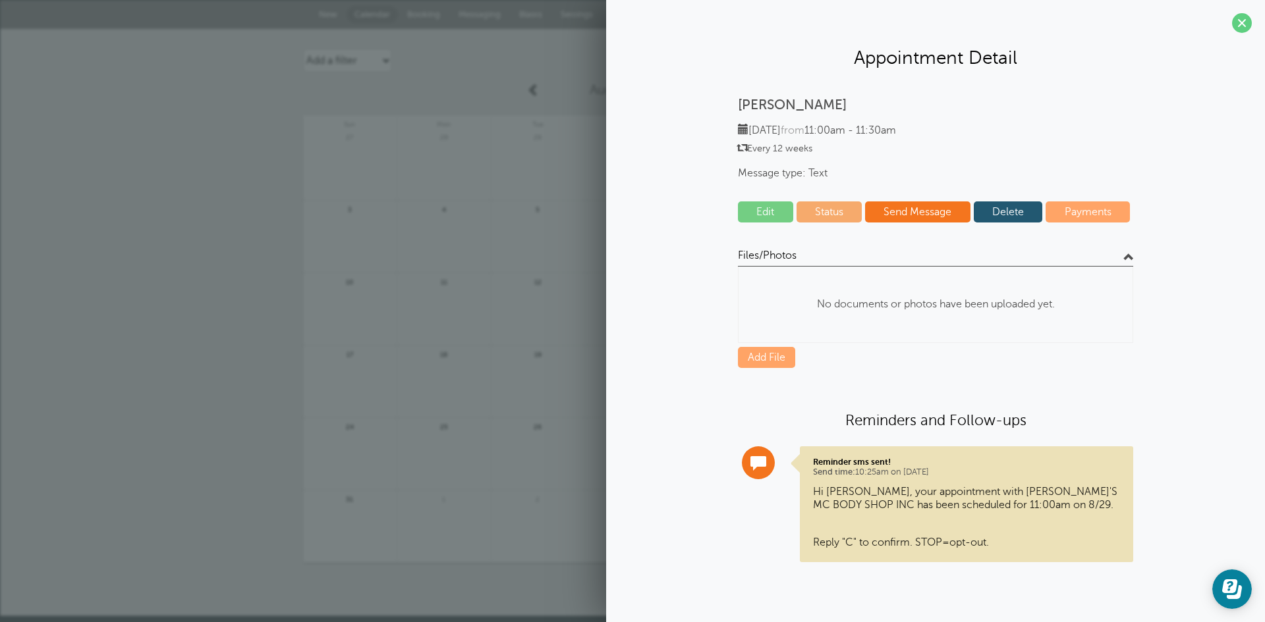
click at [1129, 253] on span at bounding box center [1127, 256] width 11 height 11
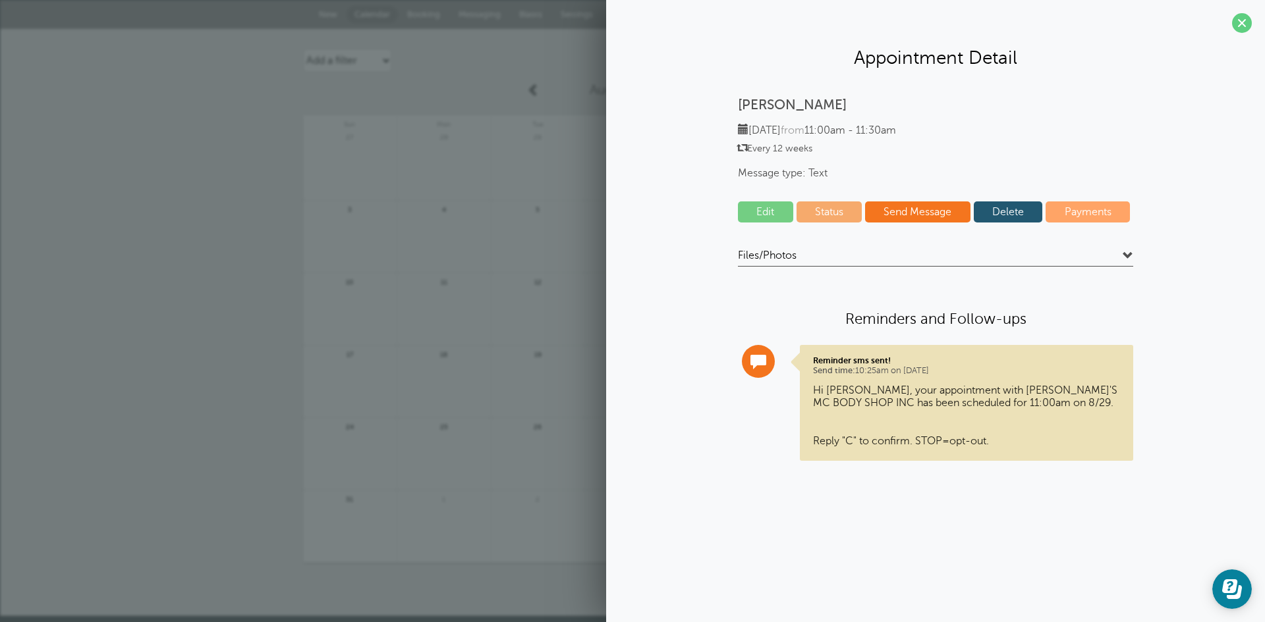
click at [764, 202] on link "Edit" at bounding box center [765, 212] width 55 height 21
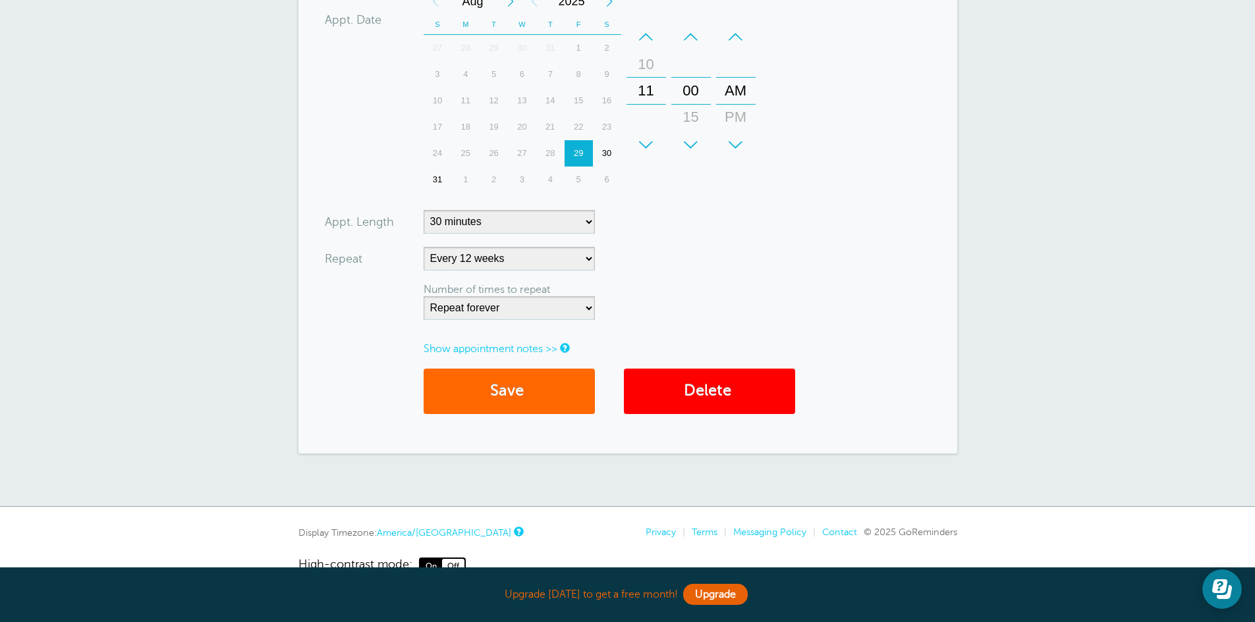
scroll to position [496, 0]
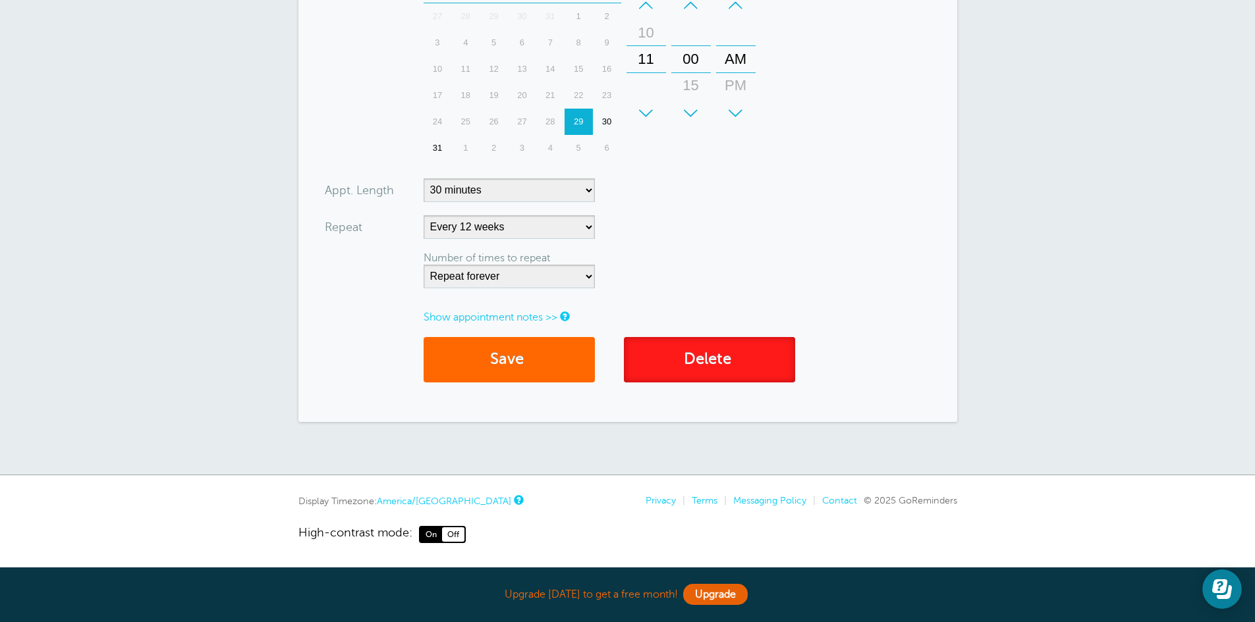
click at [670, 345] on link "Delete" at bounding box center [709, 359] width 171 height 45
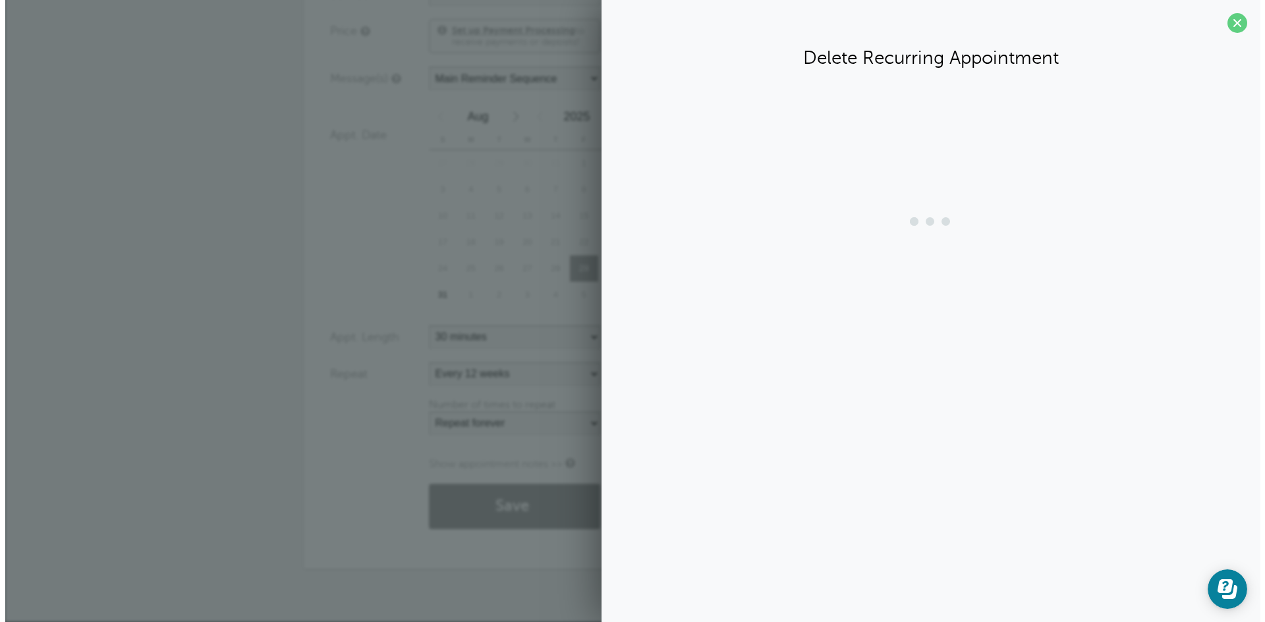
scroll to position [349, 0]
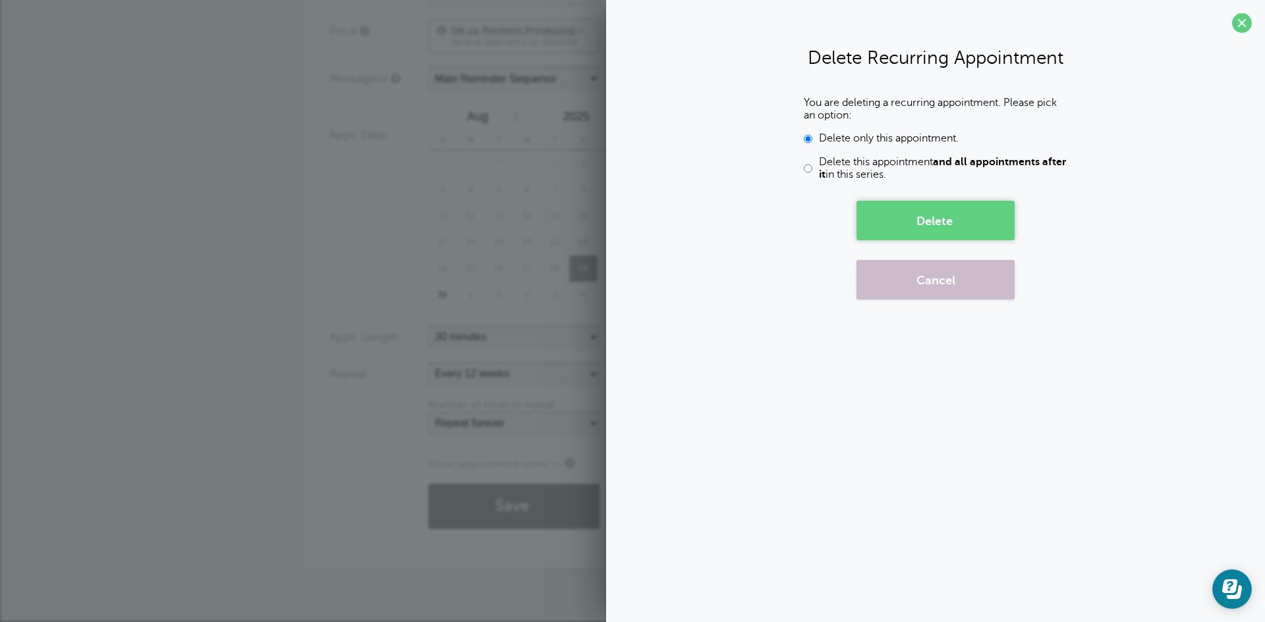
click at [912, 213] on button "Delete" at bounding box center [935, 221] width 158 height 40
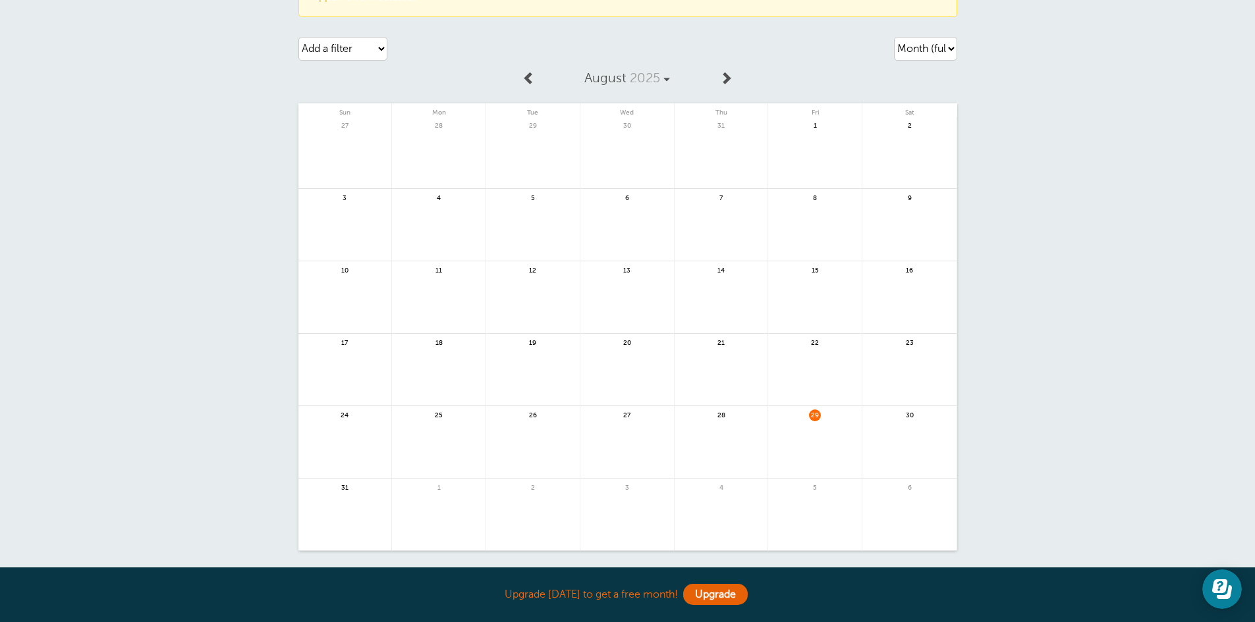
scroll to position [132, 0]
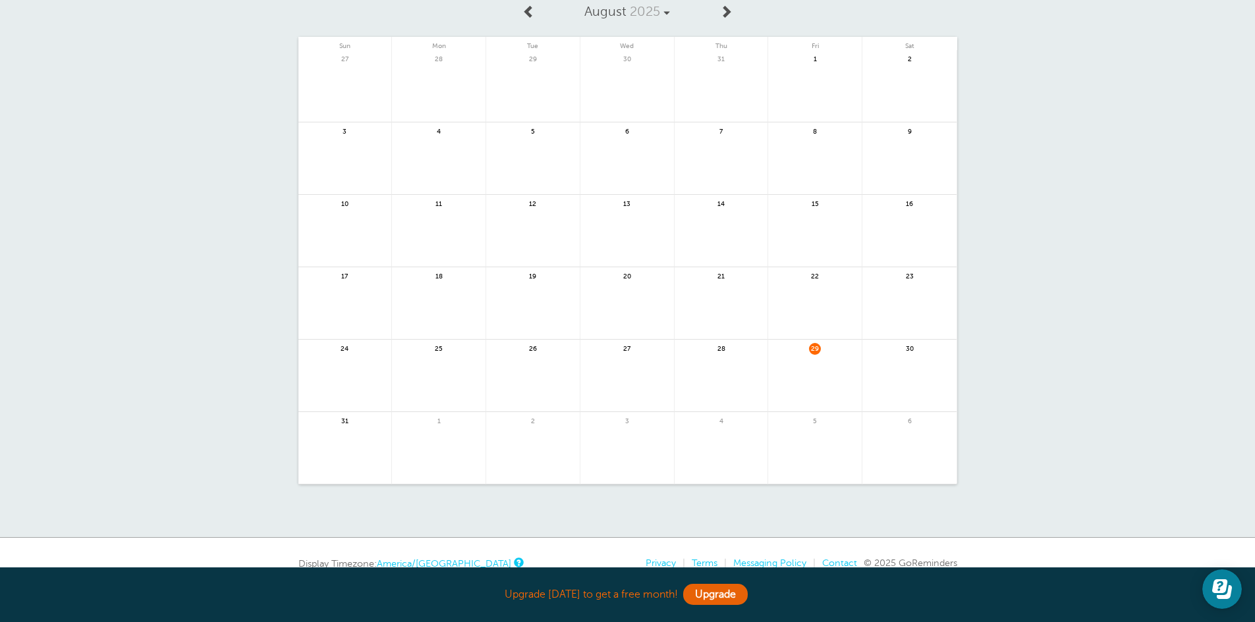
click at [823, 389] on link at bounding box center [815, 383] width 94 height 57
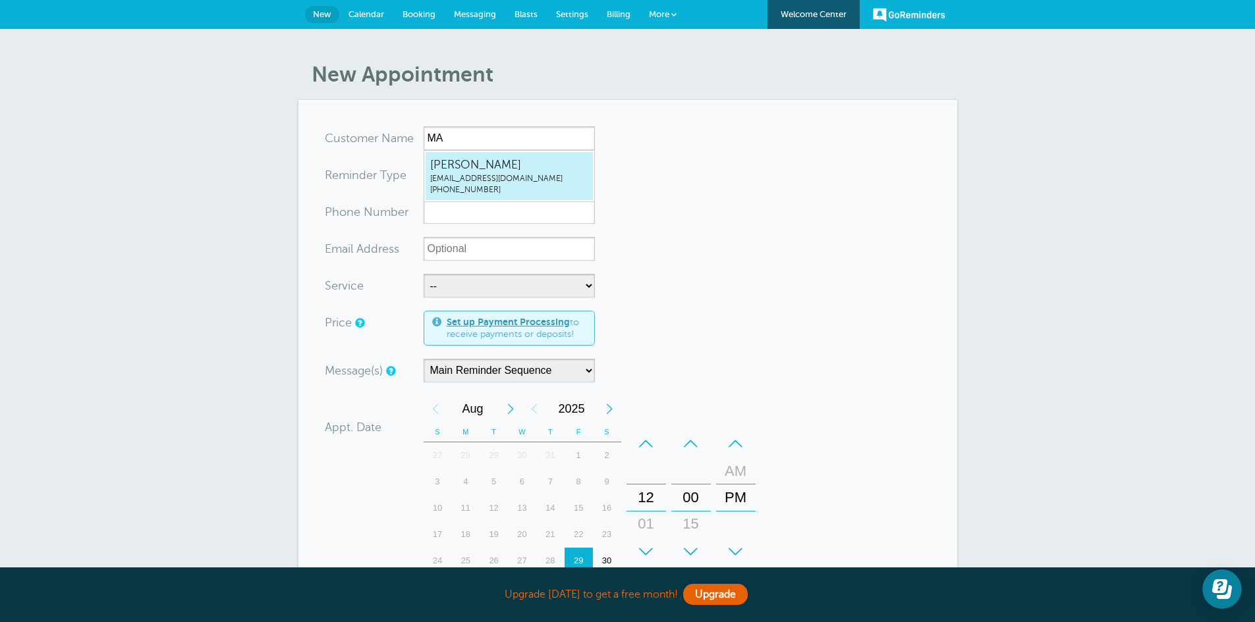
click at [462, 161] on span "MARLENE CACERES" at bounding box center [509, 165] width 158 height 16
type input "MARLENECACERESjuanmcbodyshop@gmail.com5154196063"
type input "MARLENE CACERES"
type input "(515) 419-6063"
type input "juanmcbodyshop@gmail.com"
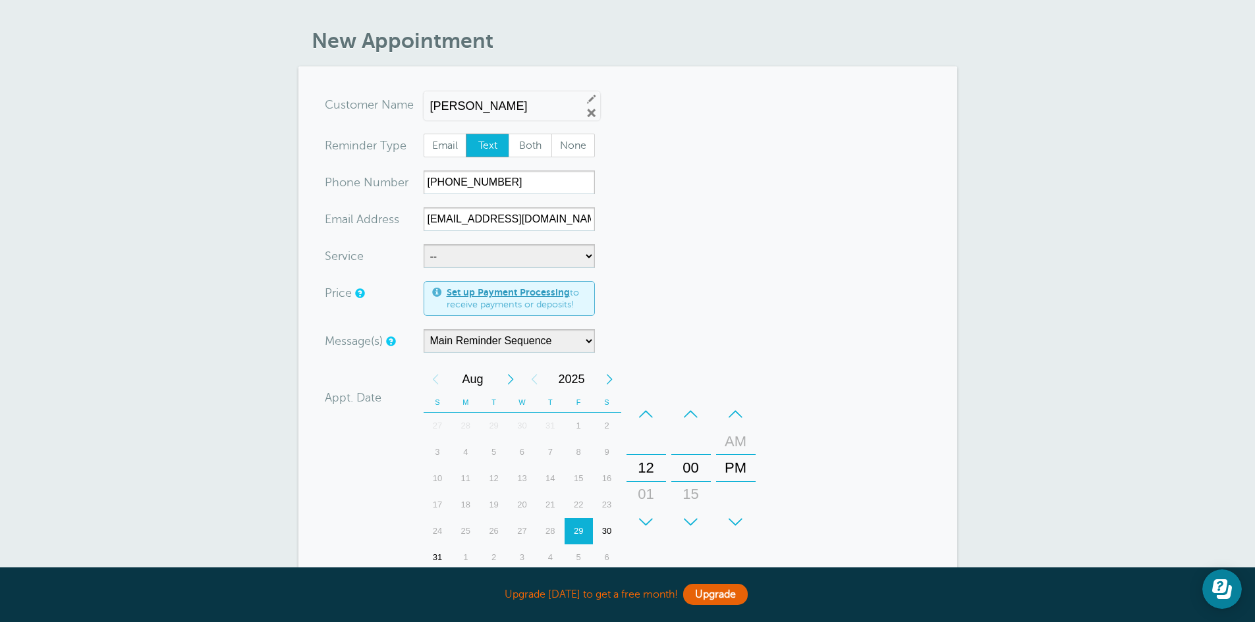
scroll to position [66, 0]
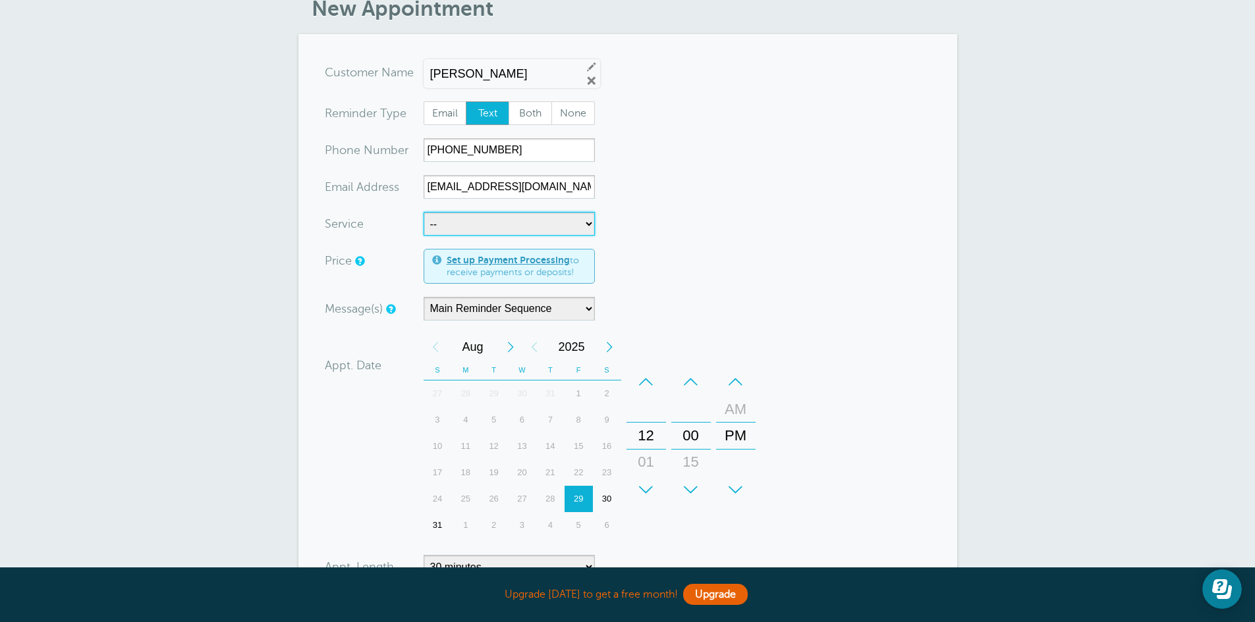
click at [568, 222] on select "-- MECHANIC" at bounding box center [508, 224] width 171 height 24
select select "28107"
click at [423, 212] on select "-- MECHANIC" at bounding box center [508, 224] width 171 height 24
select select "5"
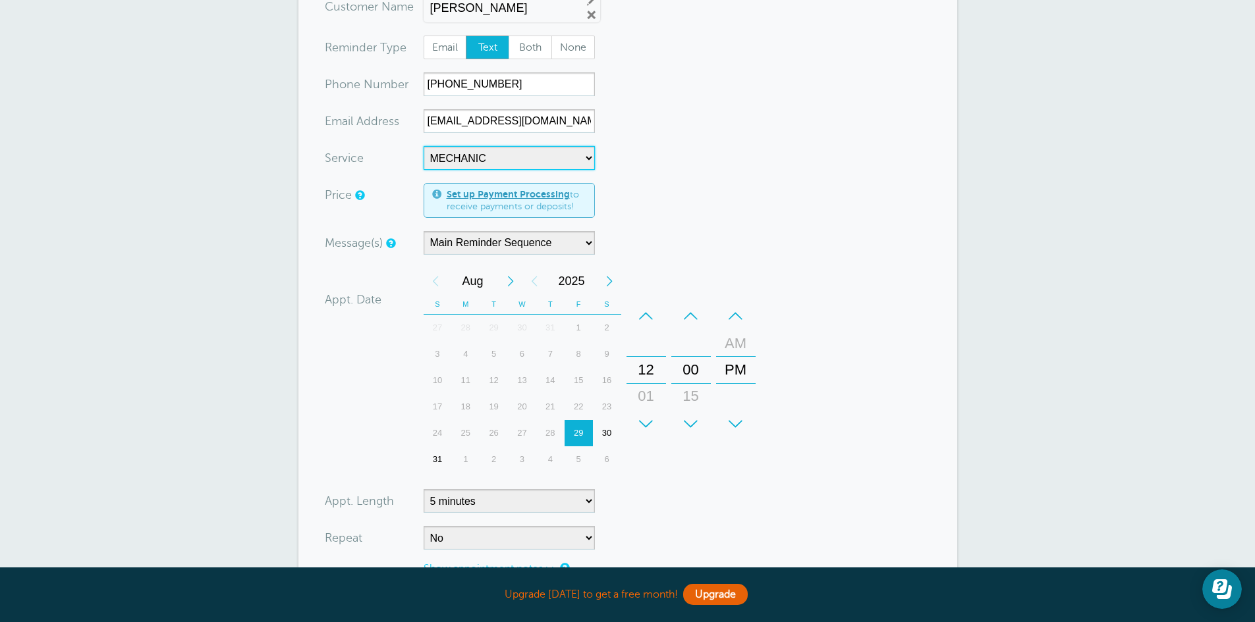
scroll to position [198, 0]
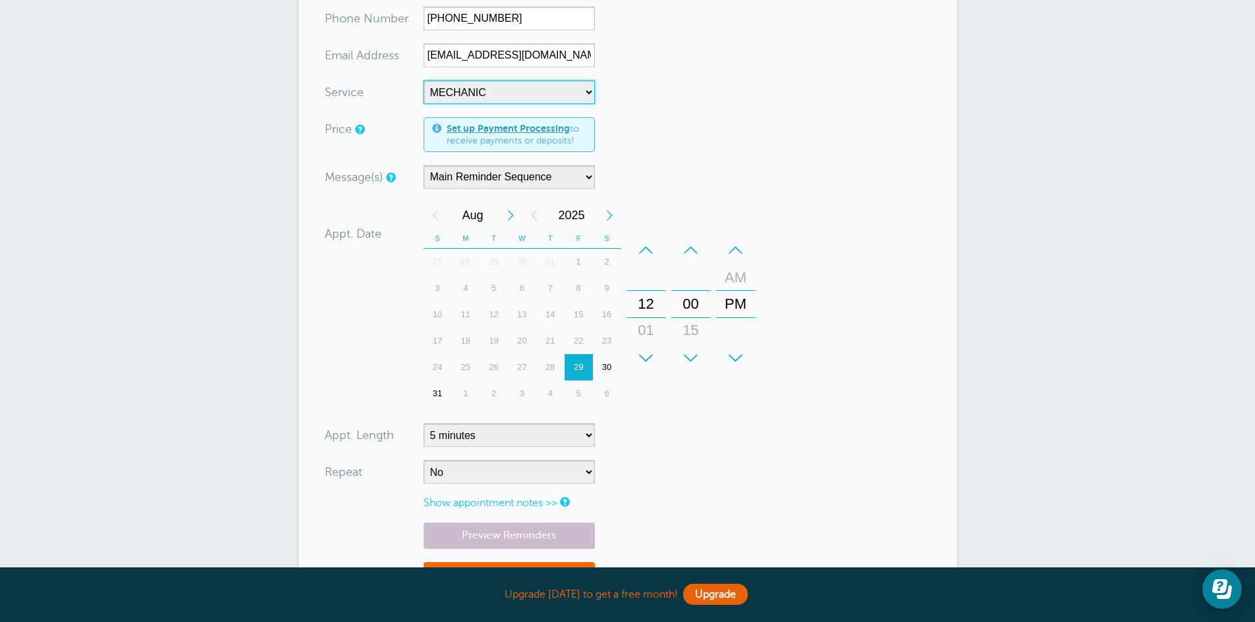
click at [645, 250] on div "–" at bounding box center [646, 250] width 40 height 26
click at [740, 248] on div "–" at bounding box center [736, 250] width 40 height 26
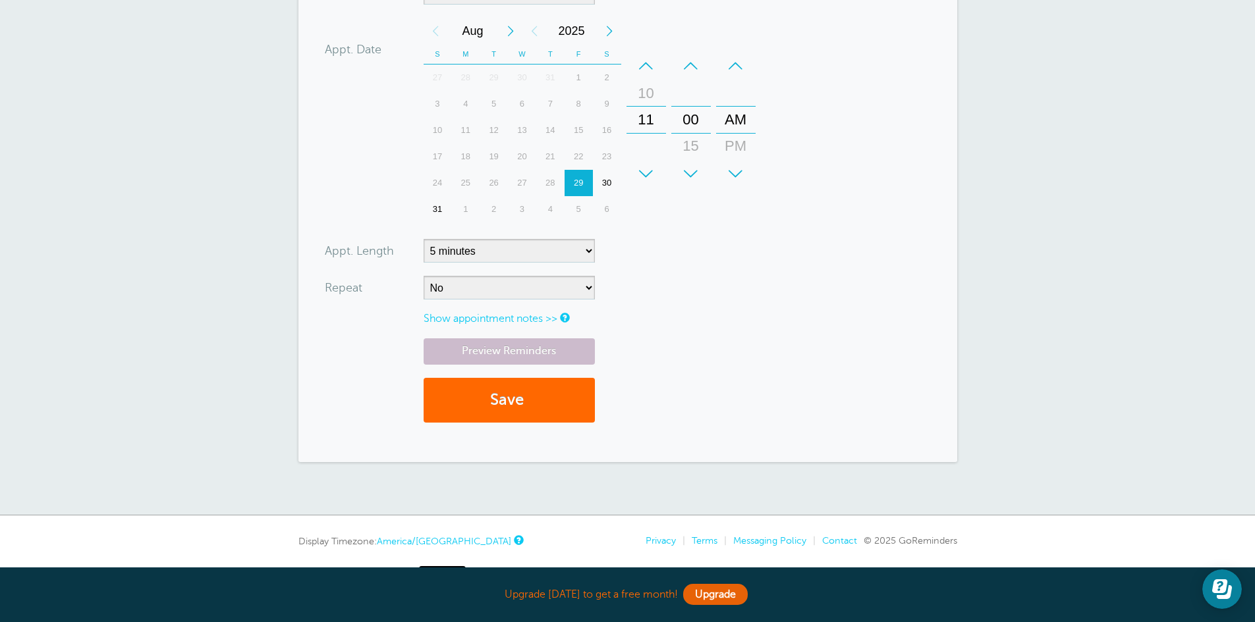
scroll to position [395, 0]
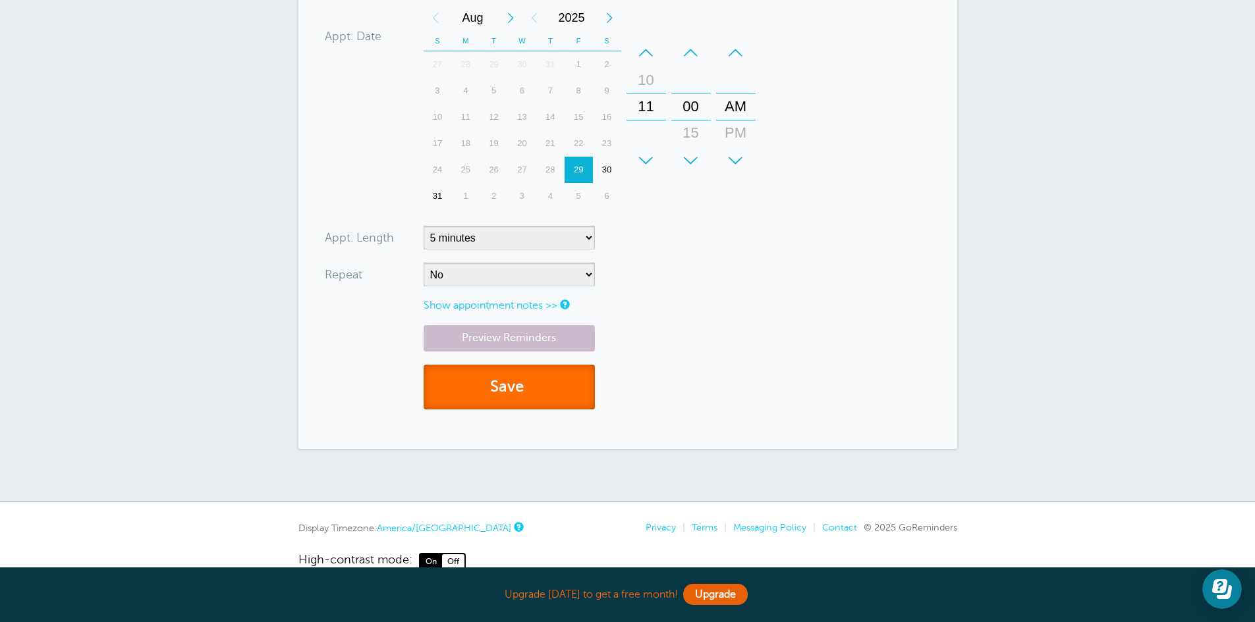
click at [532, 394] on button "Save" at bounding box center [508, 387] width 171 height 45
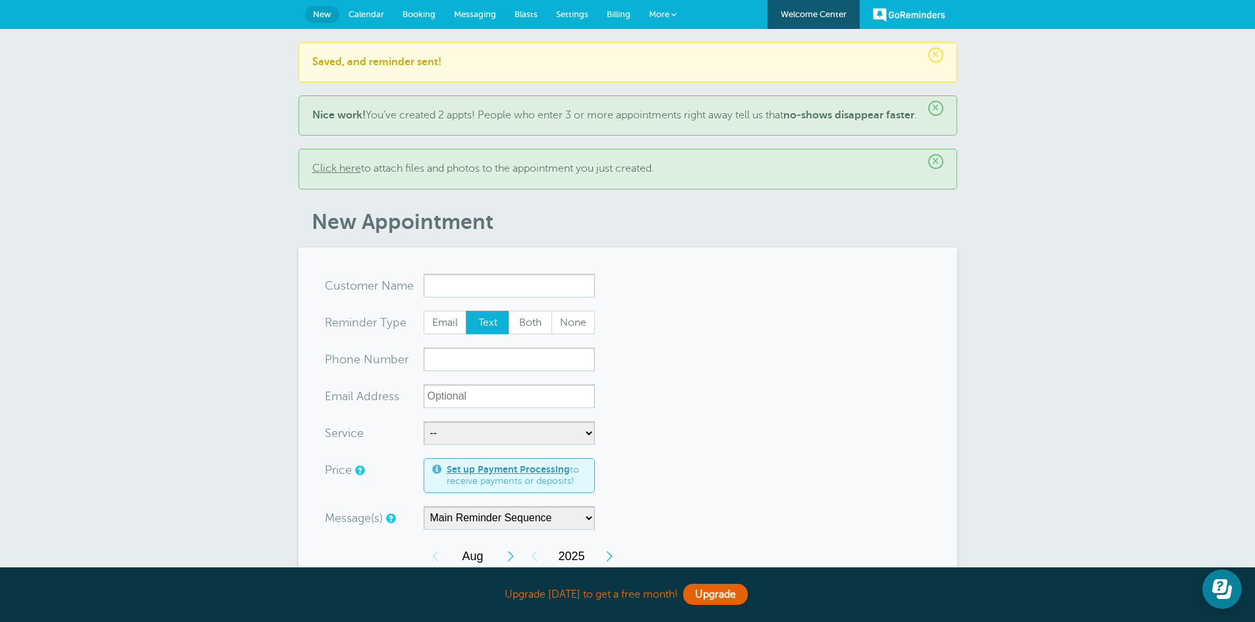
click at [381, 12] on span "Calendar" at bounding box center [366, 14] width 36 height 10
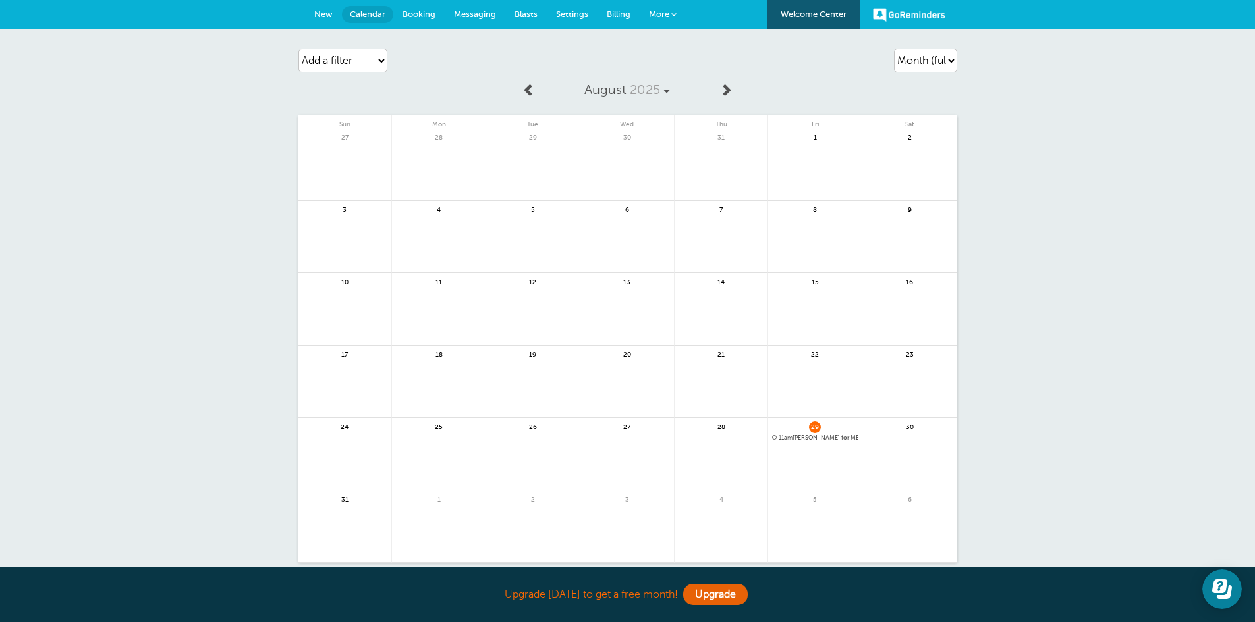
click at [423, 13] on span "Booking" at bounding box center [418, 14] width 33 height 10
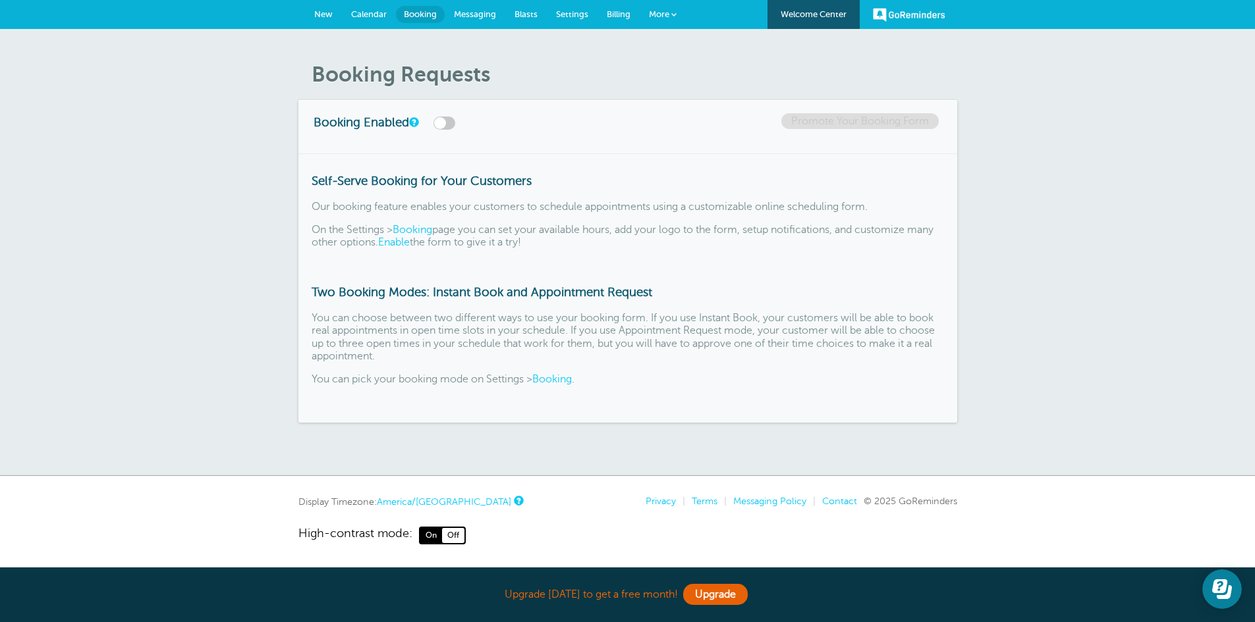
click at [468, 13] on span "Messaging" at bounding box center [475, 14] width 42 height 10
